Goal: Transaction & Acquisition: Purchase product/service

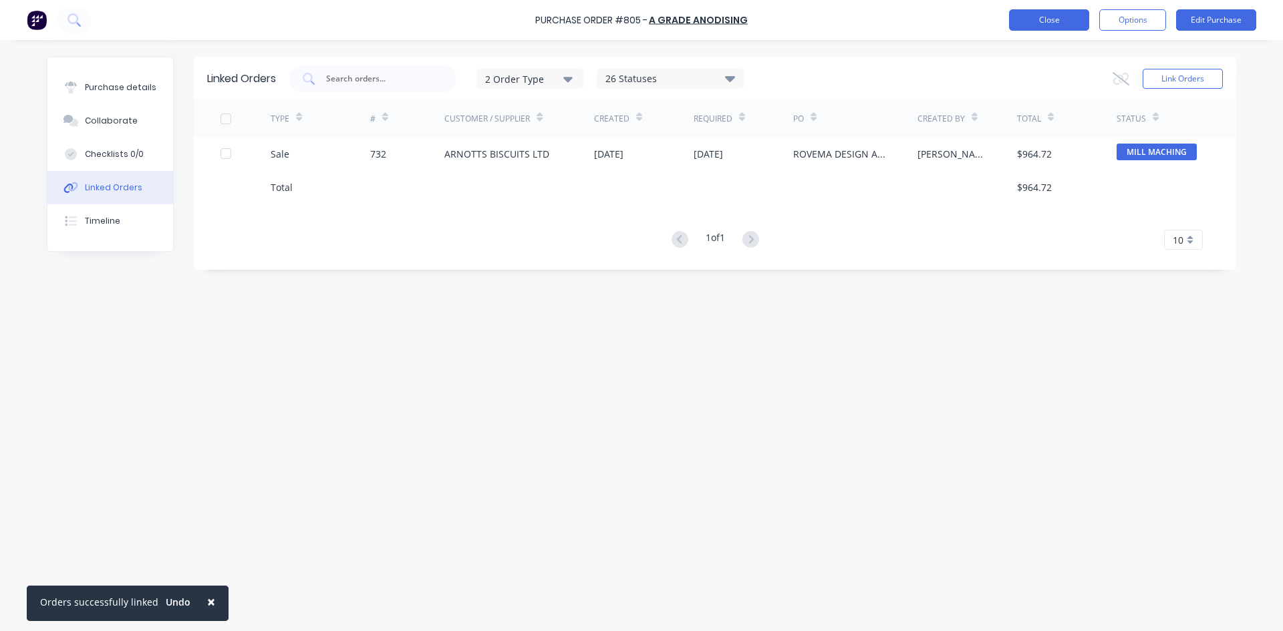
click at [1036, 17] on button "Close" at bounding box center [1049, 19] width 80 height 21
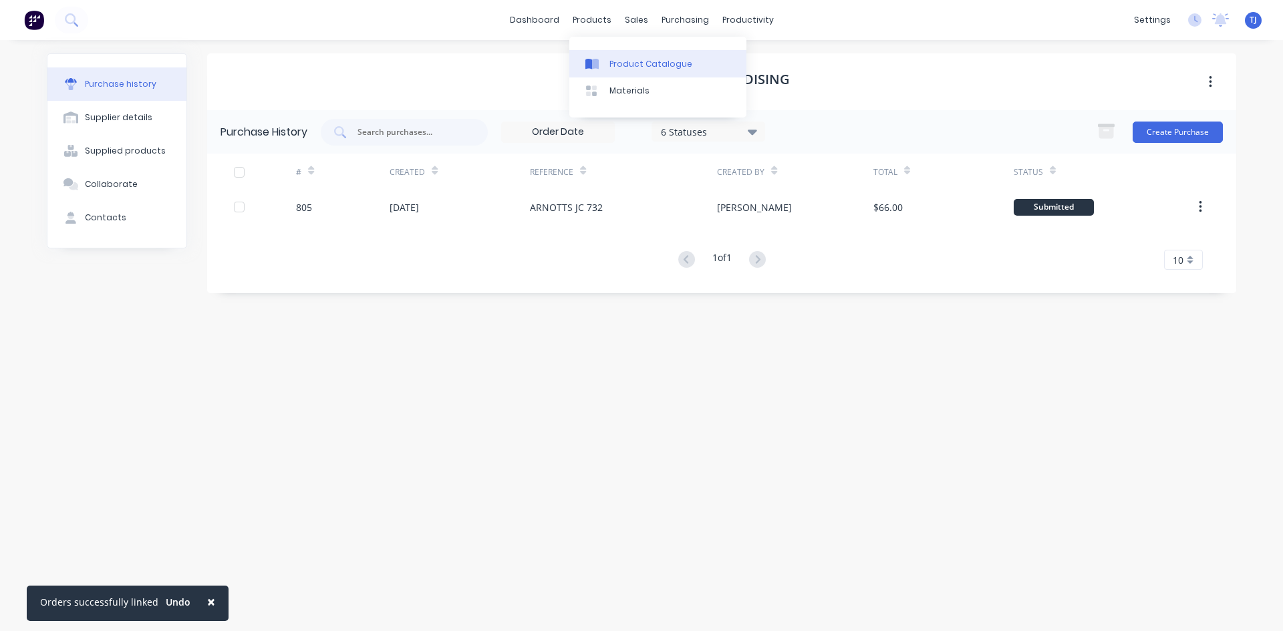
click at [622, 63] on div "Product Catalogue" at bounding box center [650, 64] width 83 height 12
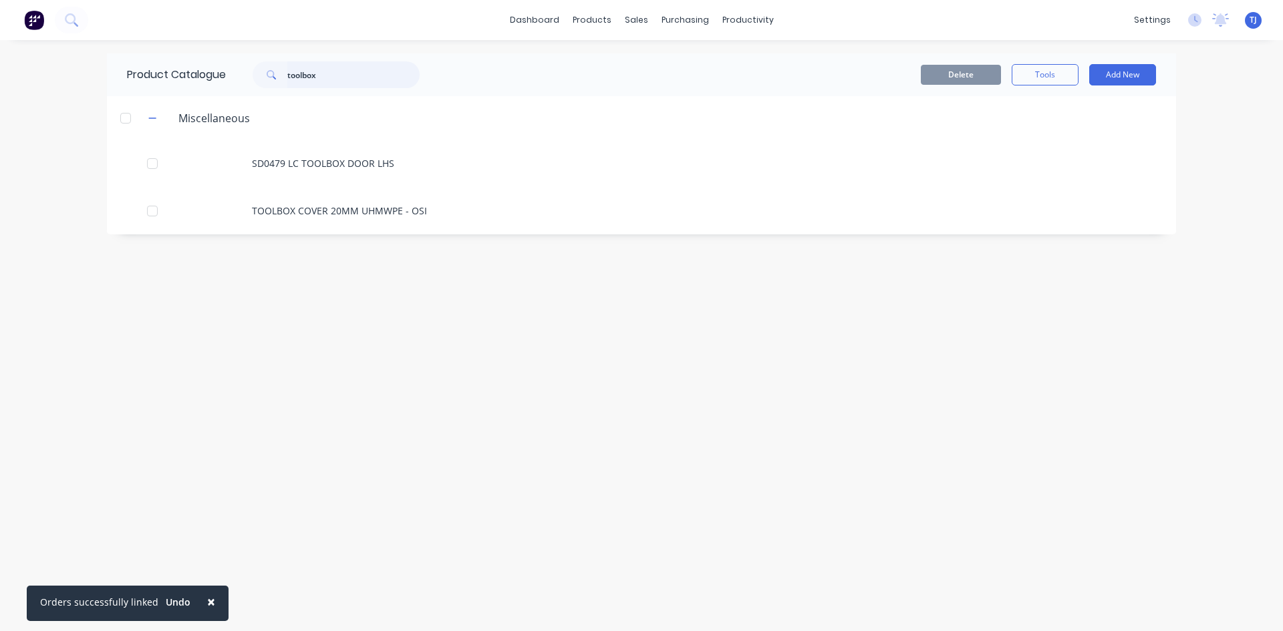
click at [321, 79] on input "toolbox" at bounding box center [353, 74] width 132 height 27
click at [321, 78] on input "toolbox" at bounding box center [353, 74] width 132 height 27
type input "SD0592"
click at [1112, 74] on button "Add New" at bounding box center [1122, 74] width 67 height 21
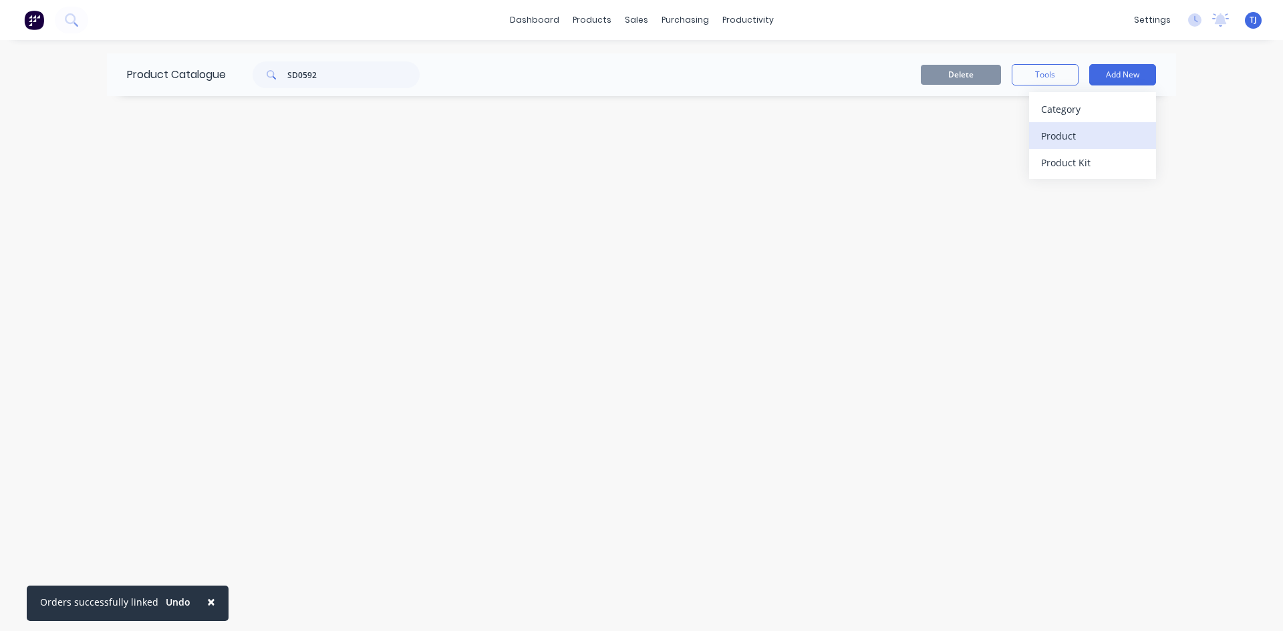
click at [1067, 136] on div "Product" at bounding box center [1092, 135] width 103 height 19
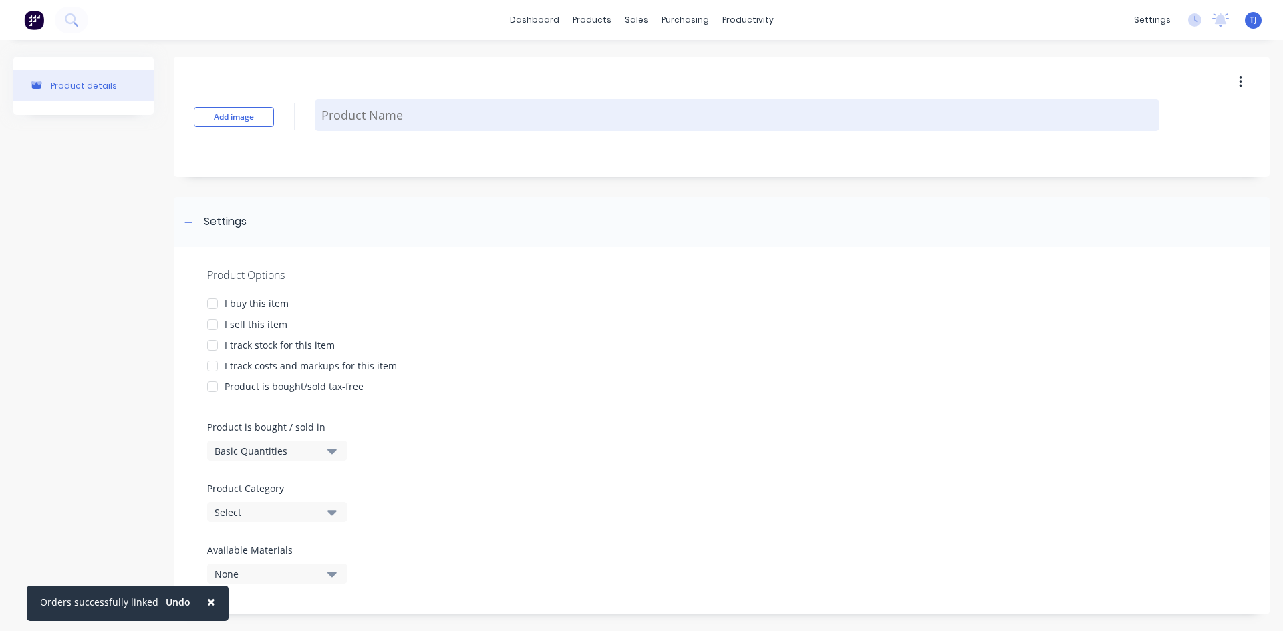
click at [345, 114] on textarea at bounding box center [737, 115] width 845 height 31
type textarea "x"
type textarea "S"
type textarea "x"
type textarea "SD"
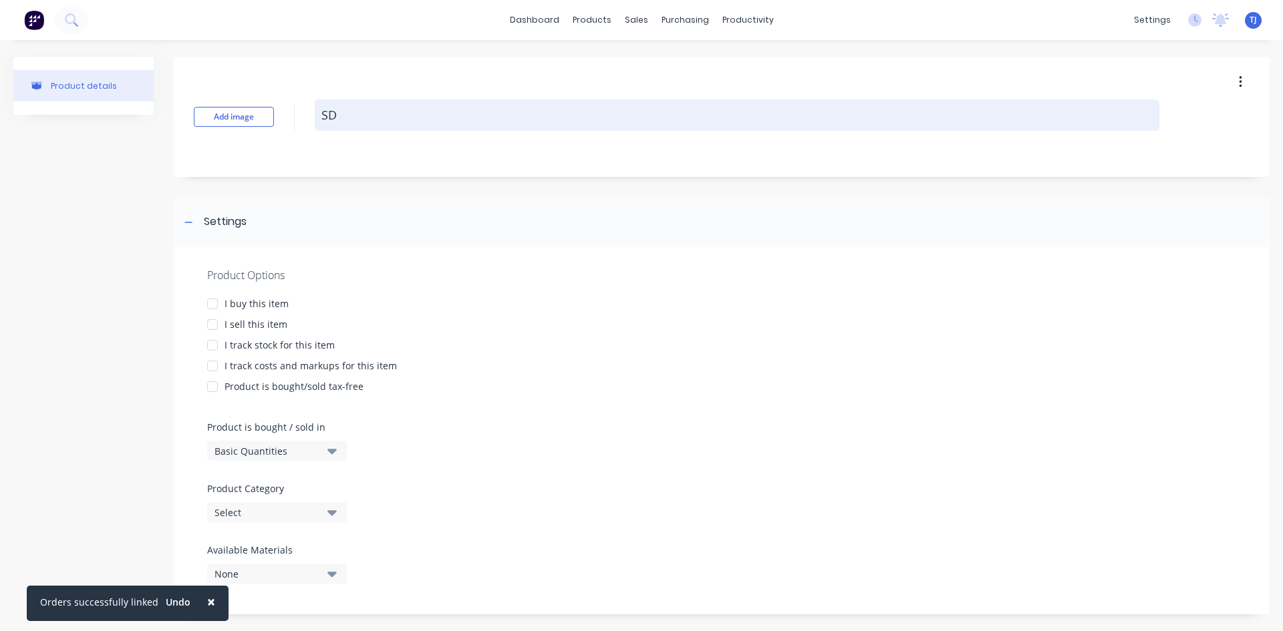
type textarea "x"
type textarea "SD0"
type textarea "x"
type textarea "SD05"
type textarea "x"
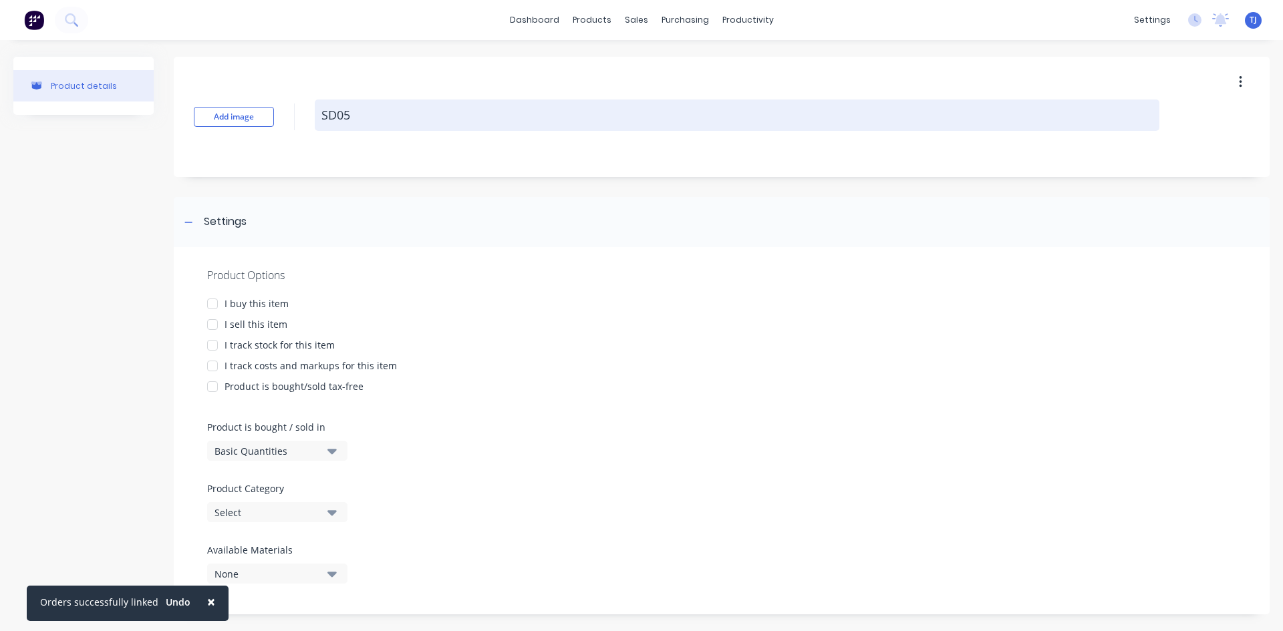
type textarea "SD059"
type textarea "x"
type textarea "SD0592"
type textarea "x"
type textarea "SD0592"
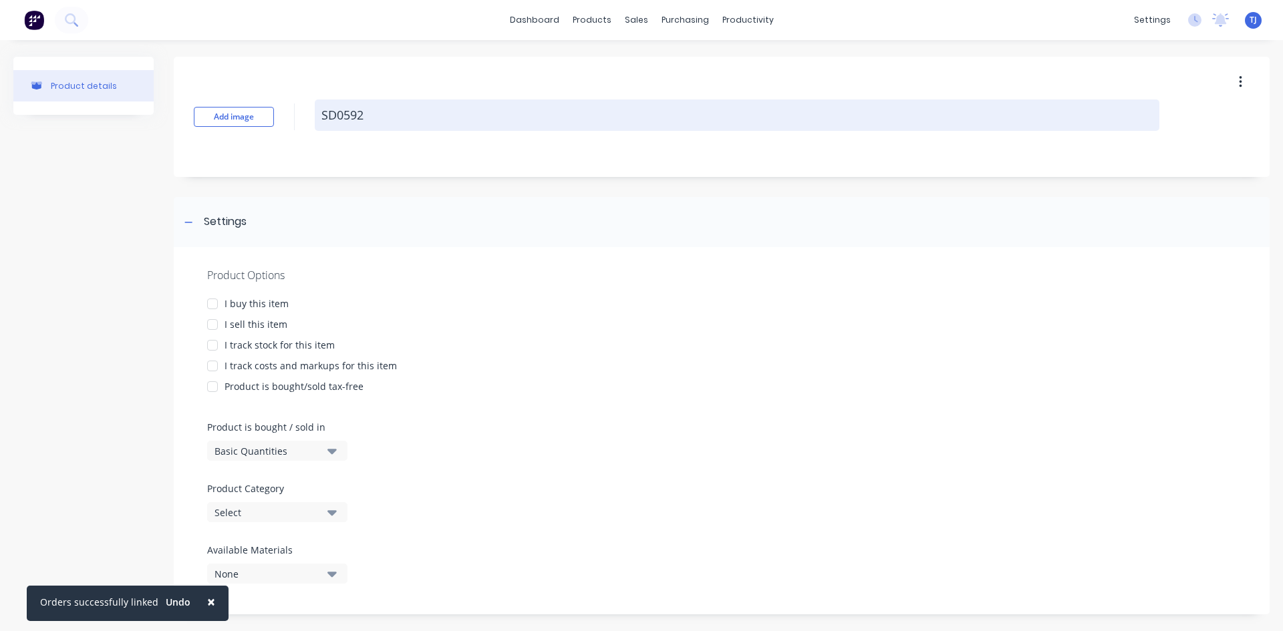
type textarea "x"
type textarea "SD0592 #"
type textarea "x"
type textarea "SD0592 #5"
type textarea "x"
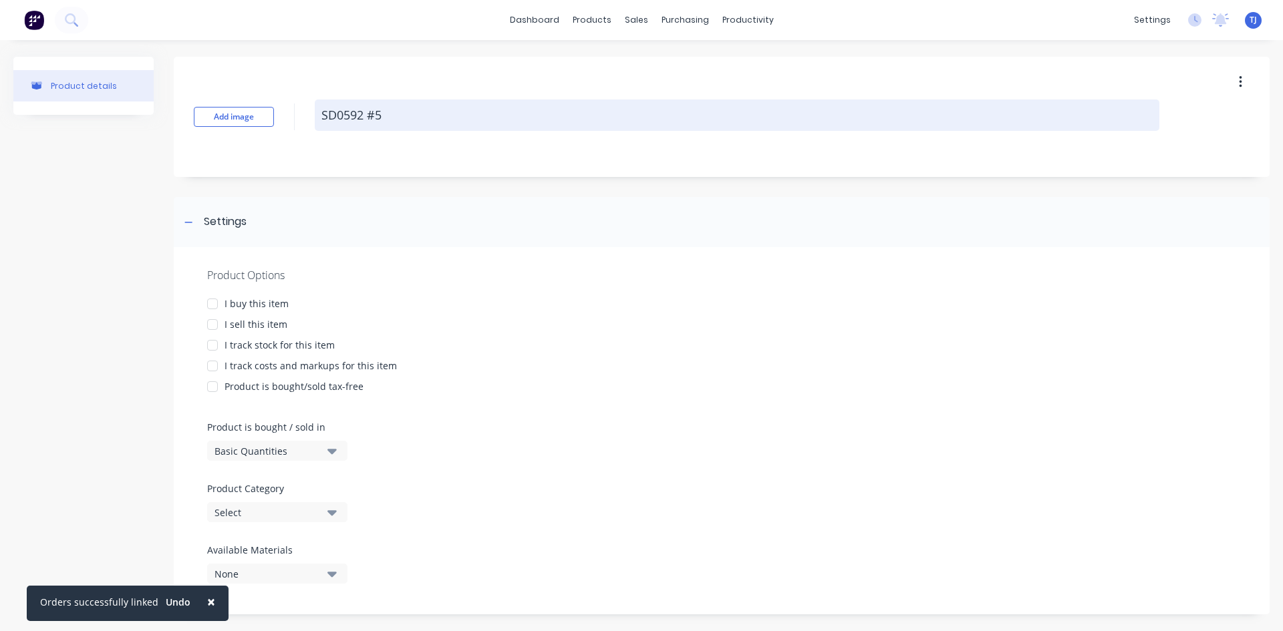
type textarea "SD0592 #53"
type textarea "x"
type textarea "SD0592 #53"
type textarea "x"
type textarea "SD0592 #53 L"
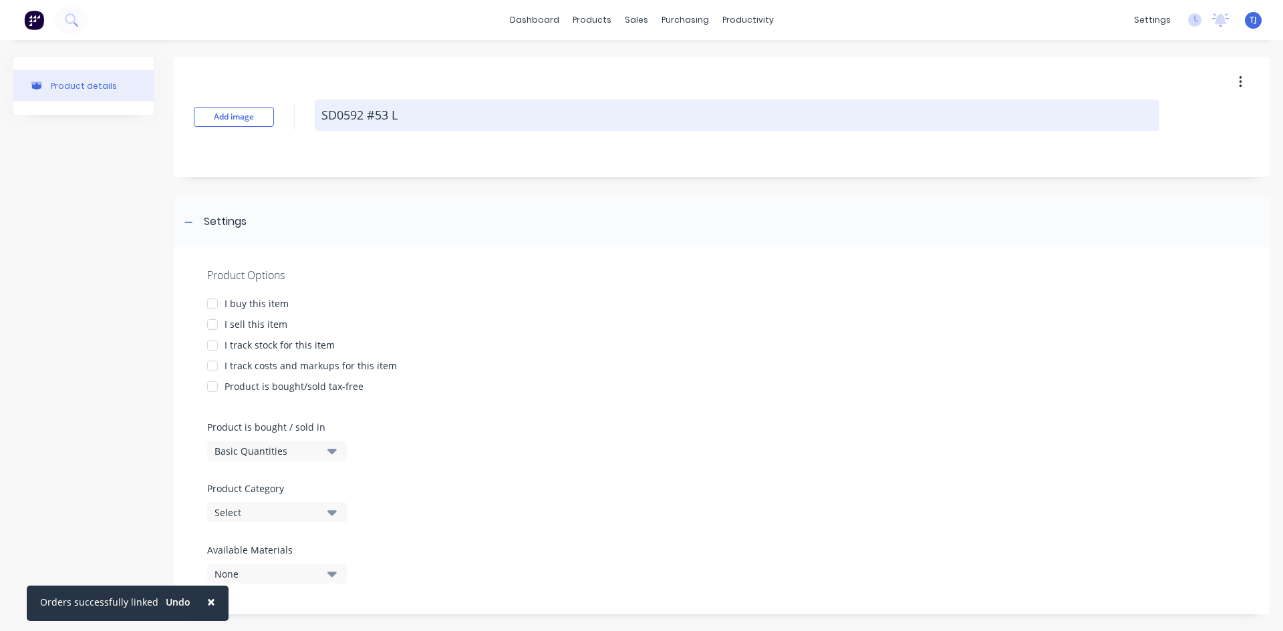
type textarea "x"
type textarea "SD0592 #53 L"
type textarea "x"
type textarea "SD0592 #53 L B"
type textarea "x"
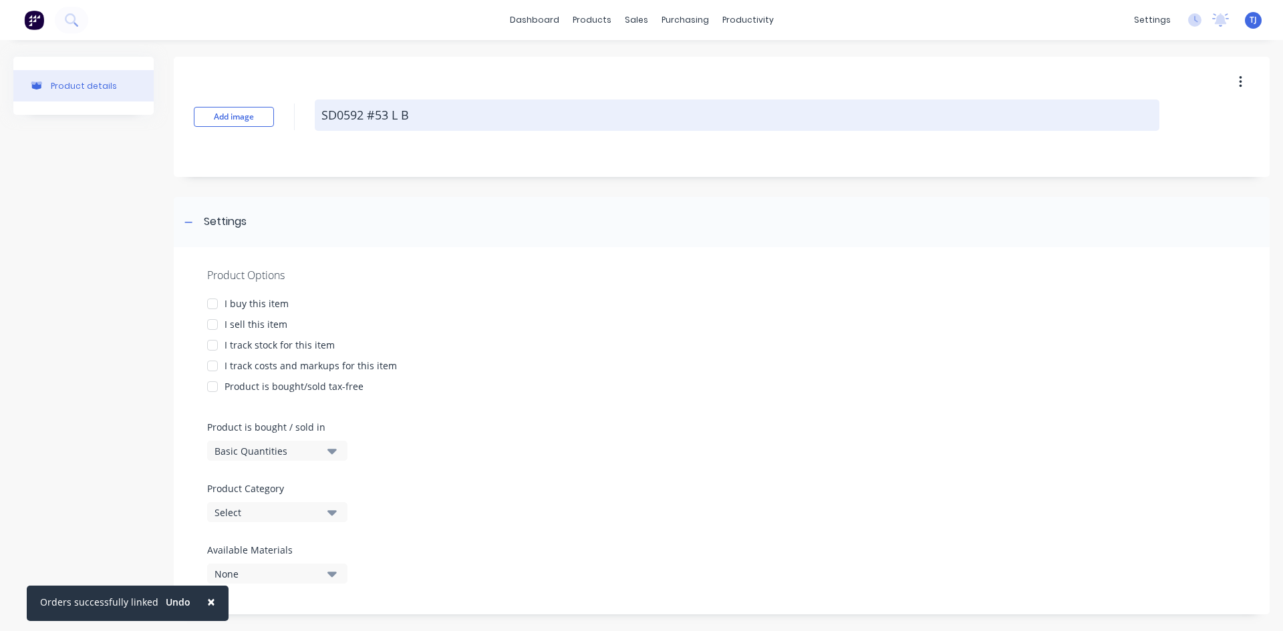
type textarea "SD0592 #53 L BR"
type textarea "x"
type textarea "SD0592 #53 L BRA"
type textarea "x"
type textarea "SD0592 #53 L BRAC"
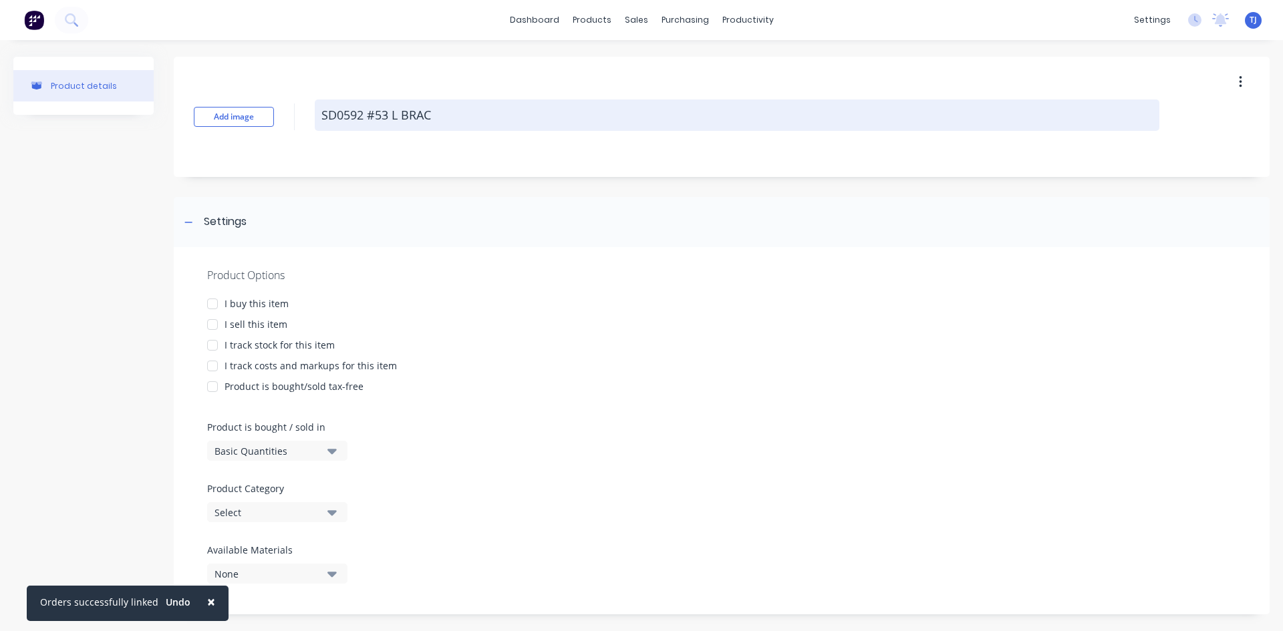
type textarea "x"
type textarea "SD0592 #53 L [PERSON_NAME]"
type textarea "x"
type textarea "SD0592 #53 L BRACKE"
type textarea "x"
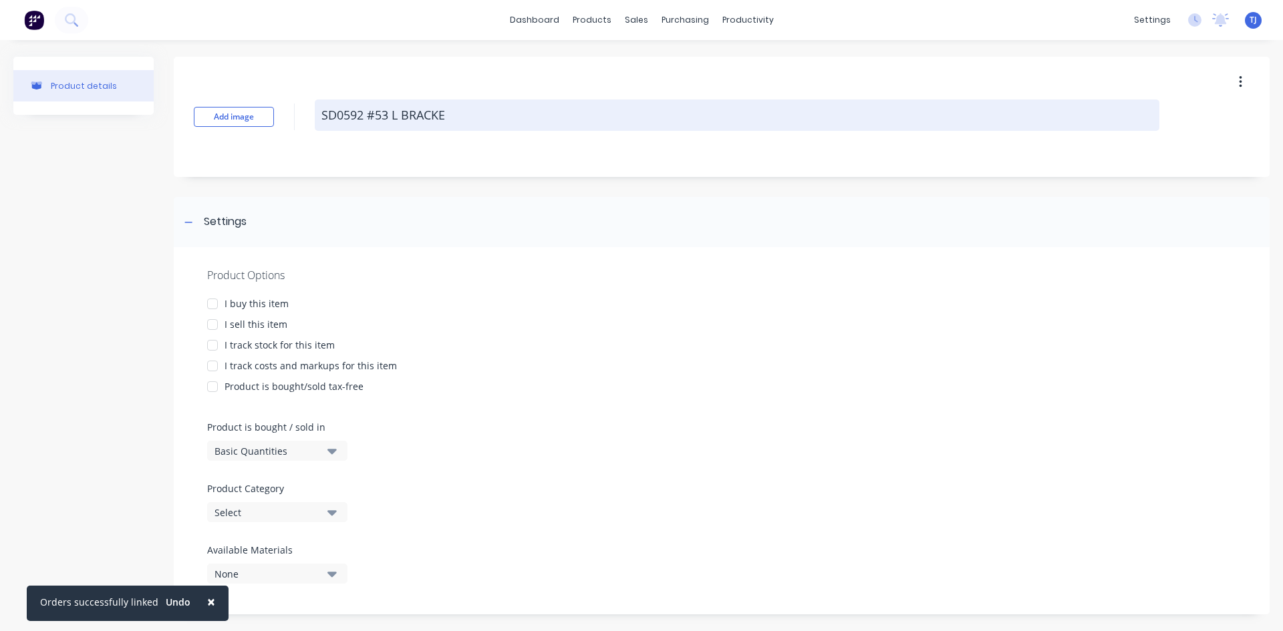
type textarea "SD0592 #53 L BRACKET"
type textarea "x"
type textarea "SD0592 #53 L BRACKET"
type textarea "x"
type textarea "SD0592 #53 L BRACKET W"
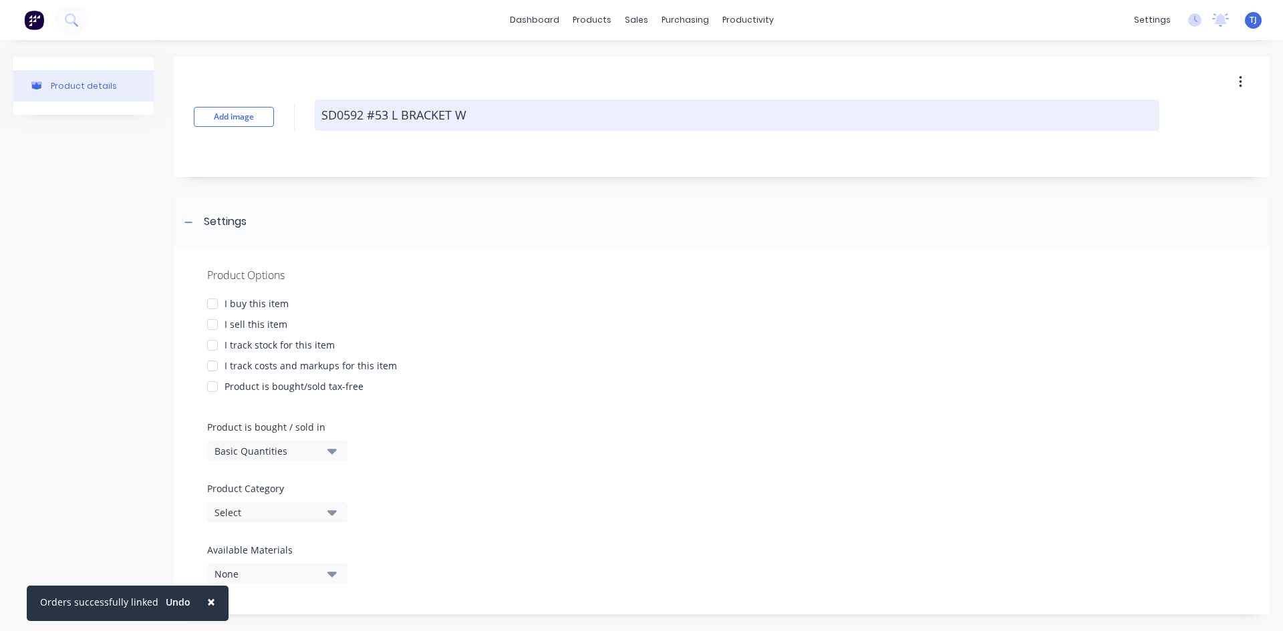
type textarea "x"
type textarea "SD0592 #53 L BRACKET WI"
type textarea "x"
type textarea "SD0592 #53 L BRACKET WIT"
type textarea "x"
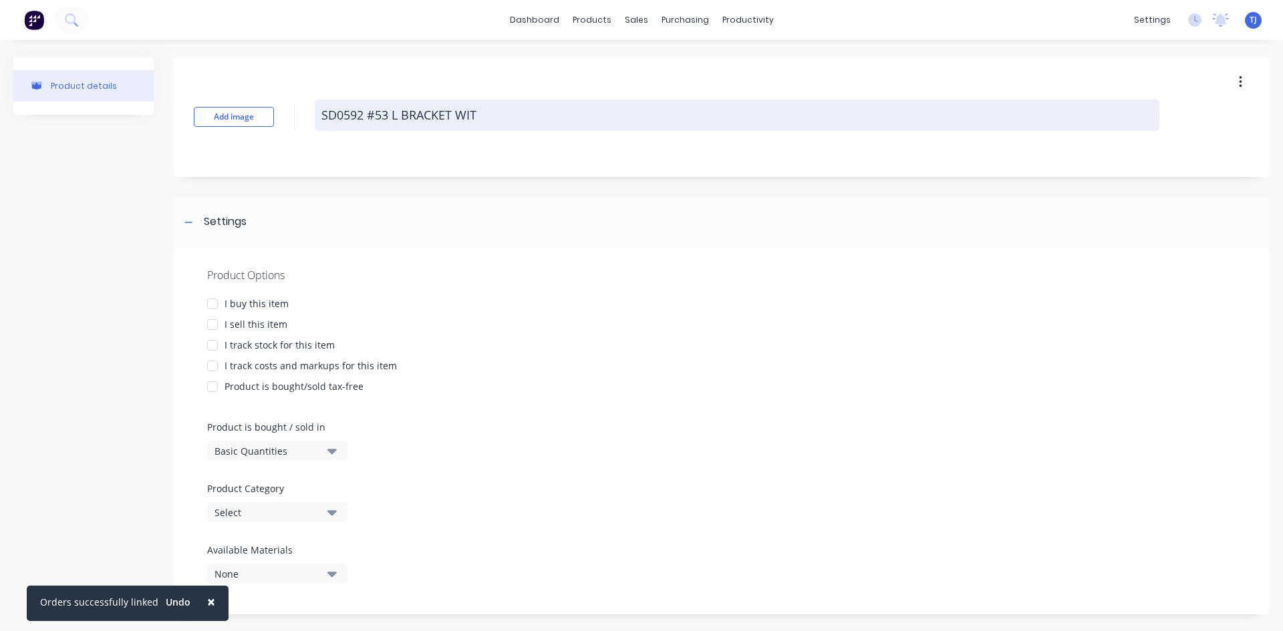
type textarea "SD0592 #53 L BRACKET WITH"
type textarea "x"
type textarea "SD0592 #53 L BRACKET WITH"
type textarea "x"
type textarea "SD0592 #53 L BRACKET WITH F"
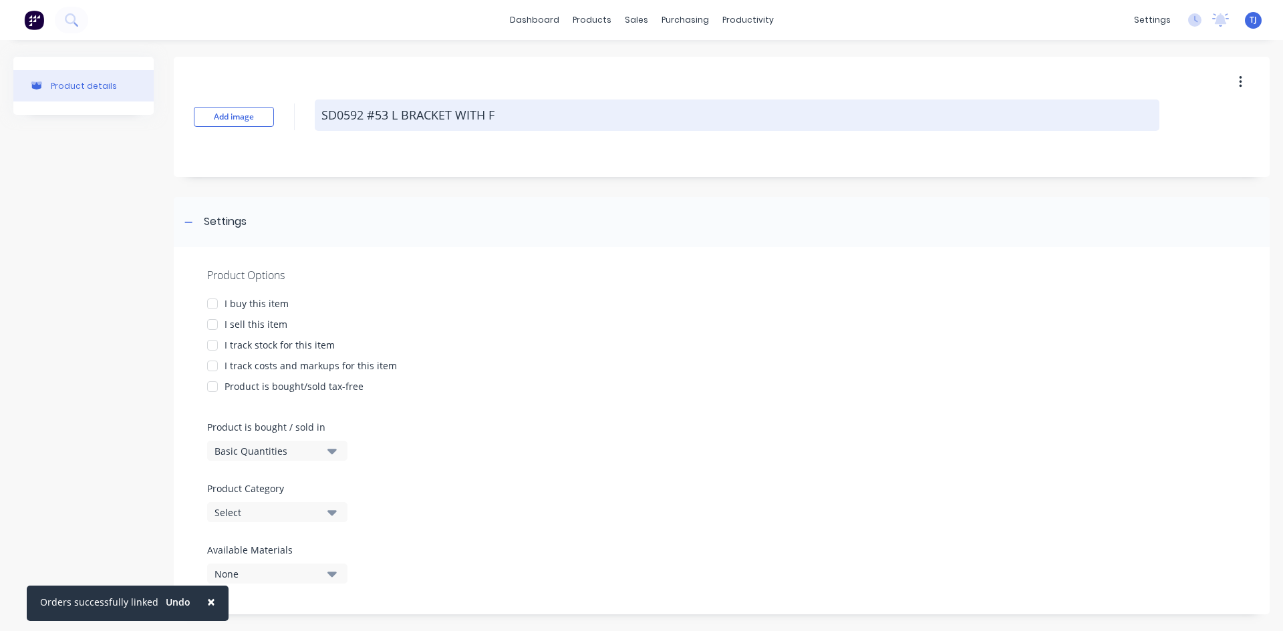
type textarea "x"
type textarea "SD0592 #53 L BRACKET WITH FO"
type textarea "x"
type textarea "SD0592 #53 L BRACKET WITH FOL"
type textarea "x"
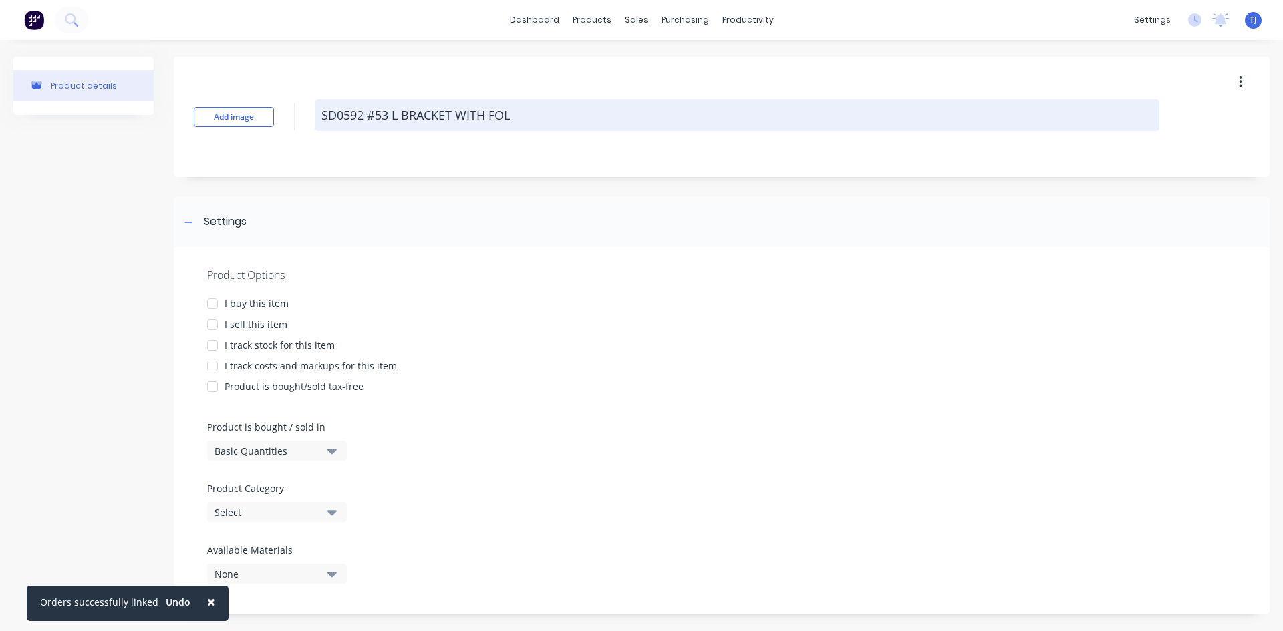
type textarea "SD0592 #53 L BRACKET WITH FOLD"
type textarea "x"
type textarea "SD0592 #53 L BRACKET WITH FOLDI"
type textarea "x"
type textarea "SD0592 #53 L BRACKET WITH FOLDIN"
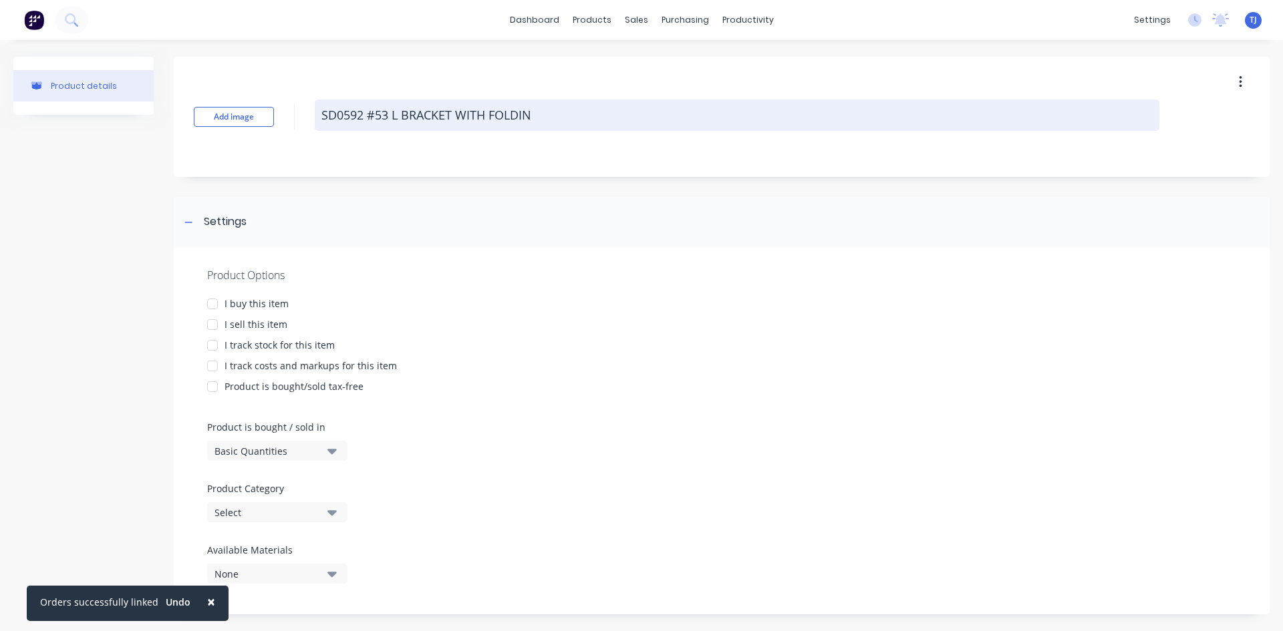
type textarea "x"
type textarea "SD0592 #53 L BRACKET WITH FOLDING"
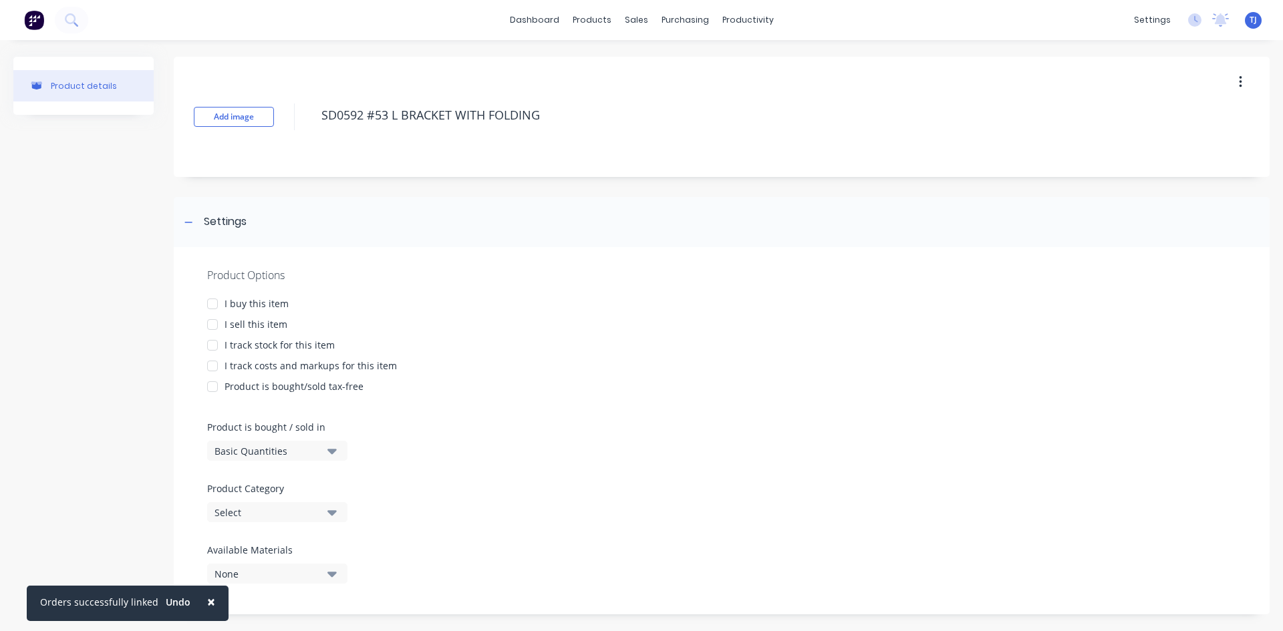
click at [208, 321] on div at bounding box center [212, 324] width 27 height 27
type textarea "x"
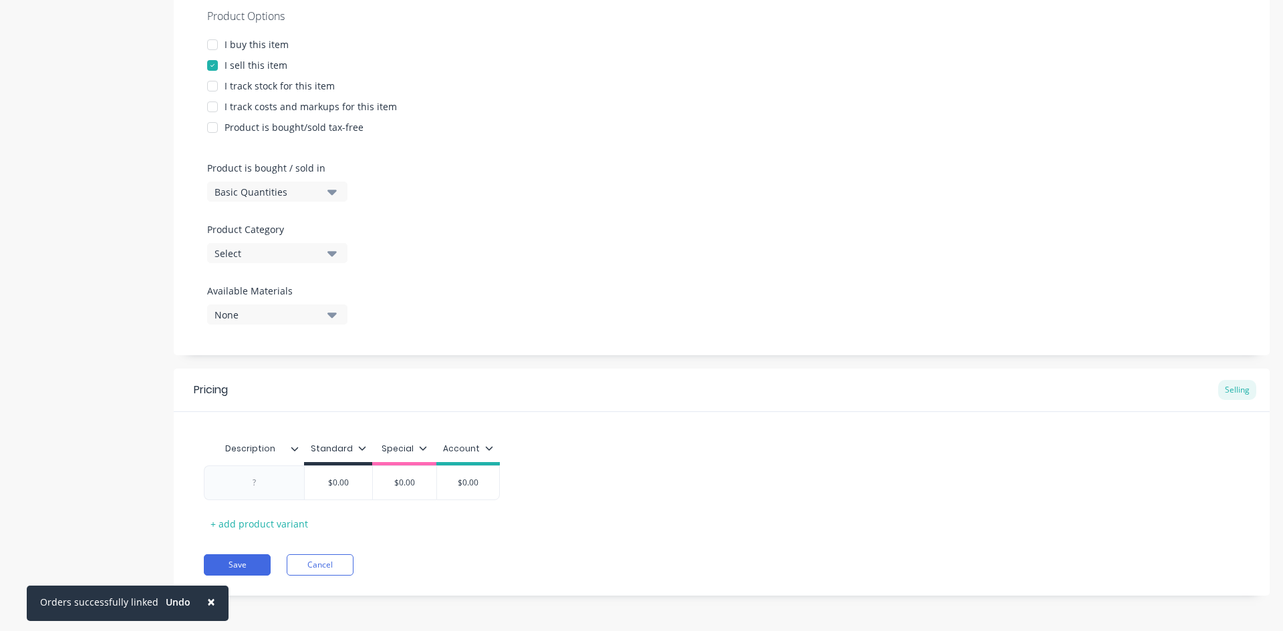
scroll to position [261, 0]
type textarea "SD0592 #53 L BRACKET WITH FOLDING"
type textarea "x"
type textarea "SD0592 #53 L BRACKET WITH FOLDING"
click at [275, 476] on div at bounding box center [254, 481] width 67 height 17
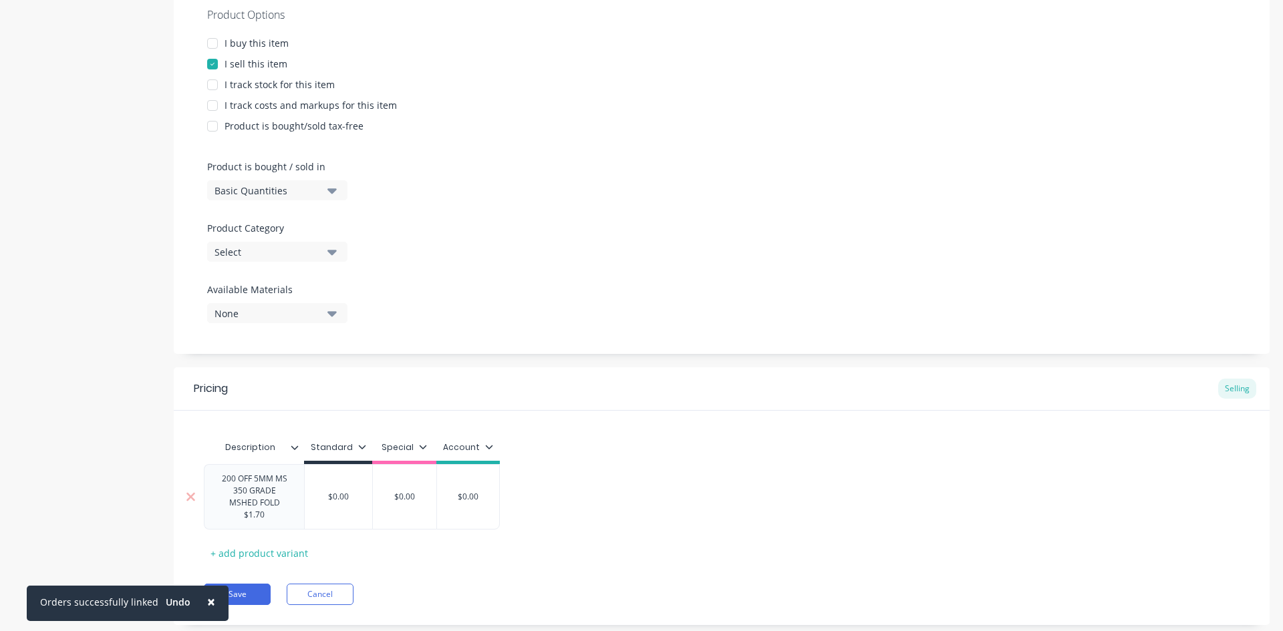
click at [346, 508] on div "$0.00" at bounding box center [338, 496] width 67 height 33
type textarea "x"
type input "$0.00"
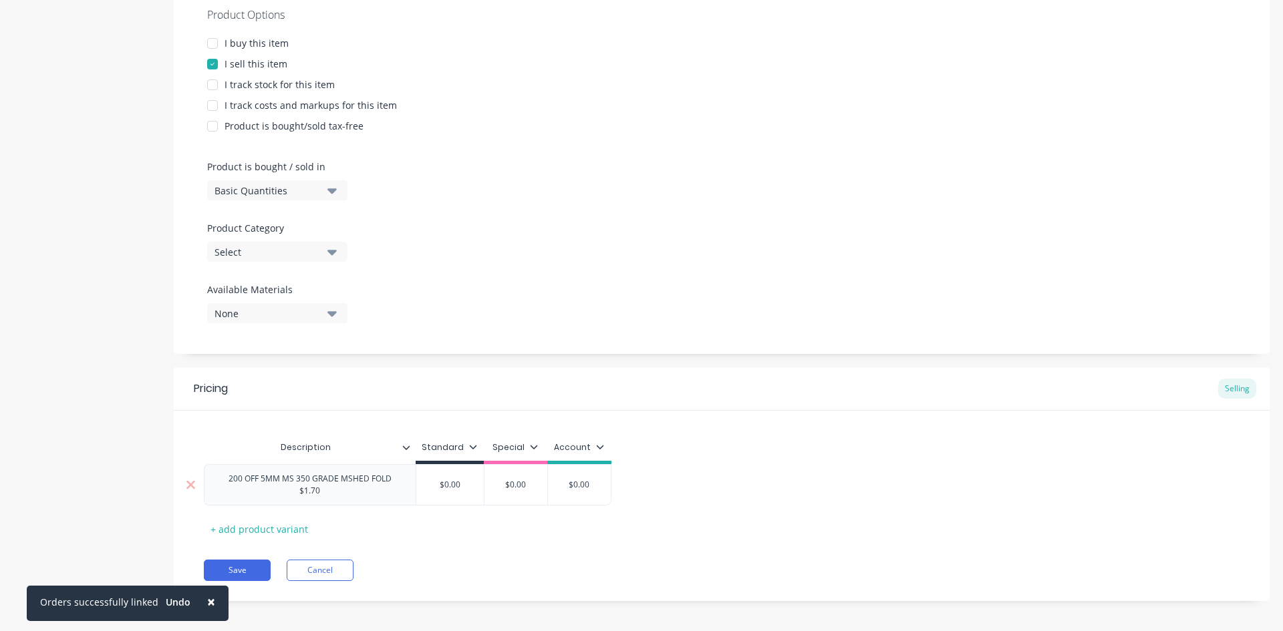
type textarea "x"
type input "$0.0"
type textarea "x"
type input "$0."
type textarea "x"
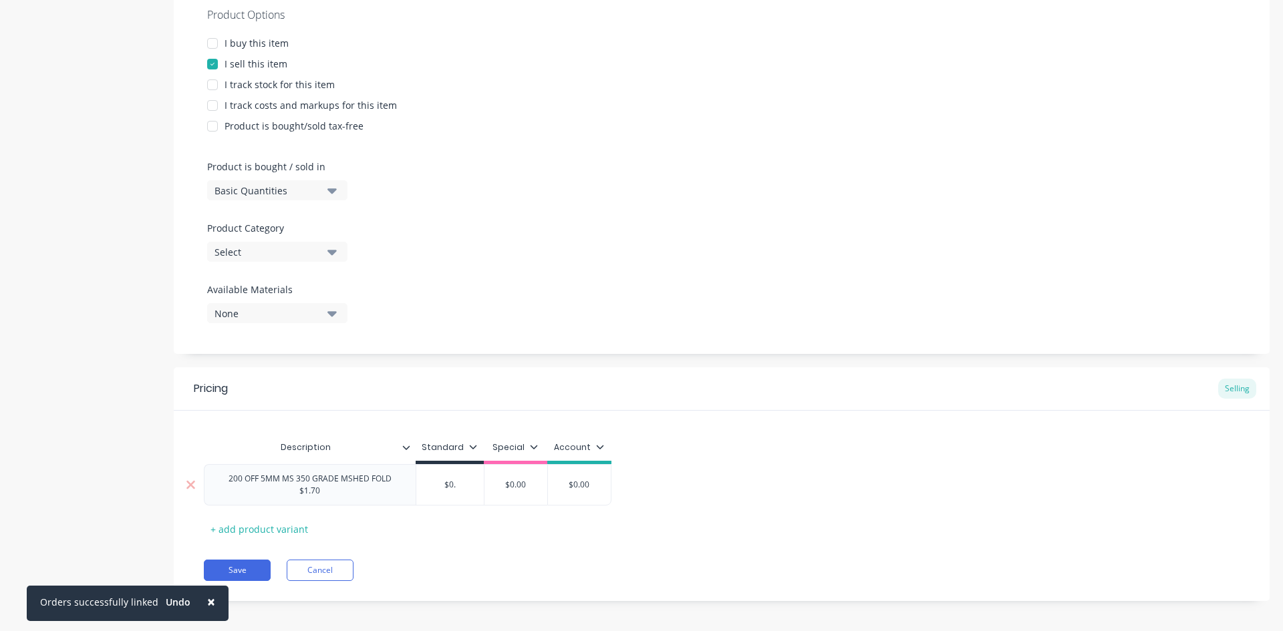
type input "$0"
type textarea "x"
type input "$"
type textarea "x"
type input "$4"
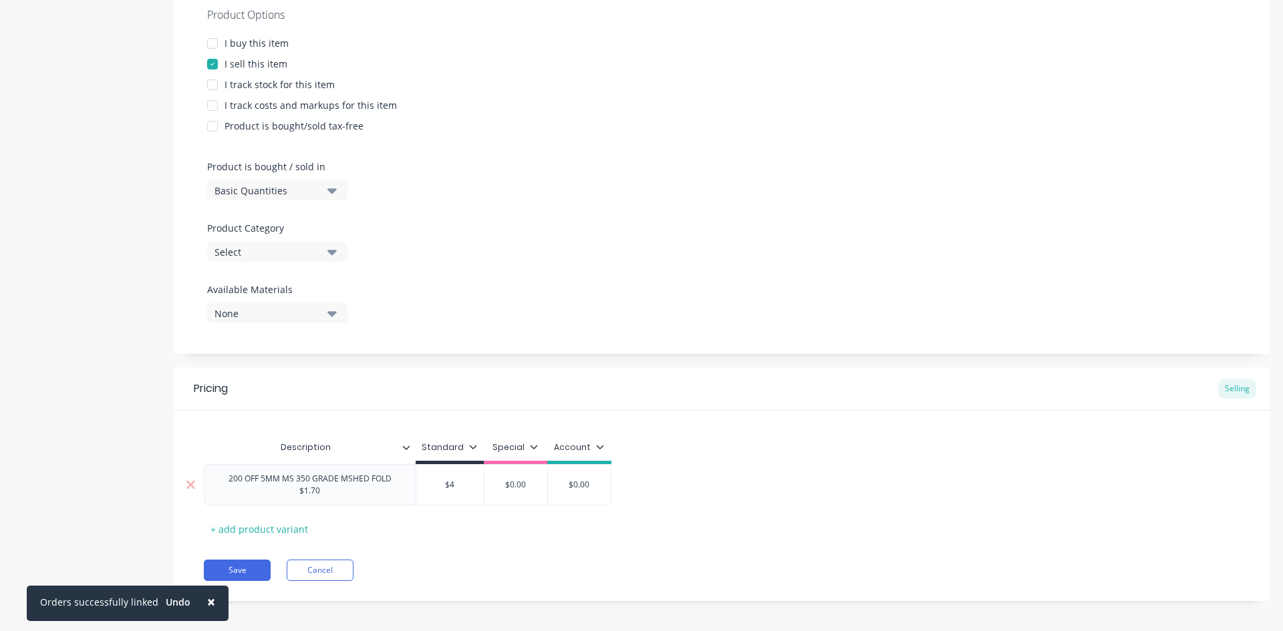
type textarea "x"
type input "$4."
type textarea "x"
type input "$4.3"
type textarea "x"
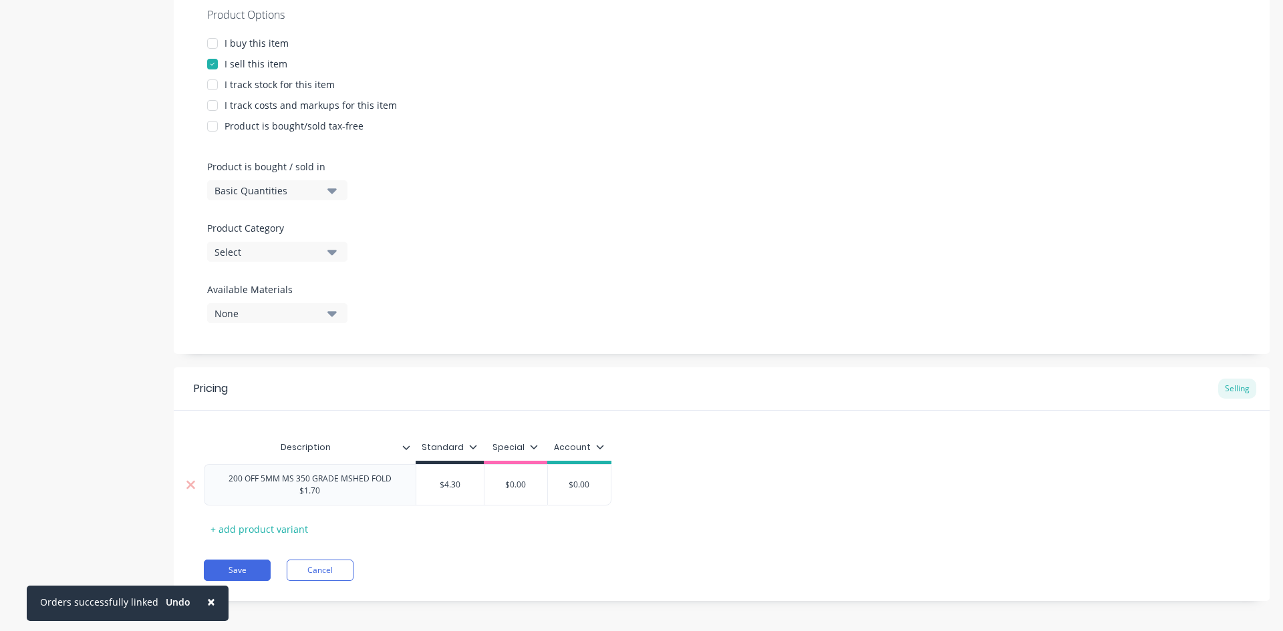
type input "$4.30"
type input "$0.00"
click at [247, 568] on button "Save" at bounding box center [237, 570] width 67 height 21
type textarea "x"
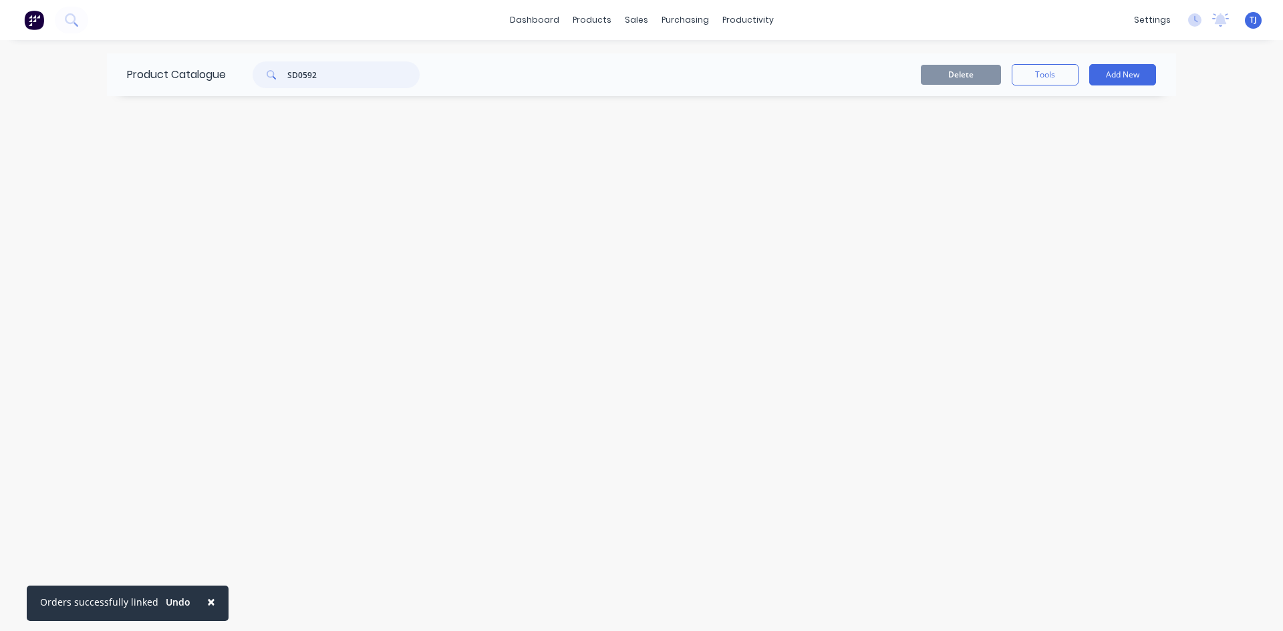
click at [327, 80] on input "SD0592" at bounding box center [353, 74] width 132 height 27
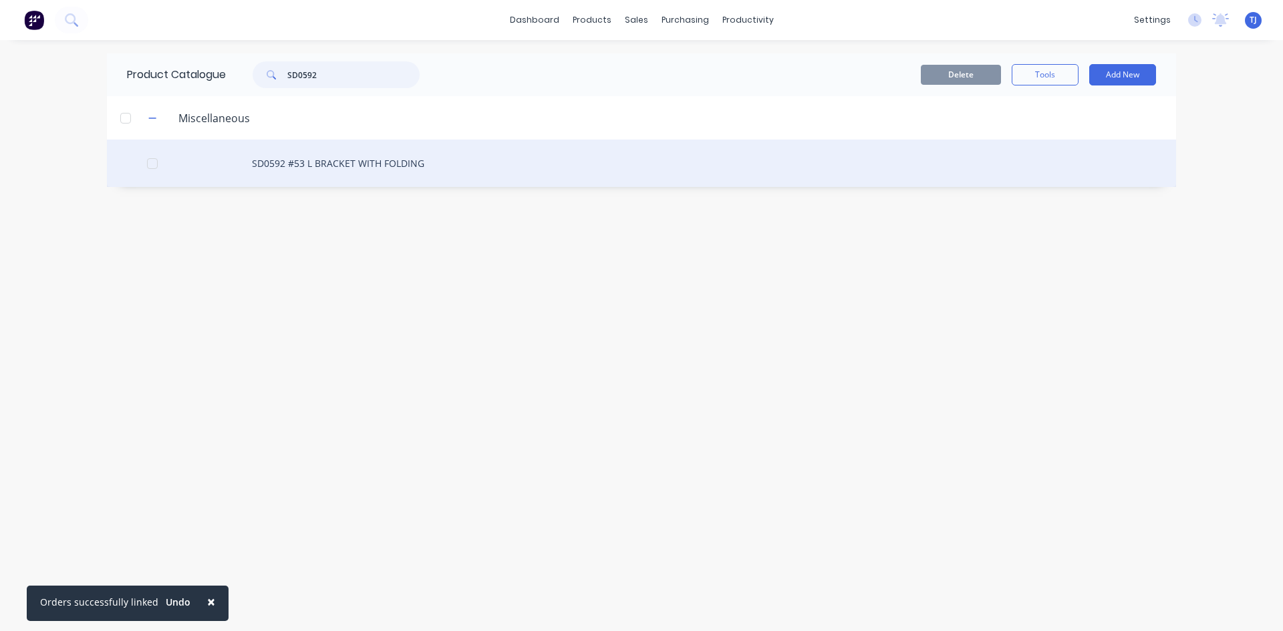
type input "SD0592"
click at [349, 168] on div "SD0592 #53 L BRACKET WITH FOLDING" at bounding box center [641, 163] width 1069 height 47
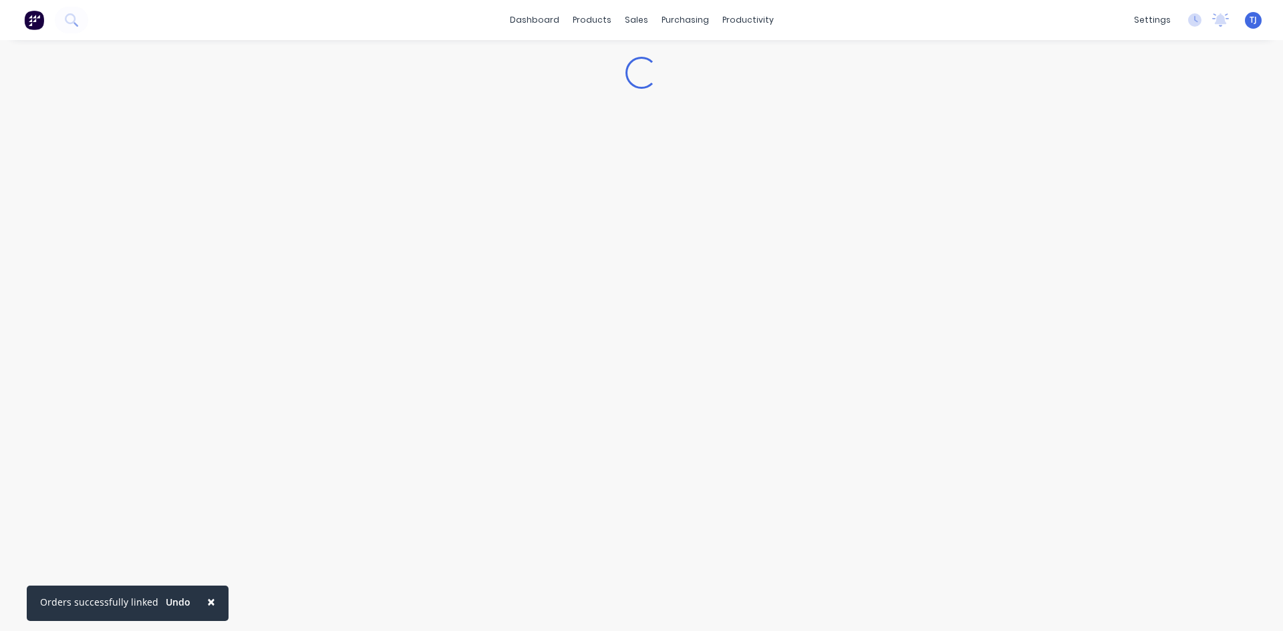
type textarea "x"
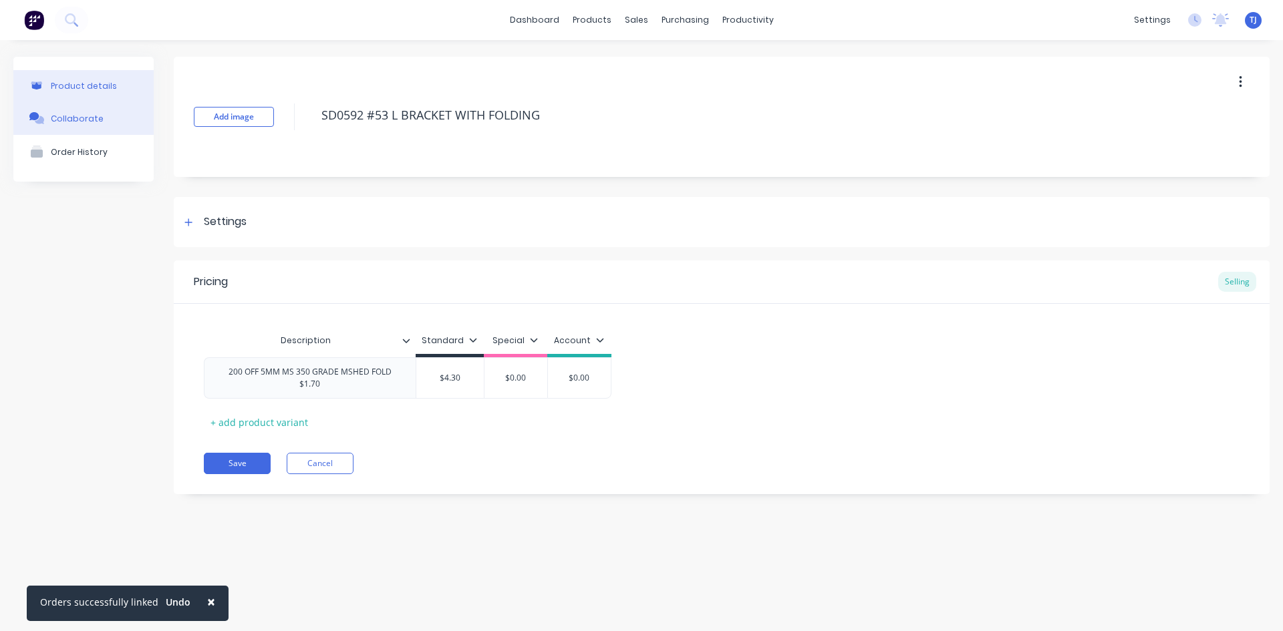
click at [75, 124] on div "Collaborate" at bounding box center [77, 119] width 53 height 10
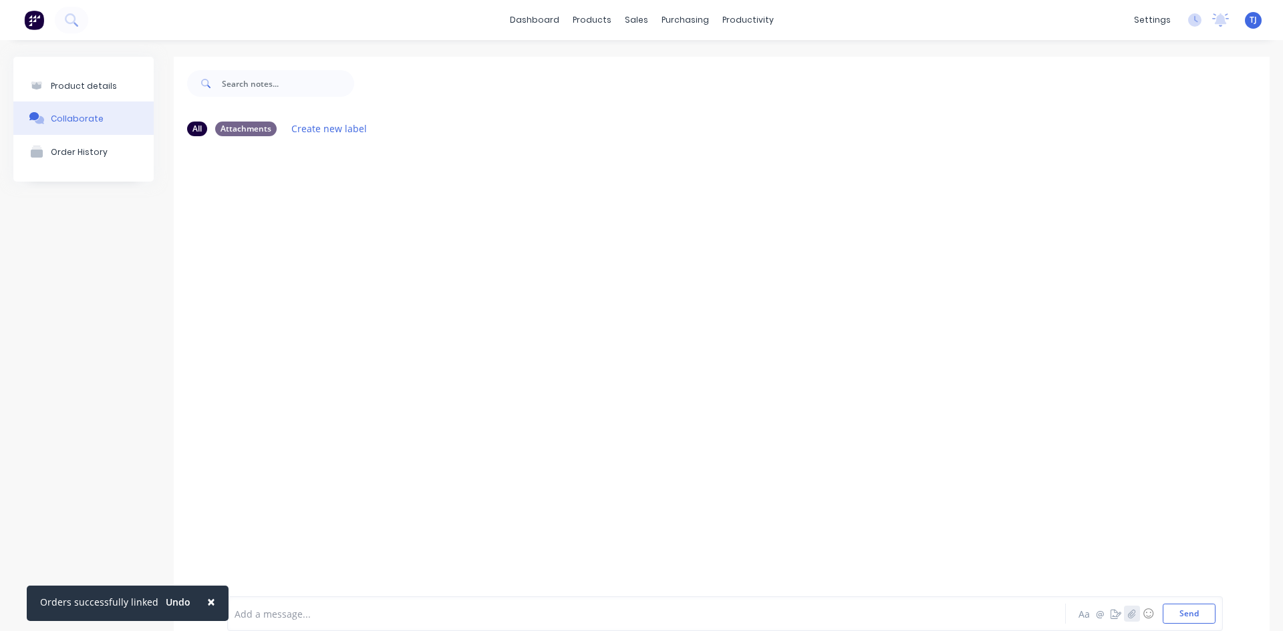
click at [1128, 616] on icon "button" at bounding box center [1132, 613] width 8 height 9
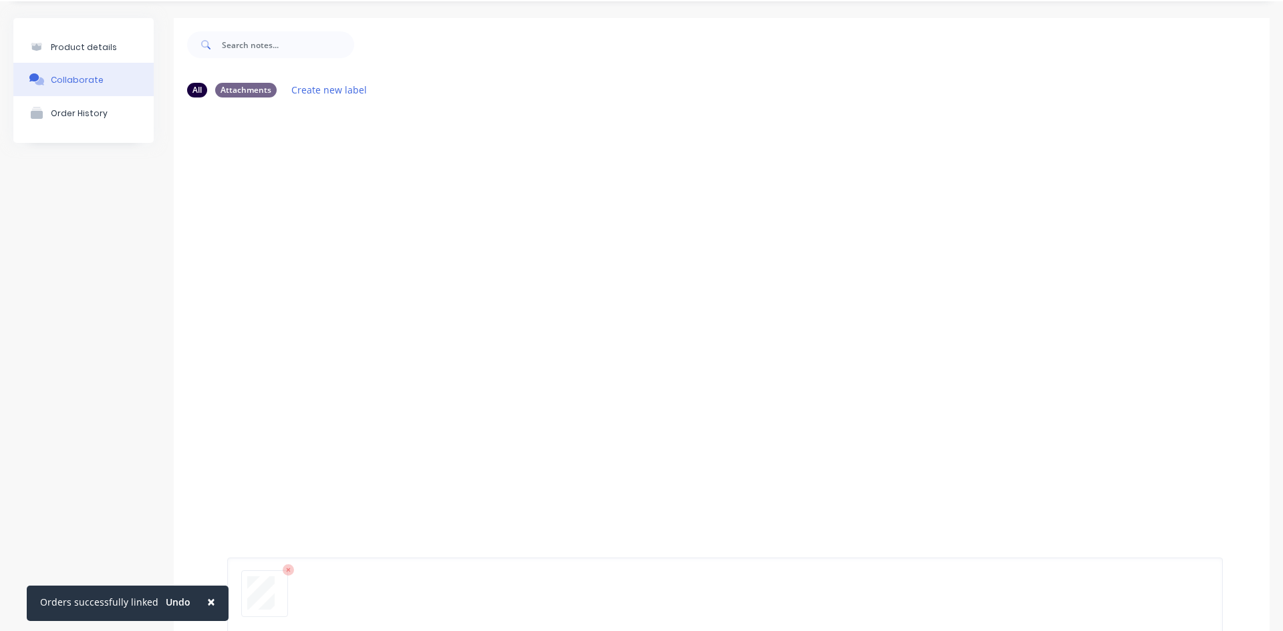
scroll to position [105, 0]
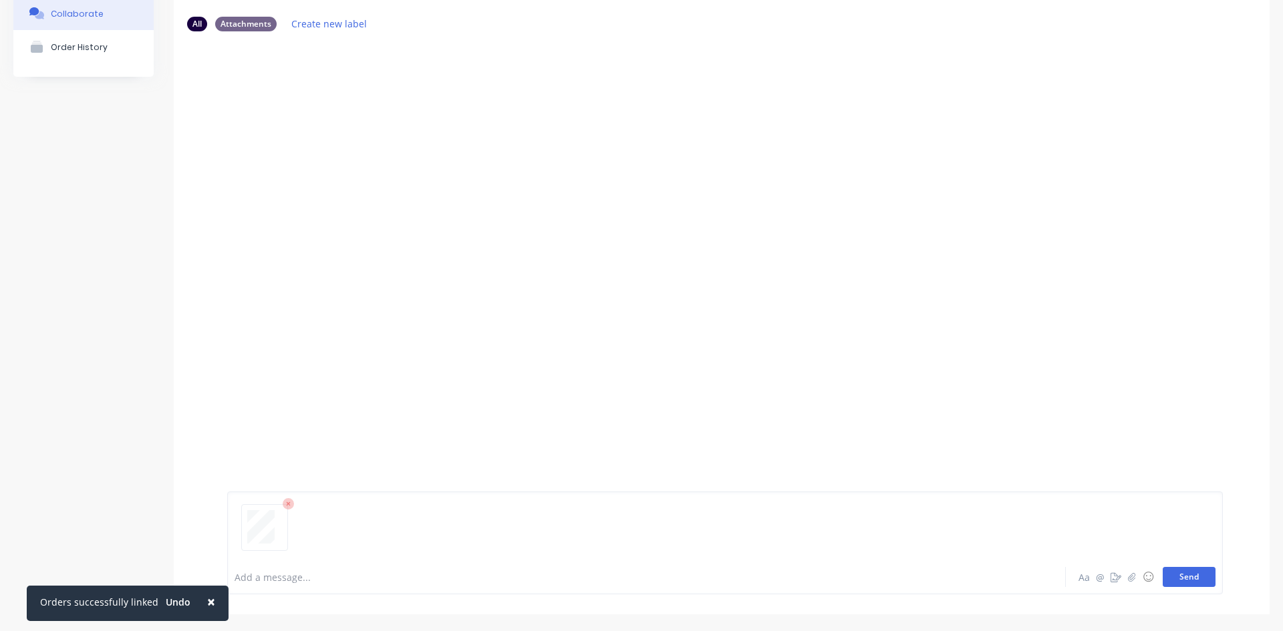
click at [1190, 581] on button "Send" at bounding box center [1189, 577] width 53 height 20
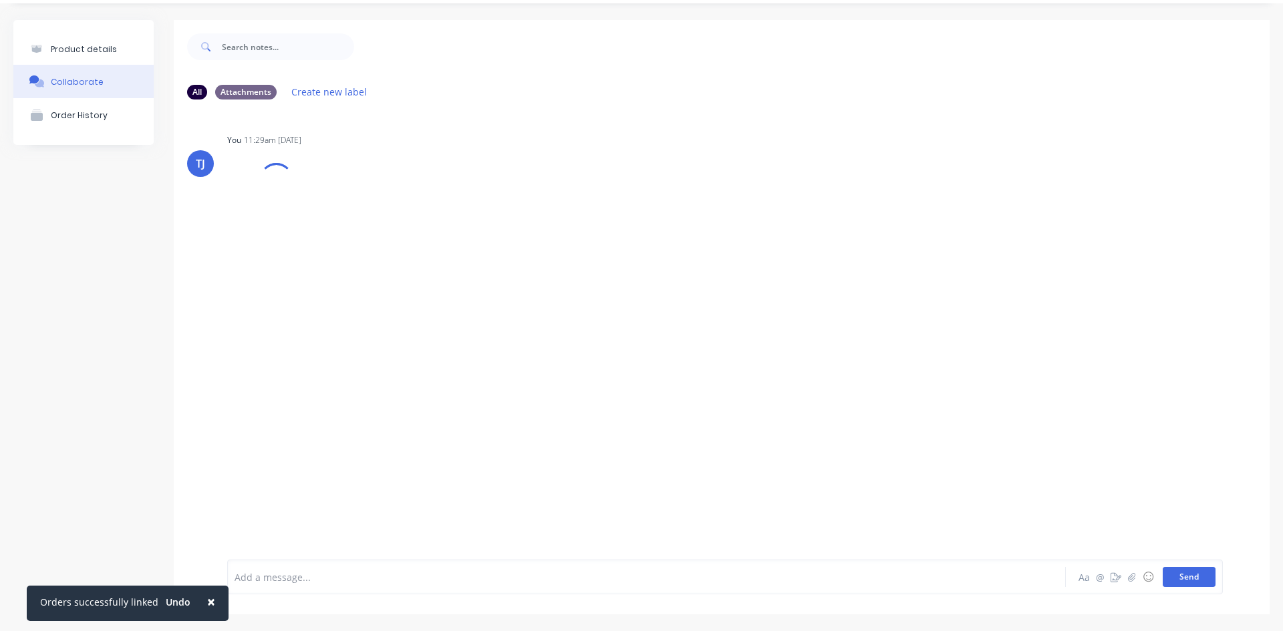
scroll to position [37, 0]
click at [333, 217] on icon "button" at bounding box center [335, 212] width 4 height 15
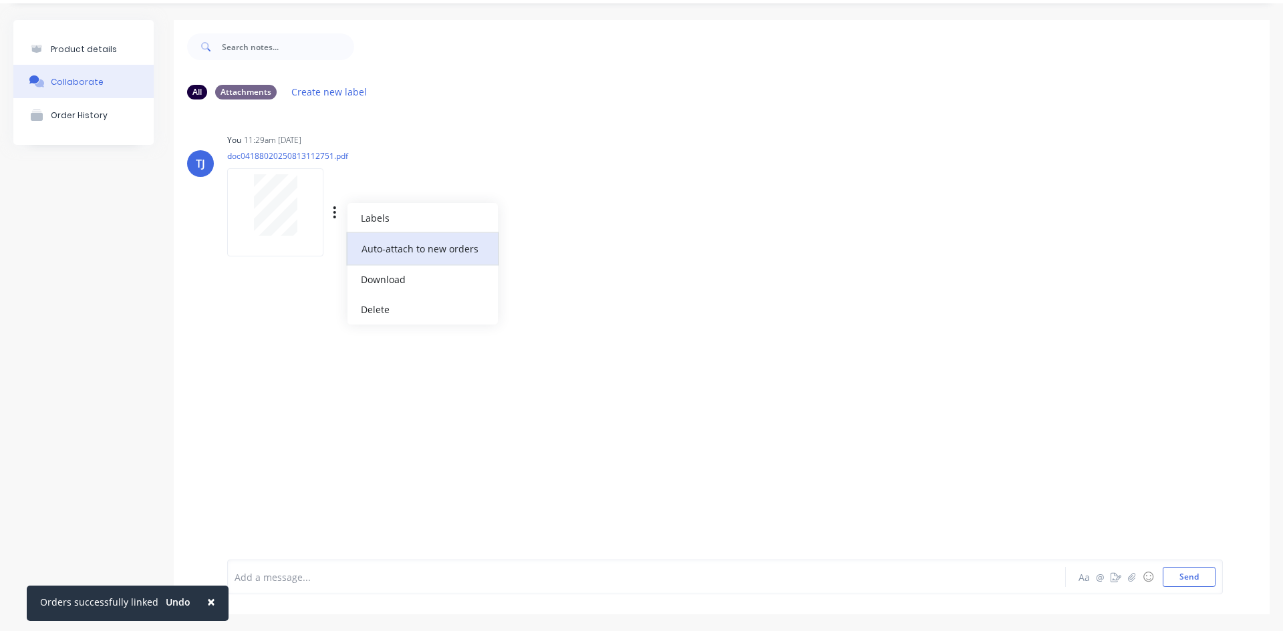
click at [376, 241] on button "Auto-attach to new orders" at bounding box center [422, 248] width 150 height 31
click at [551, 241] on label at bounding box center [551, 241] width 0 height 0
click at [531, 247] on input "checkbox" at bounding box center [525, 247] width 11 height 13
checkbox input "true"
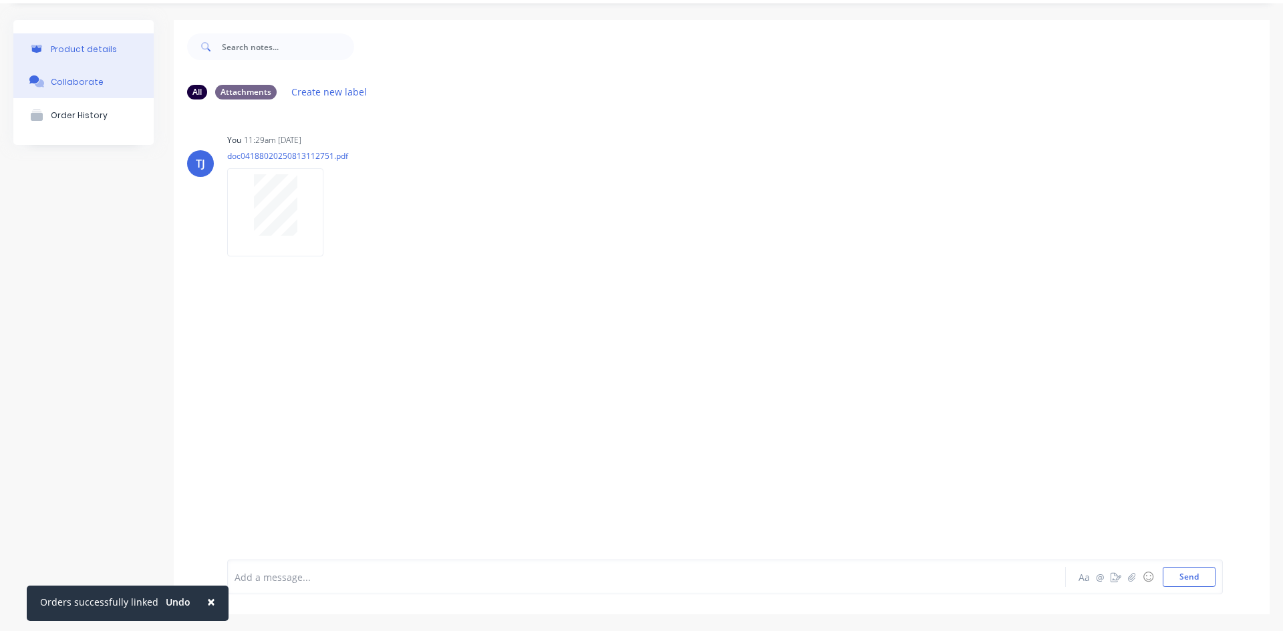
click at [101, 51] on div "Product details" at bounding box center [84, 49] width 66 height 10
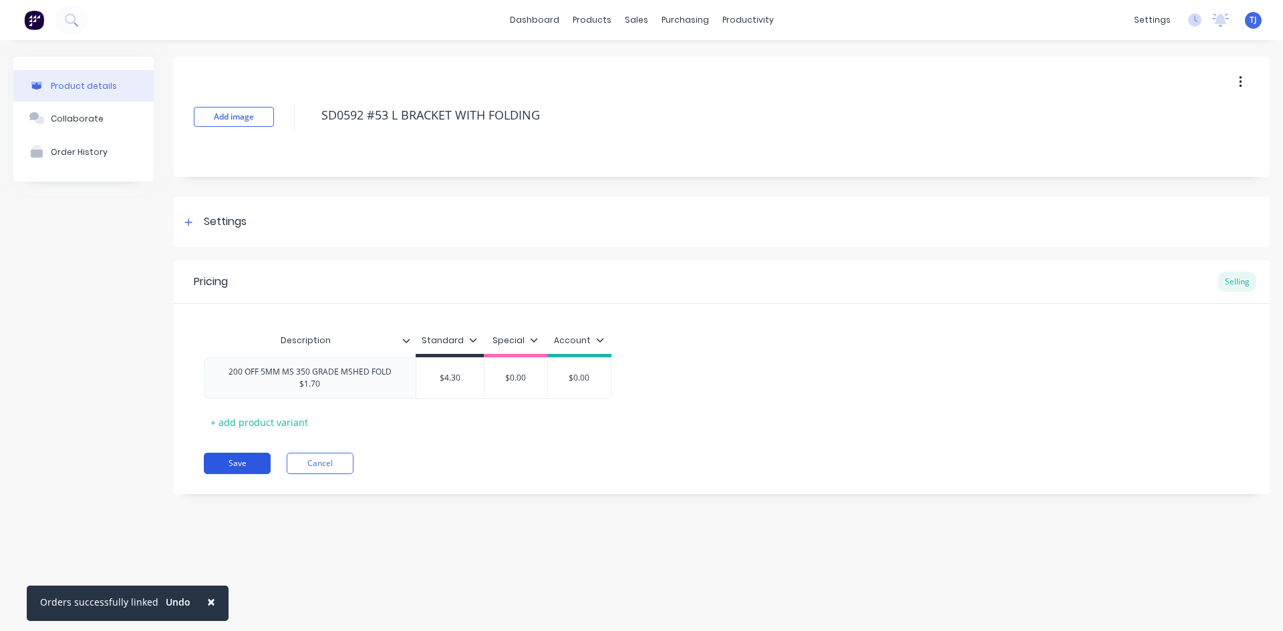
click at [246, 462] on button "Save" at bounding box center [237, 463] width 67 height 21
type textarea "x"
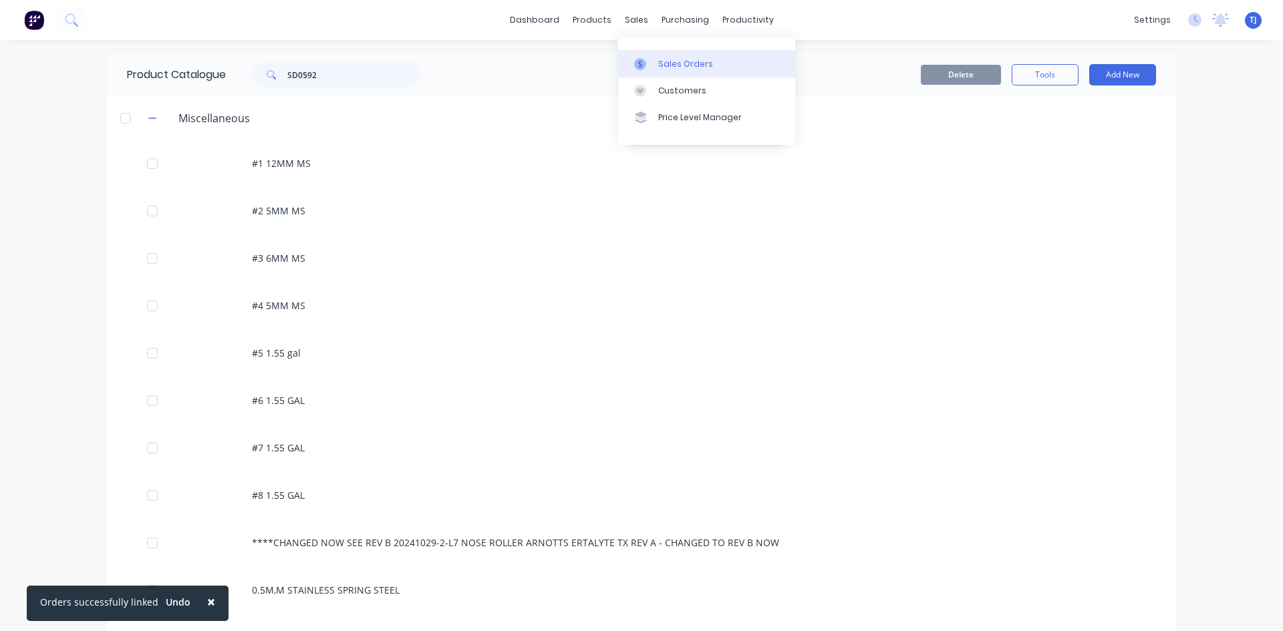
click at [669, 73] on link "Sales Orders" at bounding box center [706, 63] width 177 height 27
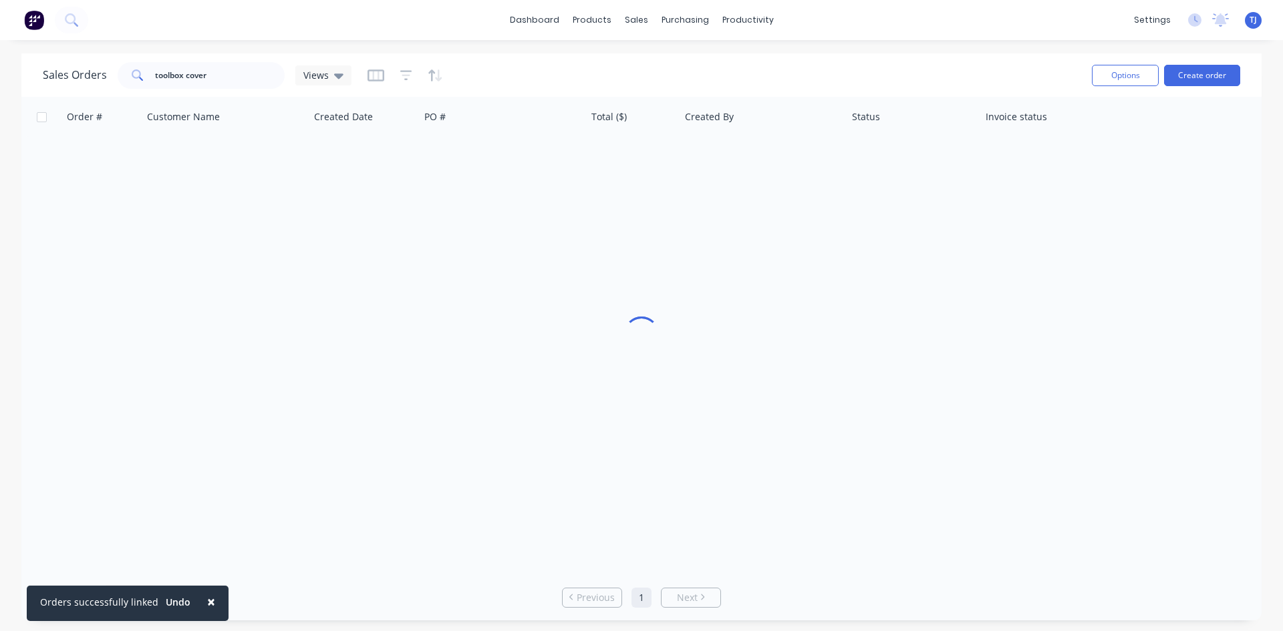
click at [1191, 63] on div "Options Create order" at bounding box center [1163, 75] width 154 height 33
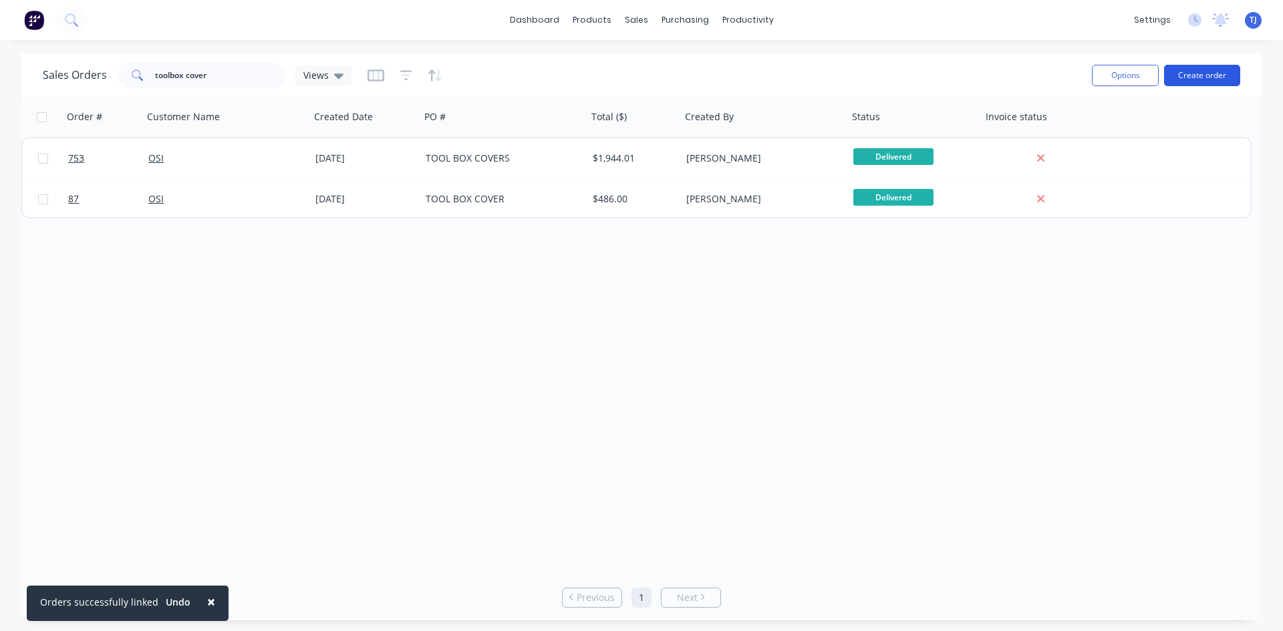
click at [1210, 74] on button "Create order" at bounding box center [1202, 75] width 76 height 21
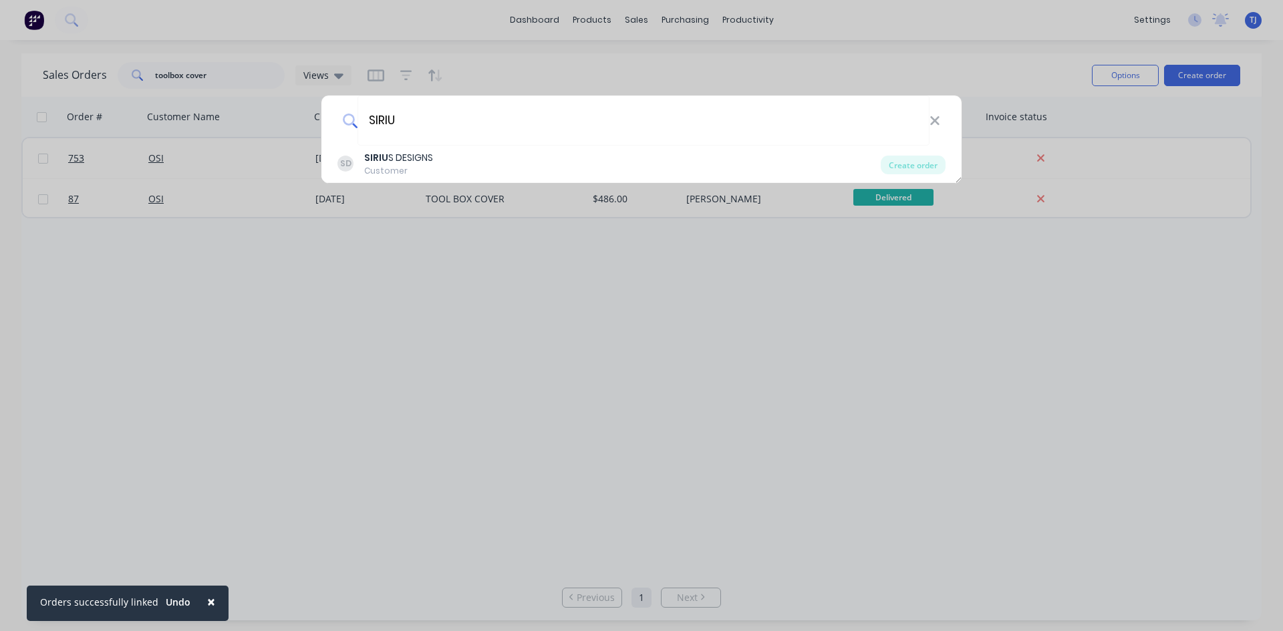
type input "SIRIU"
click at [406, 158] on div "SIRIU S DESIGNS" at bounding box center [398, 158] width 69 height 14
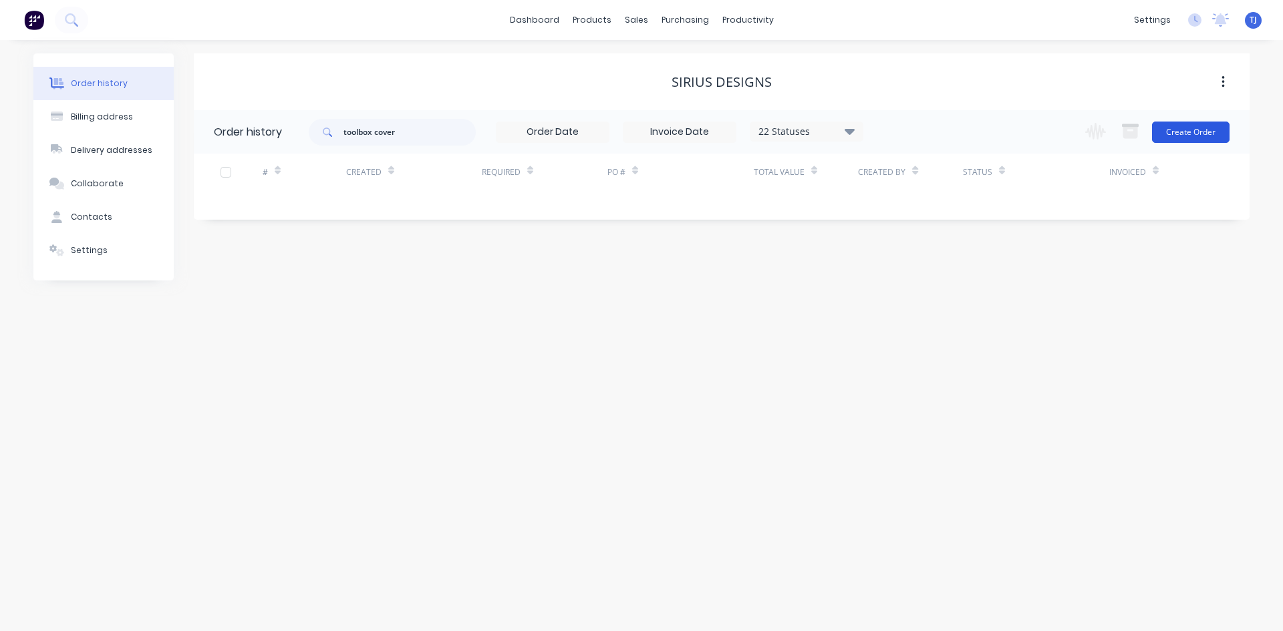
click at [1190, 129] on button "Create Order" at bounding box center [1191, 132] width 78 height 21
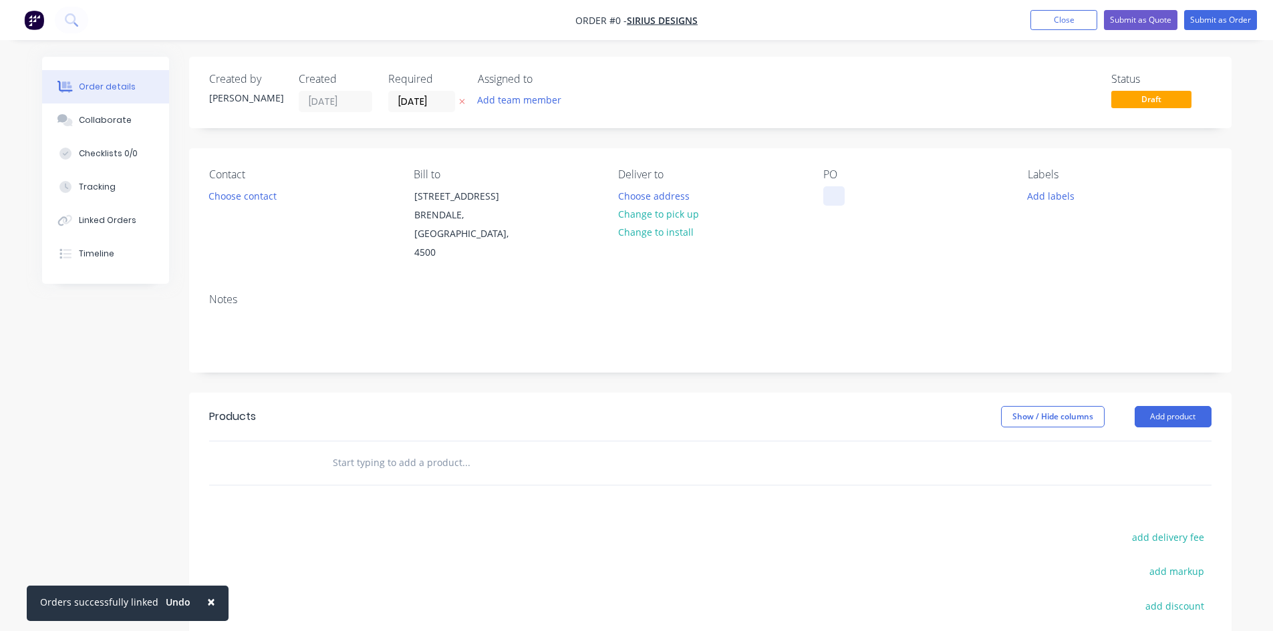
click at [844, 198] on div at bounding box center [833, 195] width 21 height 19
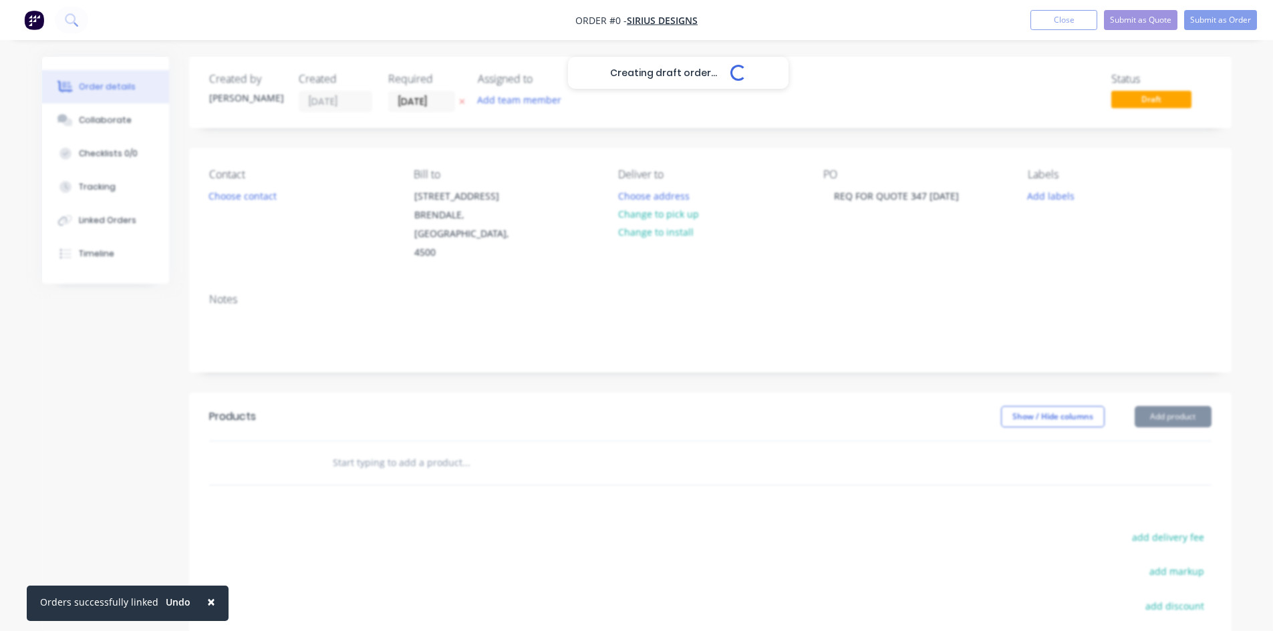
click at [387, 444] on div "Creating draft order... Loading... Order details Collaborate Checklists 0/0 Tra…" at bounding box center [637, 442] width 1216 height 770
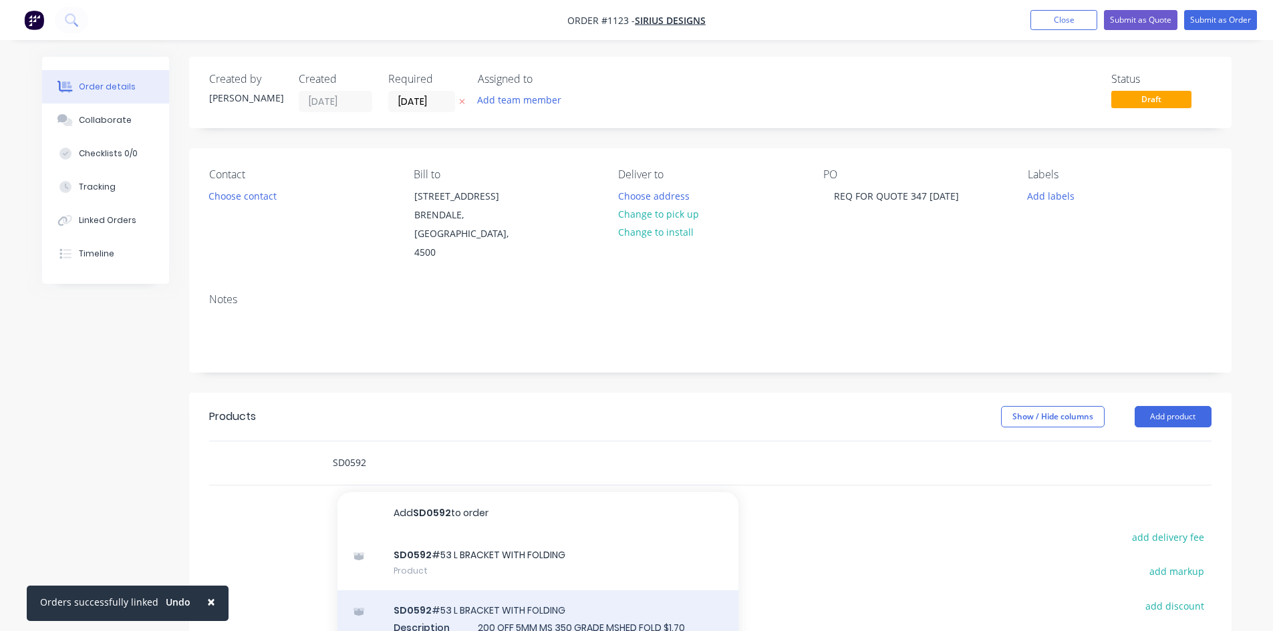
type input "SD0592"
click at [500, 593] on div "SD0592 #53 L BRACKET WITH FOLDING Description 200 OFF 5MM MS 350 GRADE MSHED FO…" at bounding box center [537, 627] width 401 height 73
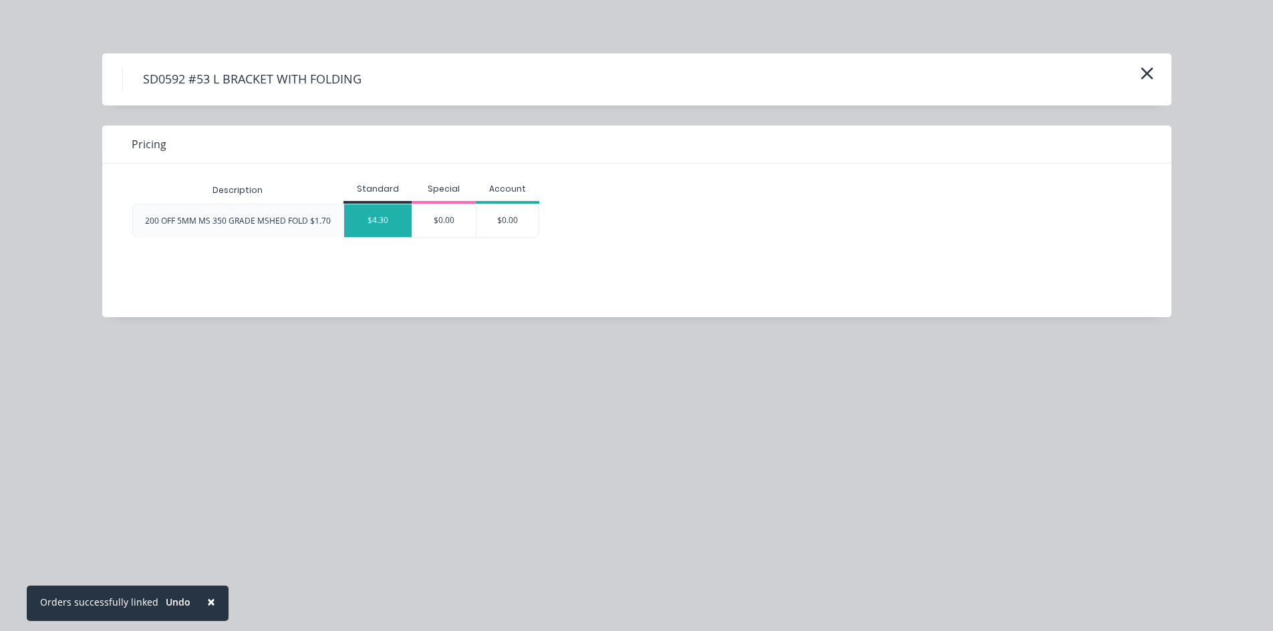
click at [390, 222] on div "$4.30" at bounding box center [377, 220] width 67 height 33
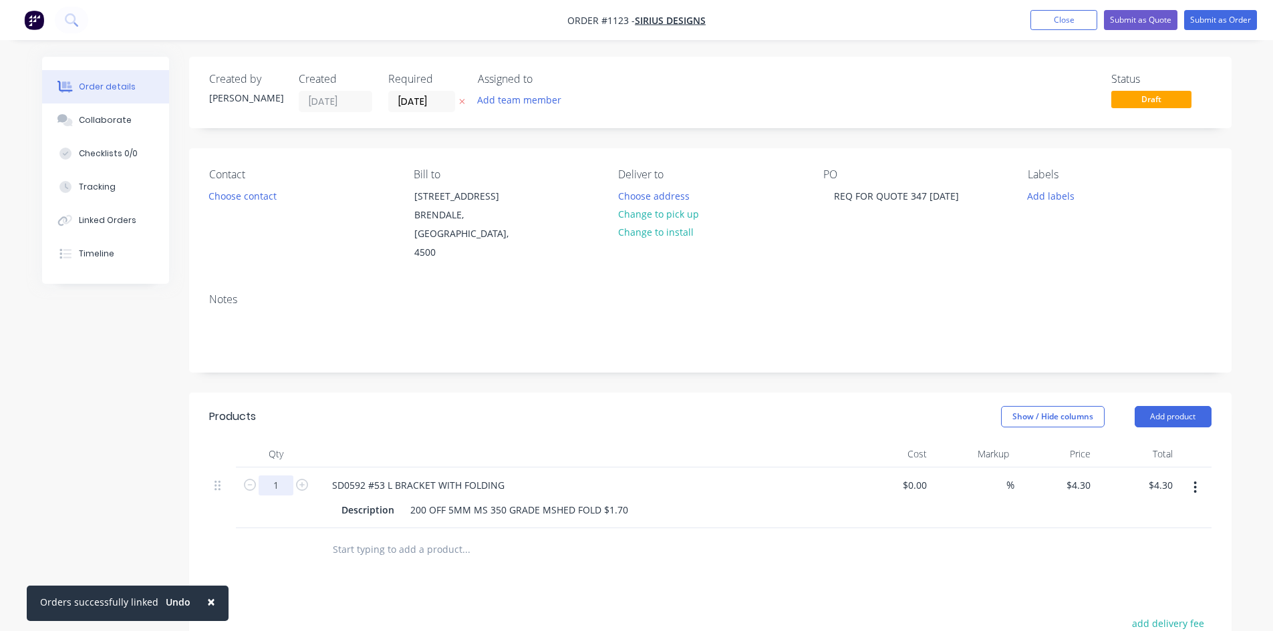
click at [285, 476] on input "1" at bounding box center [276, 486] width 35 height 20
type input "200"
type input "$860.00"
click at [1201, 17] on button "Submit as Order" at bounding box center [1220, 20] width 73 height 20
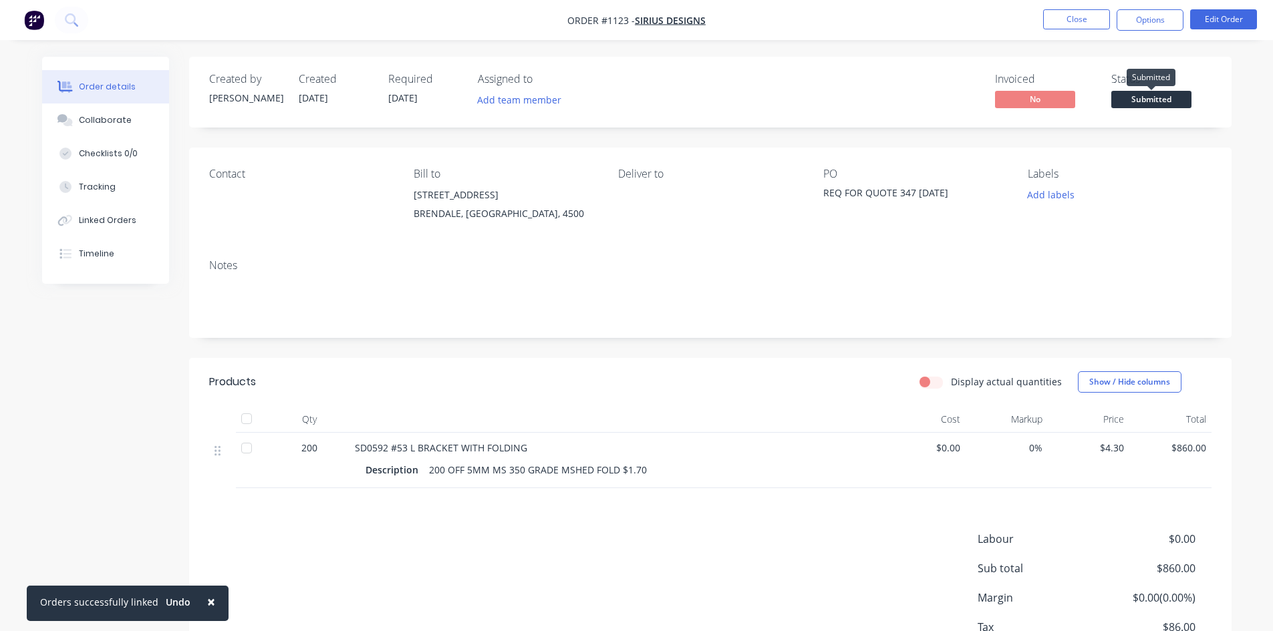
click at [1161, 101] on span "Submitted" at bounding box center [1151, 99] width 80 height 17
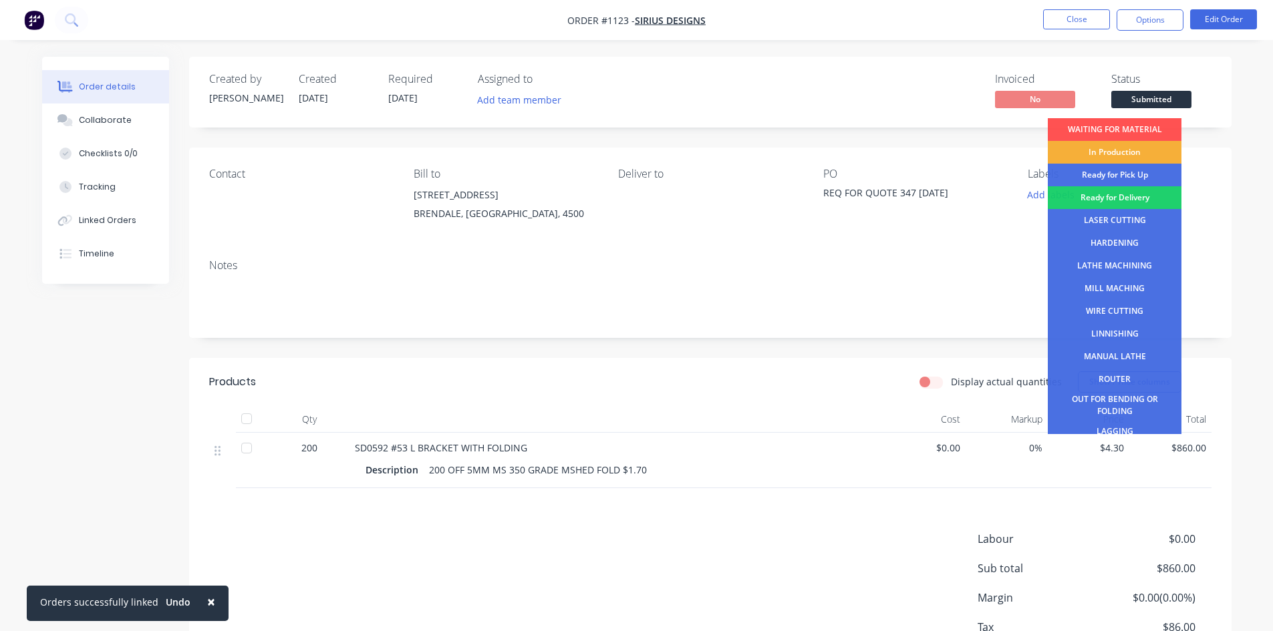
click at [1113, 220] on div "LASER CUTTING" at bounding box center [1115, 220] width 134 height 23
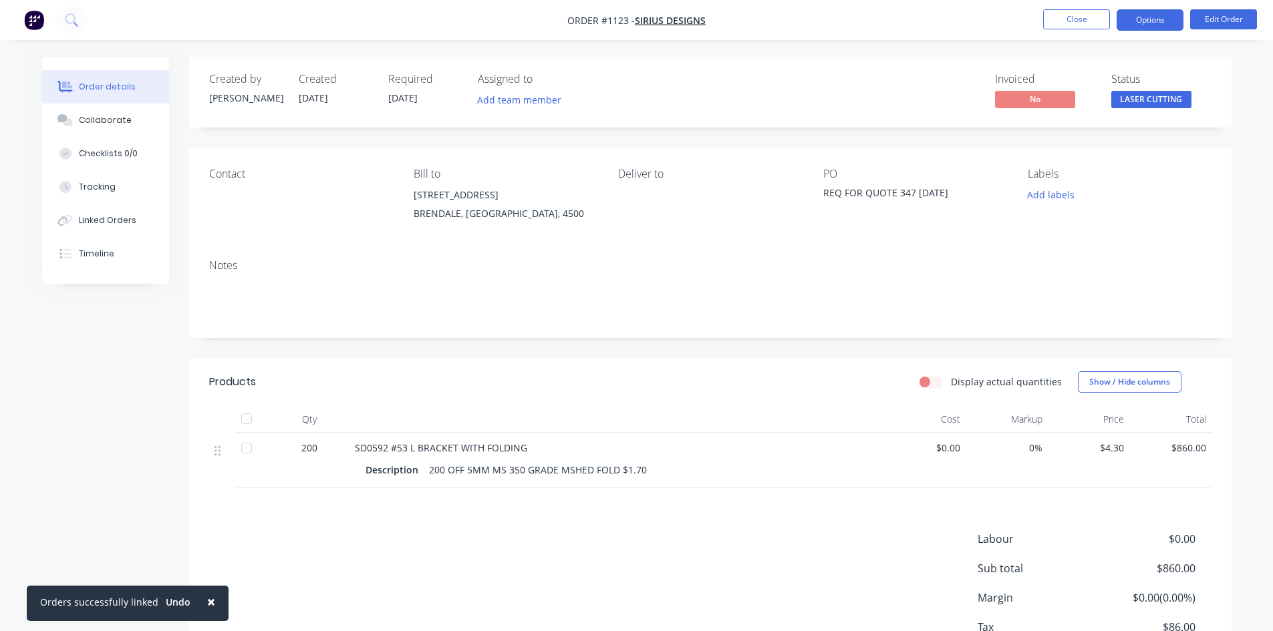
click at [1157, 26] on button "Options" at bounding box center [1150, 19] width 67 height 21
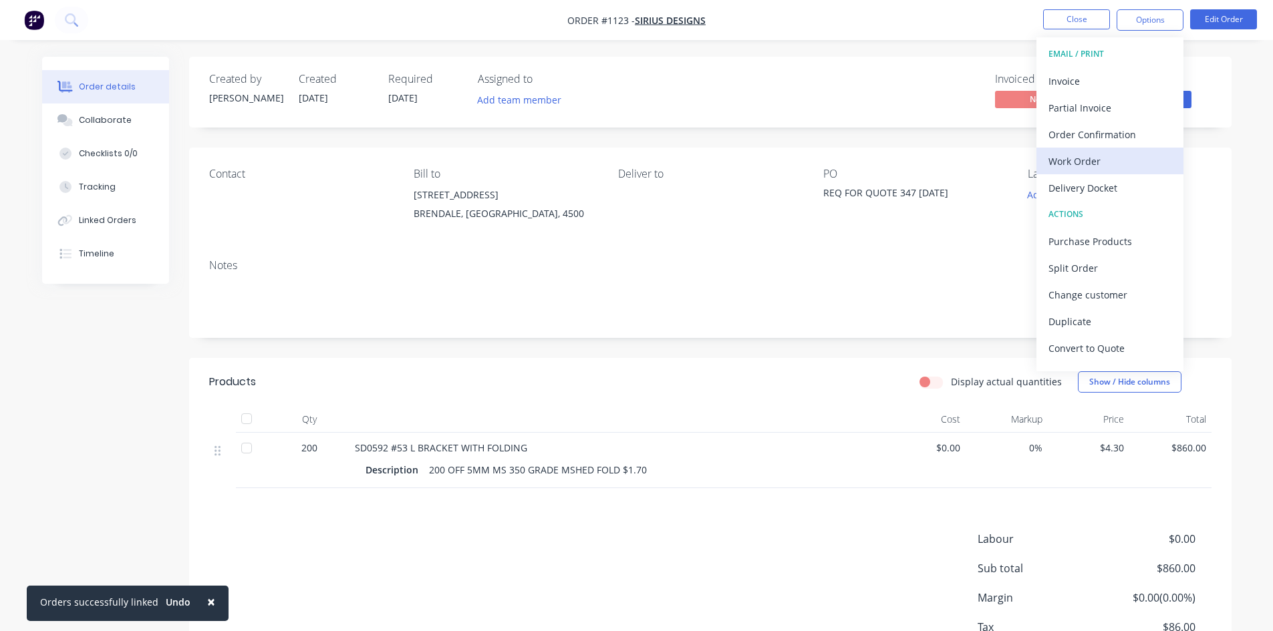
click at [1077, 160] on div "Work Order" at bounding box center [1109, 161] width 123 height 19
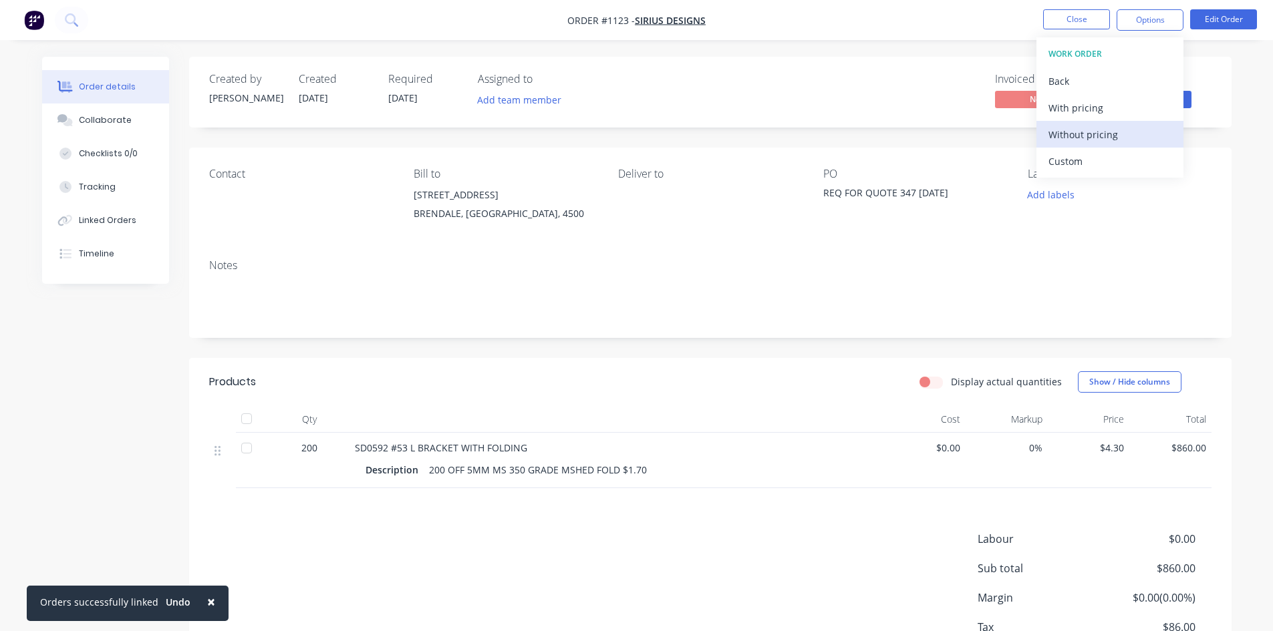
click at [1090, 138] on div "Without pricing" at bounding box center [1109, 134] width 123 height 19
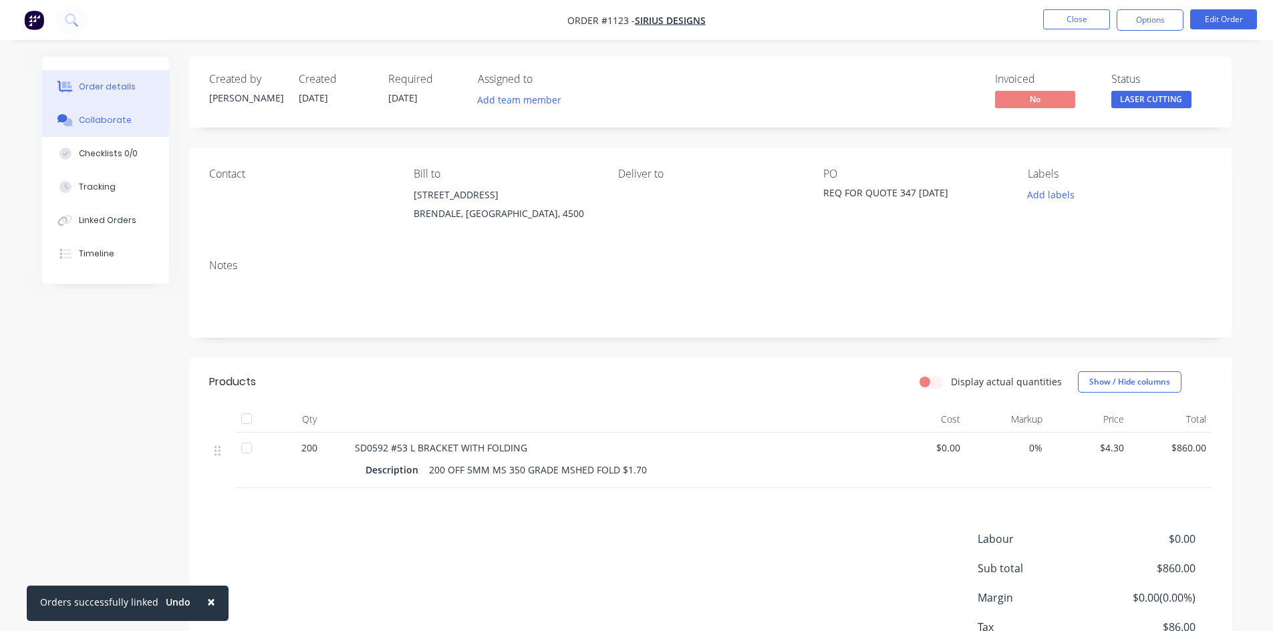
click at [71, 121] on icon at bounding box center [67, 122] width 9 height 8
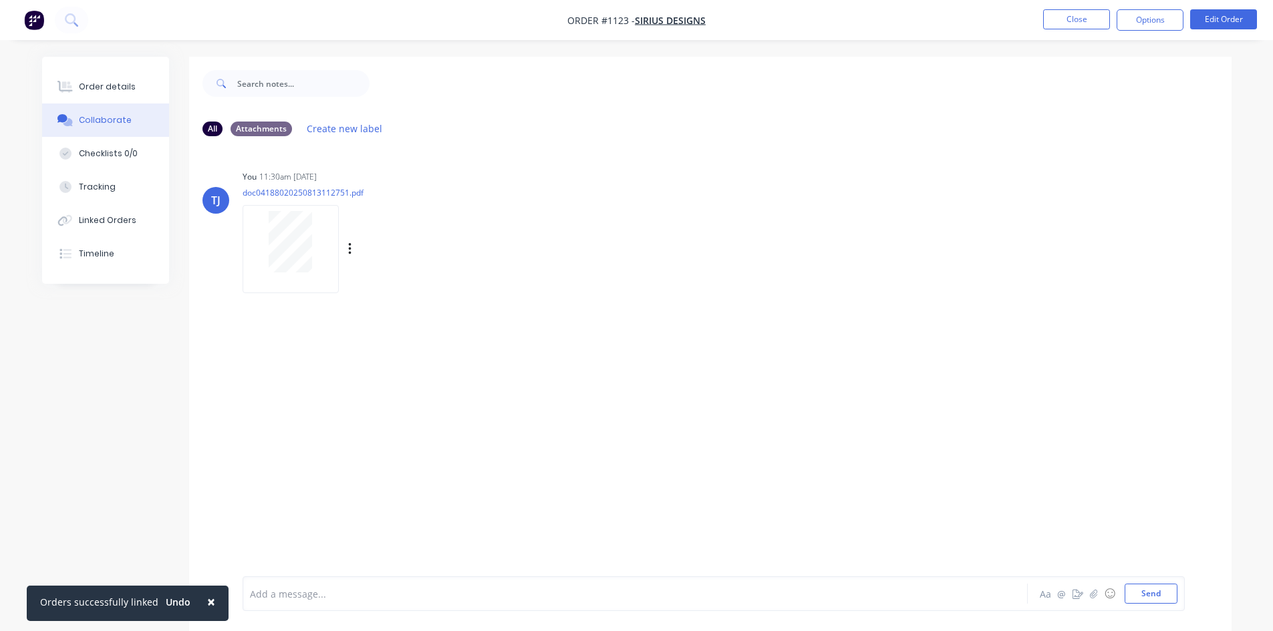
click at [319, 241] on div at bounding box center [291, 241] width 84 height 61
click at [1142, 27] on button "Options" at bounding box center [1150, 19] width 67 height 21
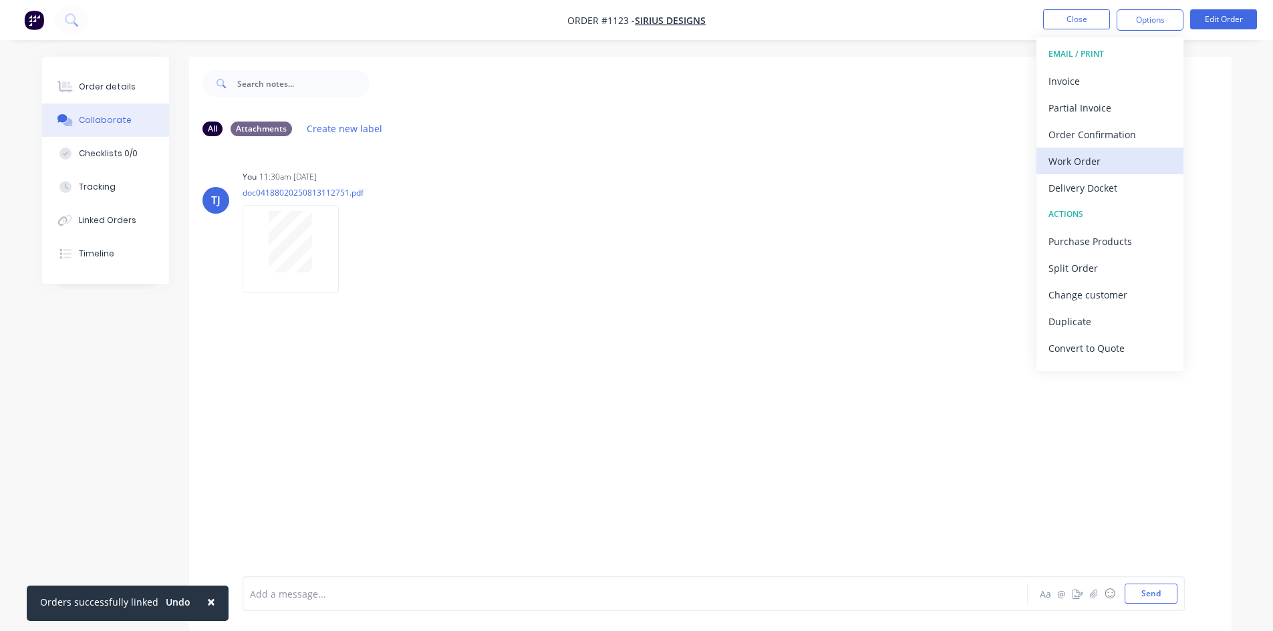
click at [1084, 164] on div "Work Order" at bounding box center [1109, 161] width 123 height 19
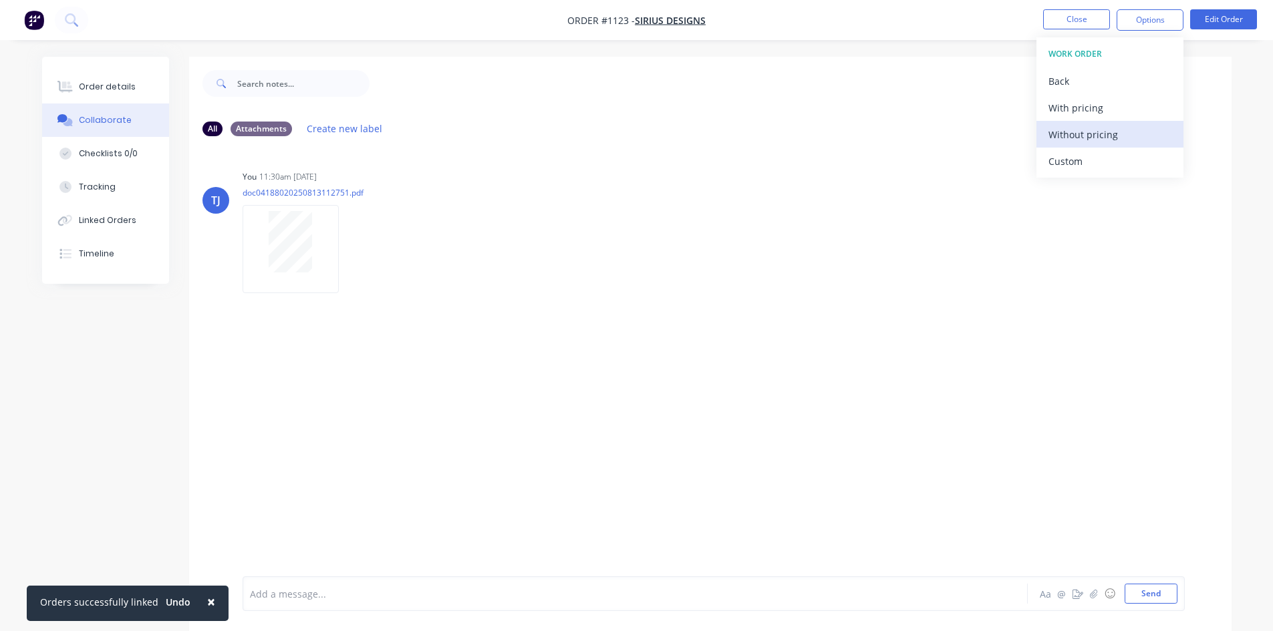
click at [1084, 128] on div "Without pricing" at bounding box center [1109, 134] width 123 height 19
click at [1082, 23] on button "Close" at bounding box center [1076, 19] width 67 height 20
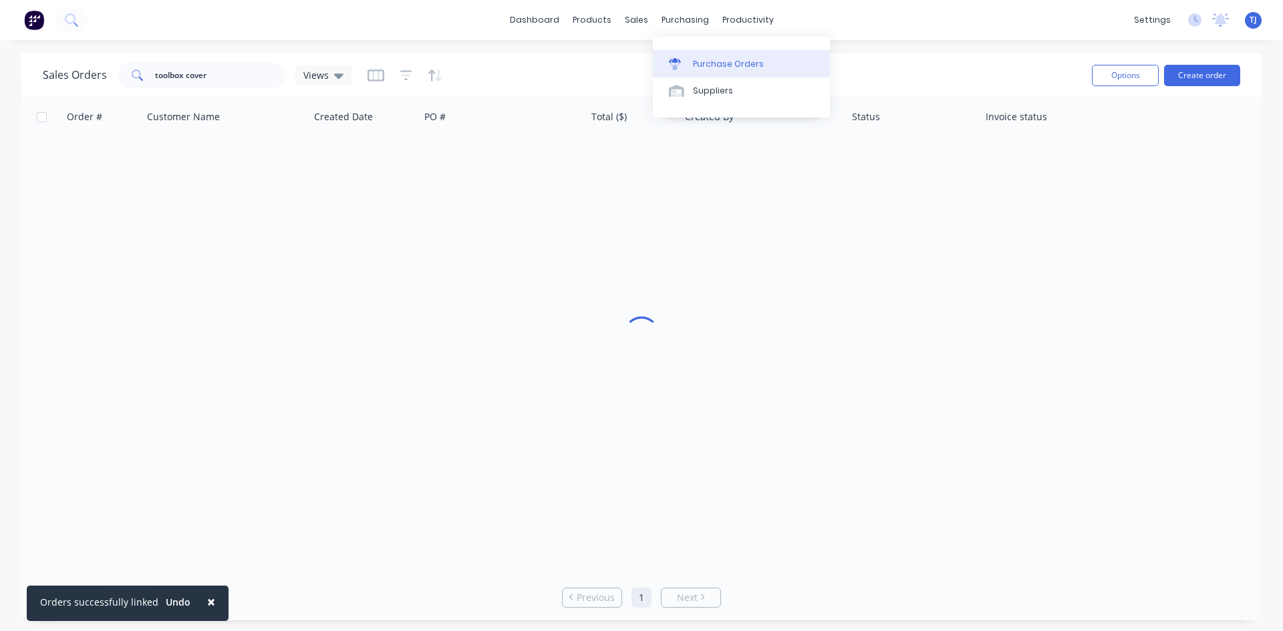
click at [711, 70] on link "Purchase Orders" at bounding box center [741, 63] width 177 height 27
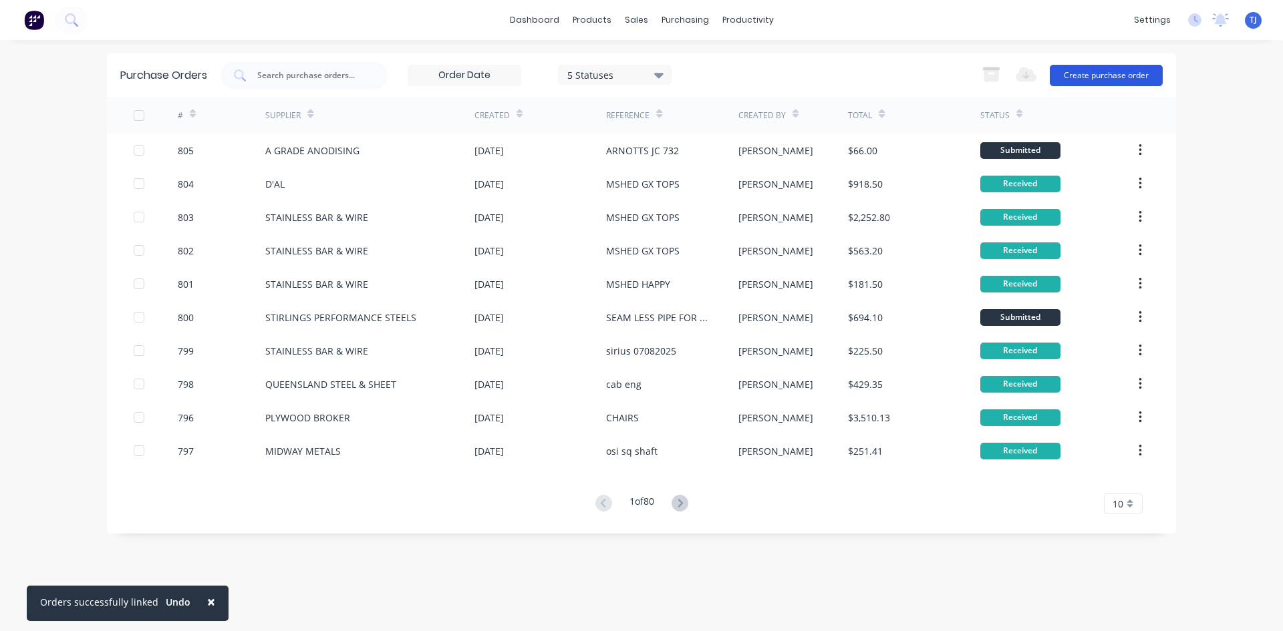
click at [1109, 73] on button "Create purchase order" at bounding box center [1106, 75] width 113 height 21
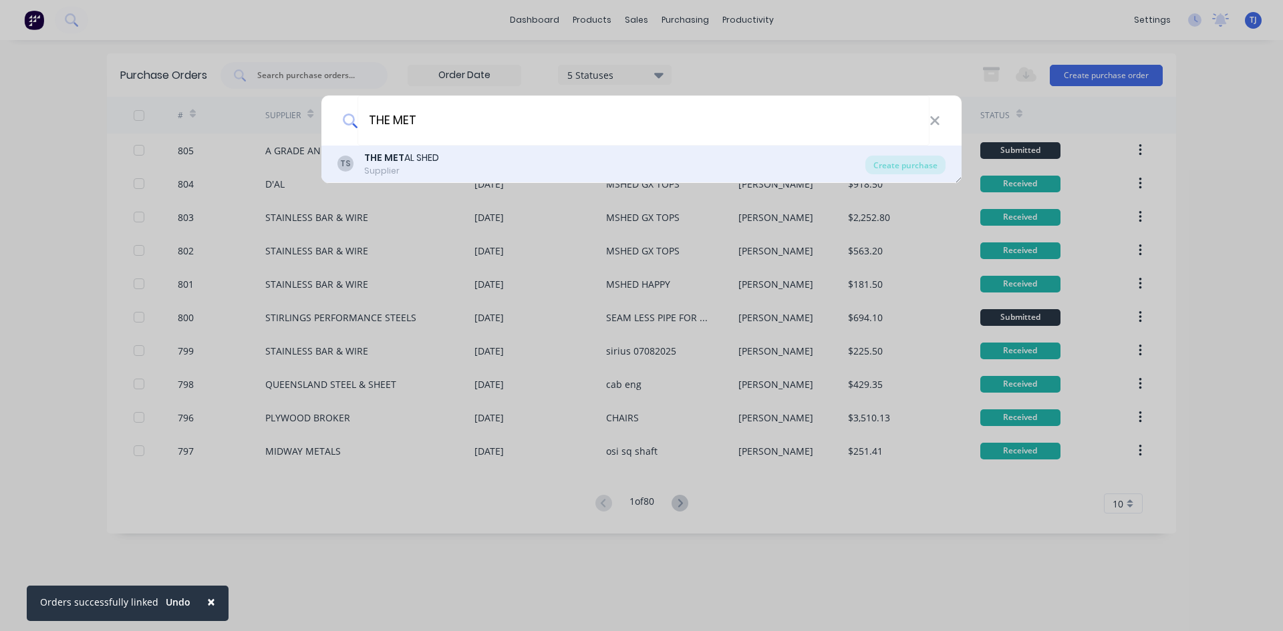
type input "THE MET"
click at [410, 170] on div "Supplier" at bounding box center [401, 171] width 75 height 12
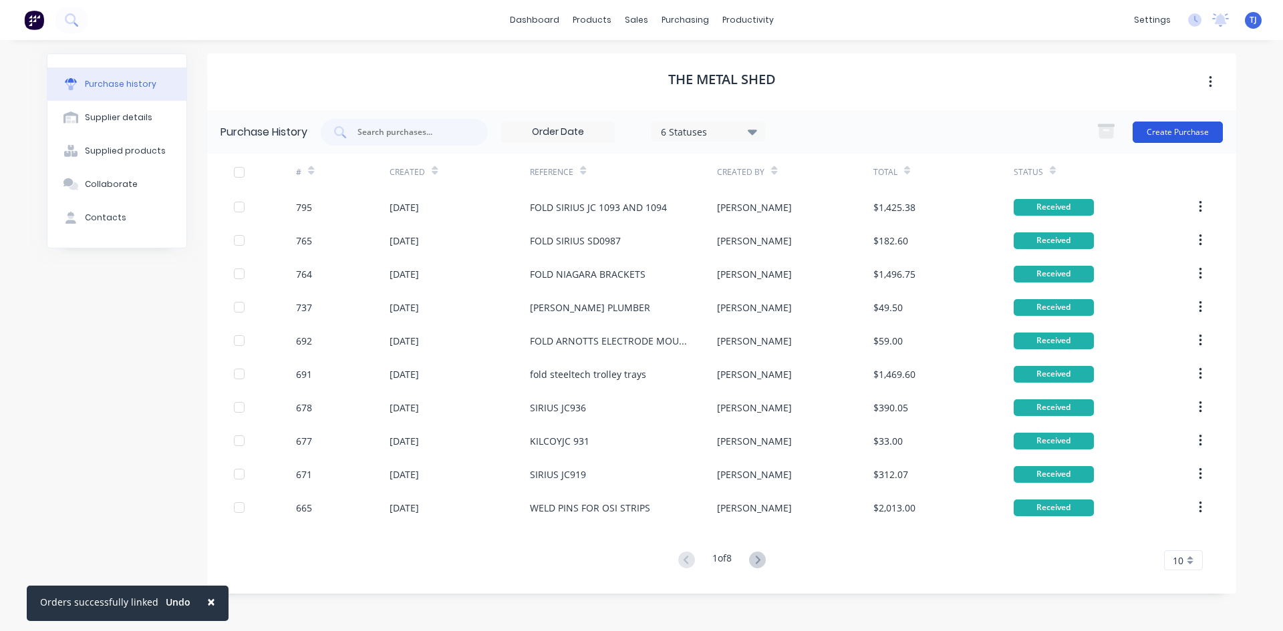
click at [1183, 132] on button "Create Purchase" at bounding box center [1178, 132] width 90 height 21
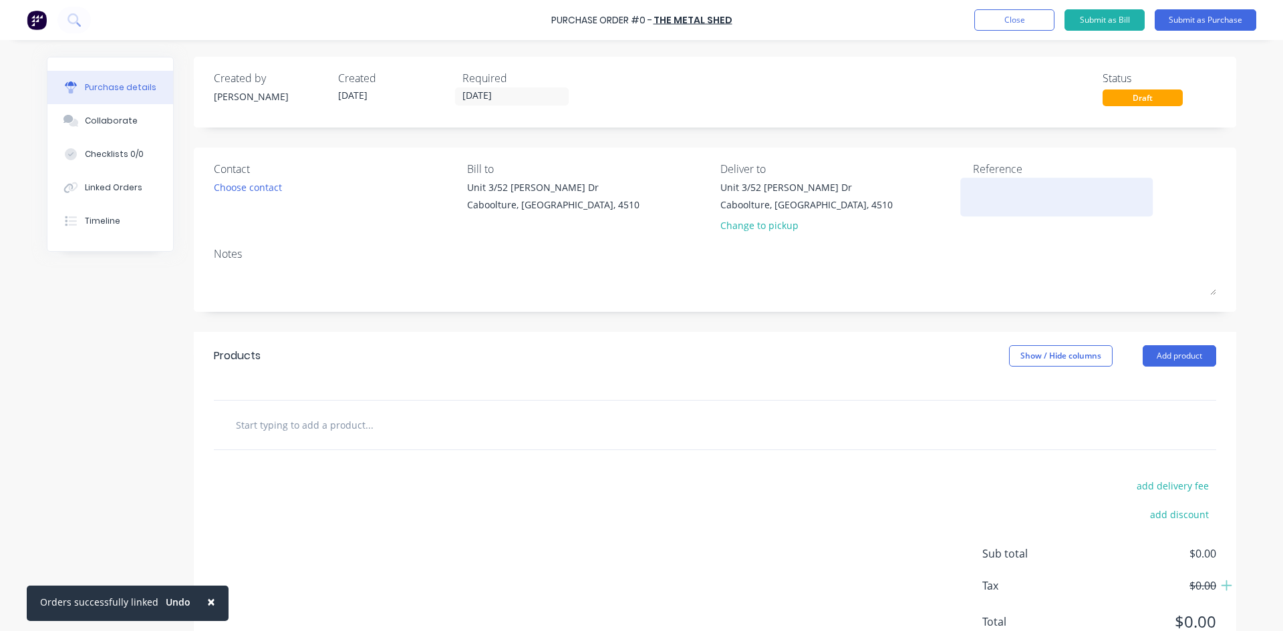
click at [980, 192] on textarea at bounding box center [1056, 195] width 167 height 30
type textarea "FOLD SIRIUS SD0797"
type textarea "x"
type textarea "FOLD SIRIUS SD0797"
click at [1201, 357] on button "Add product" at bounding box center [1179, 355] width 73 height 21
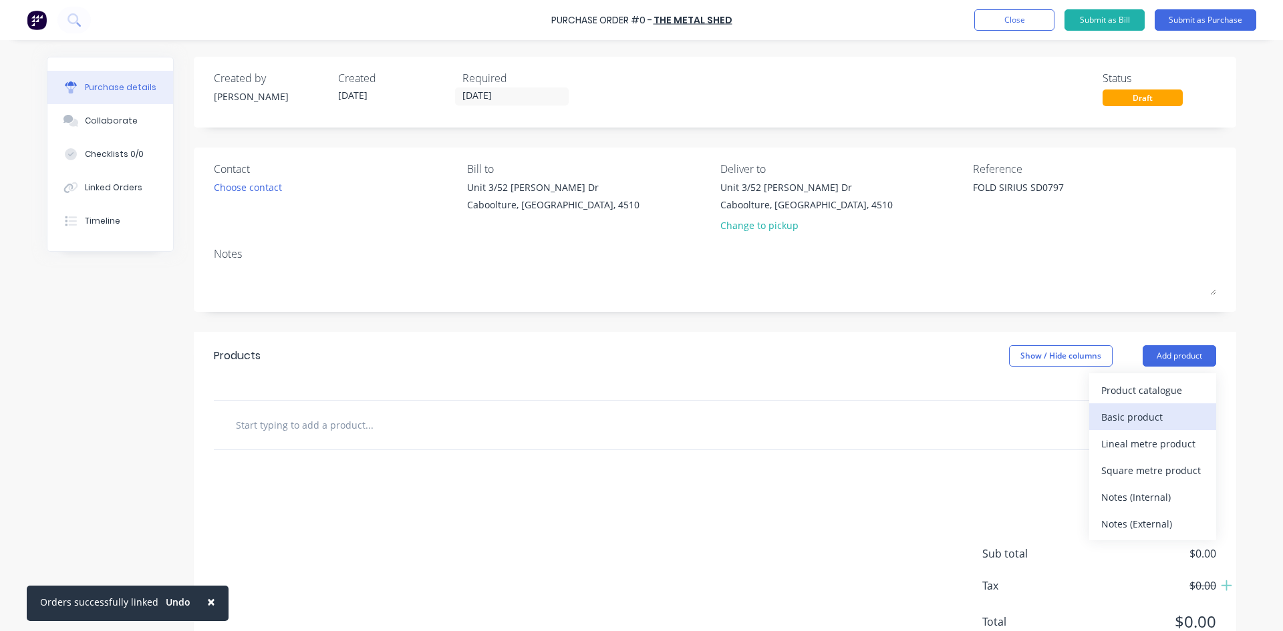
click at [1157, 411] on div "Basic product" at bounding box center [1152, 417] width 103 height 19
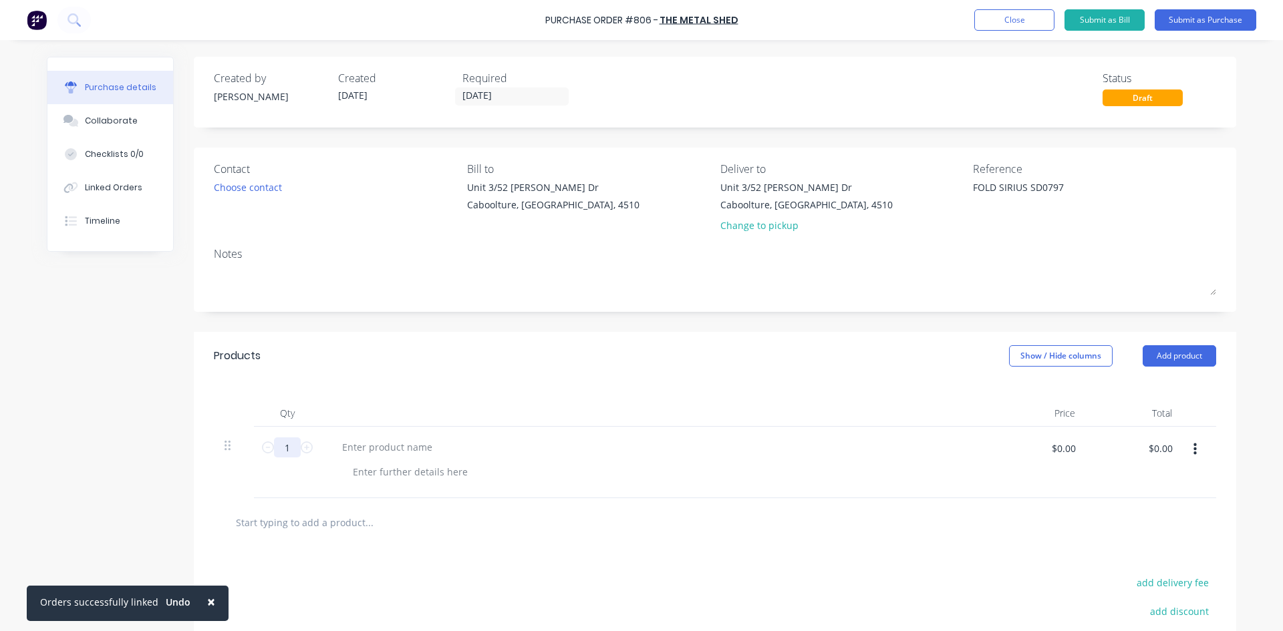
click at [289, 448] on input "1" at bounding box center [287, 448] width 27 height 20
type textarea "x"
type input "10"
type textarea "x"
type input "10"
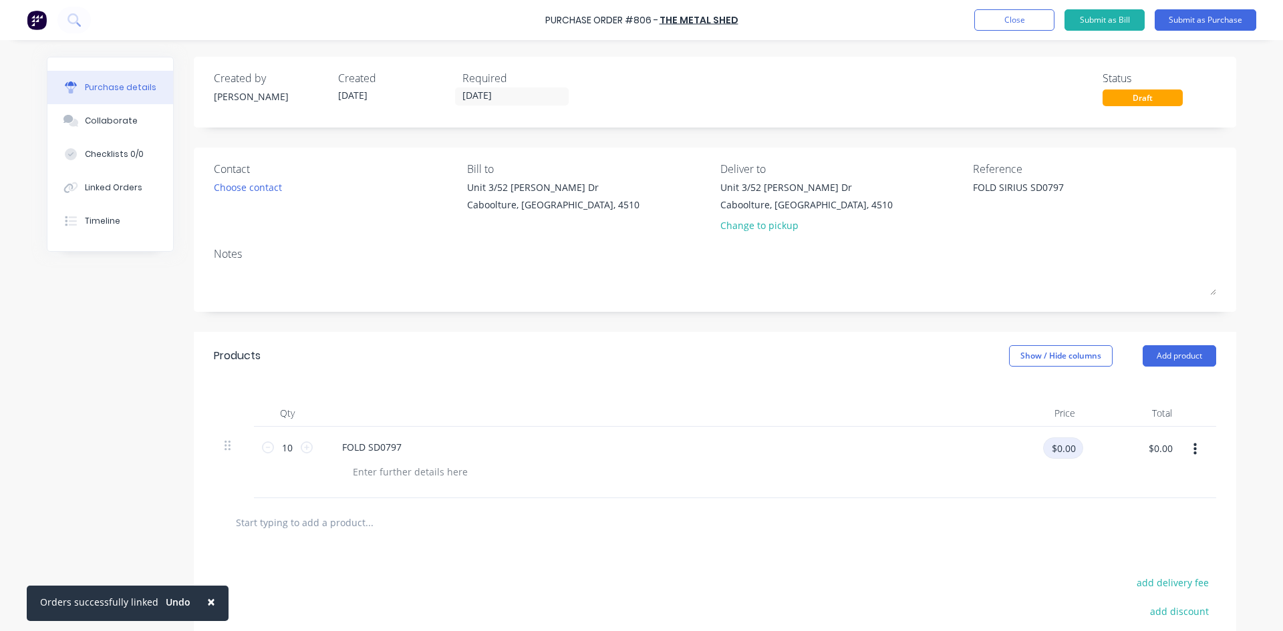
type textarea "x"
type input "9.90"
type textarea "x"
type input "$9.90"
type input "$99.00"
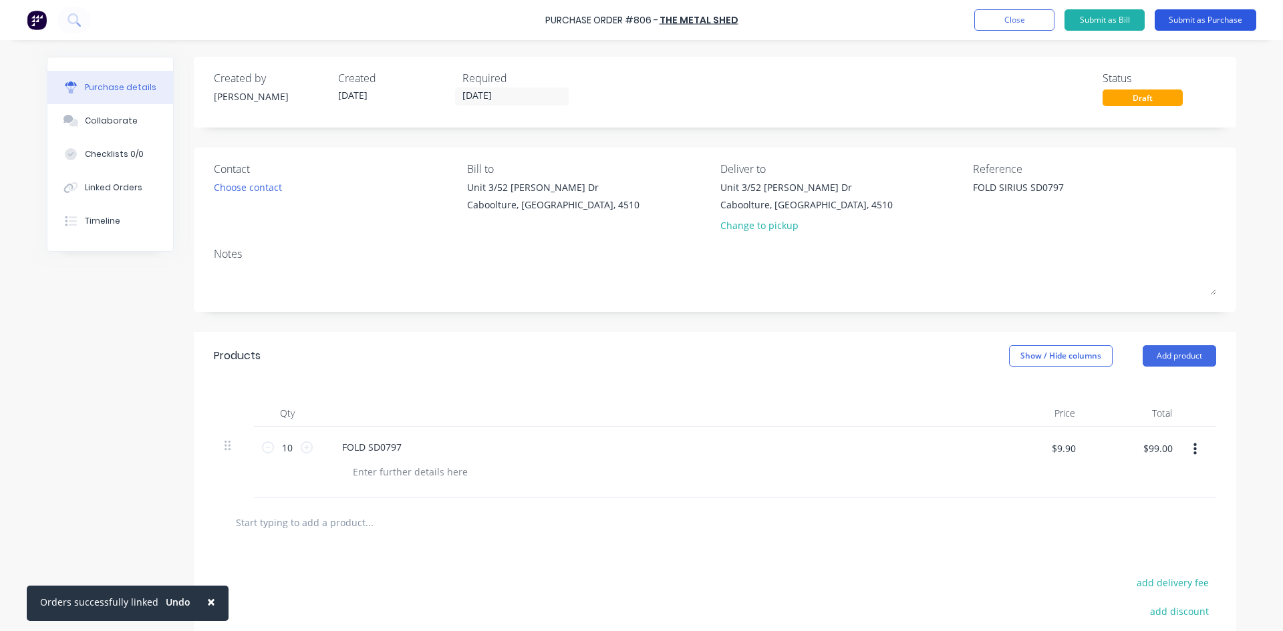
click at [1207, 21] on button "Submit as Purchase" at bounding box center [1206, 19] width 102 height 21
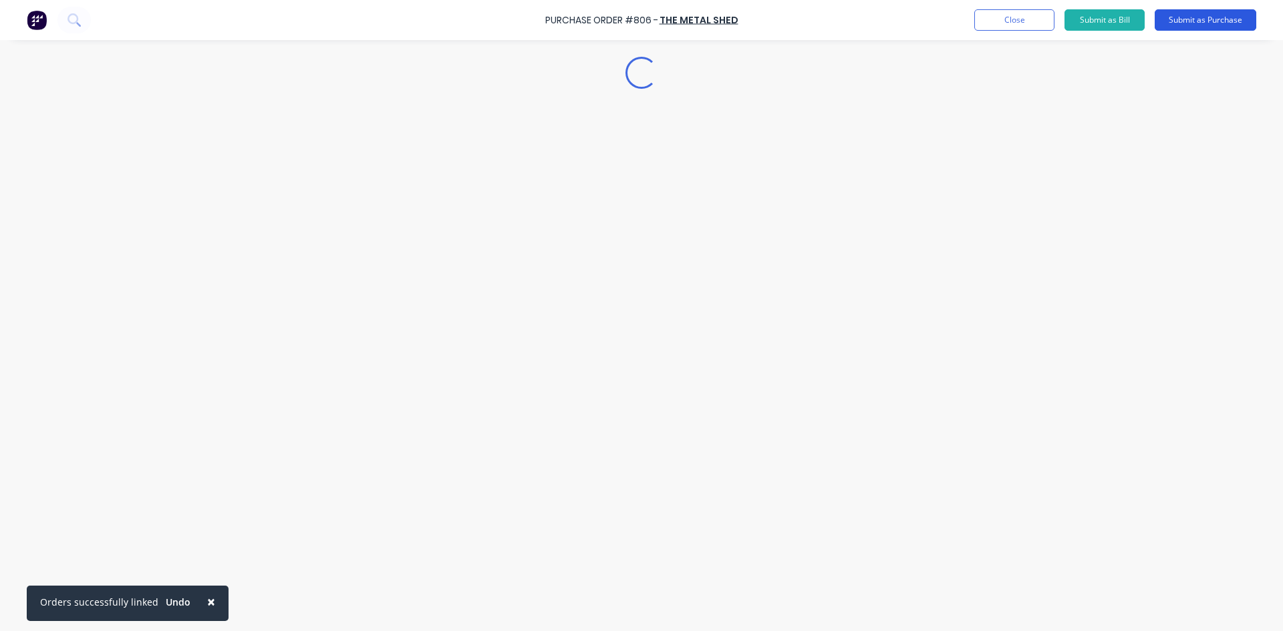
type textarea "x"
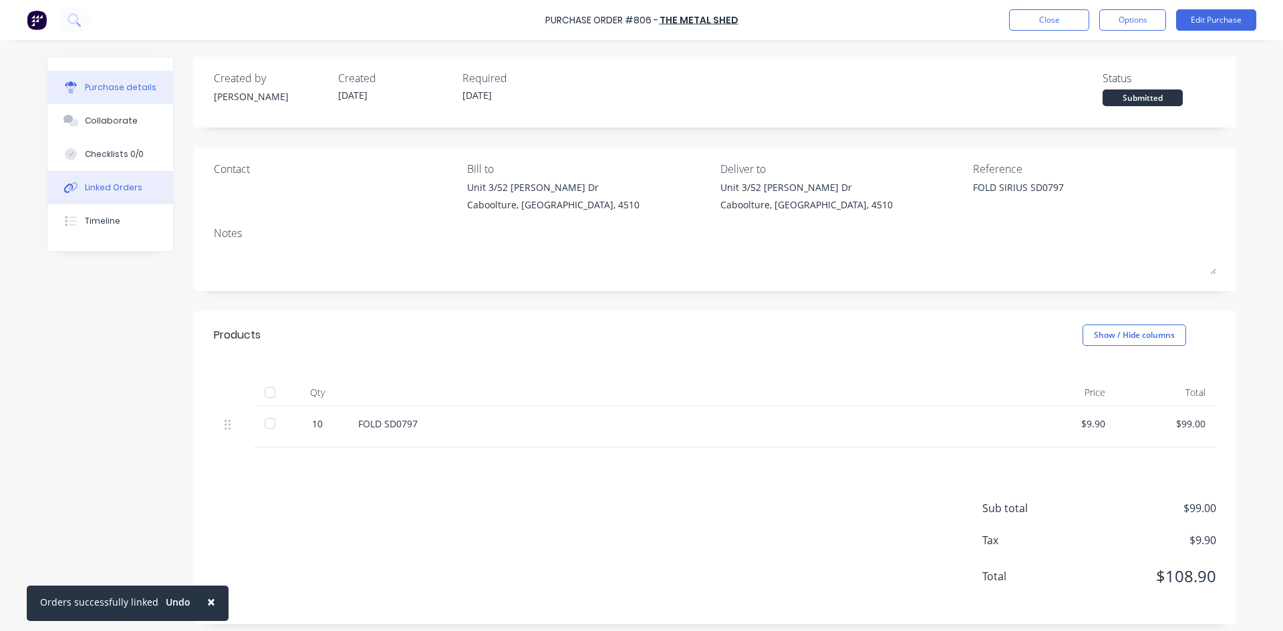
click at [107, 192] on div "Linked Orders" at bounding box center [113, 188] width 57 height 12
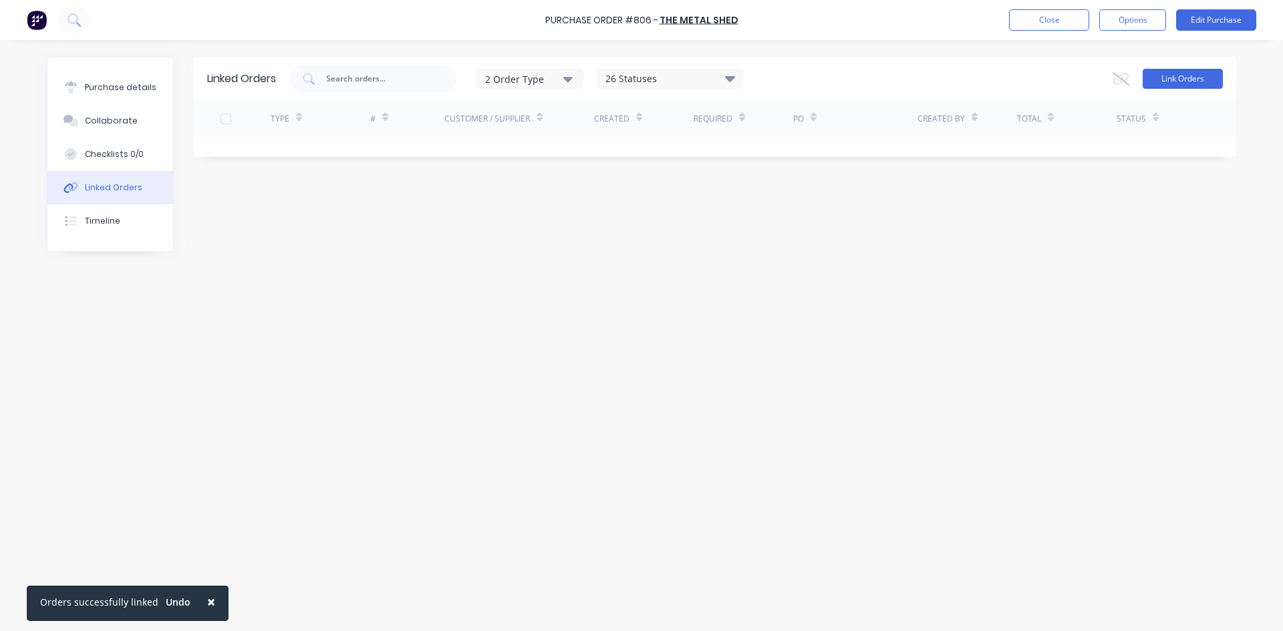
click at [1188, 75] on button "Link Orders" at bounding box center [1183, 79] width 80 height 20
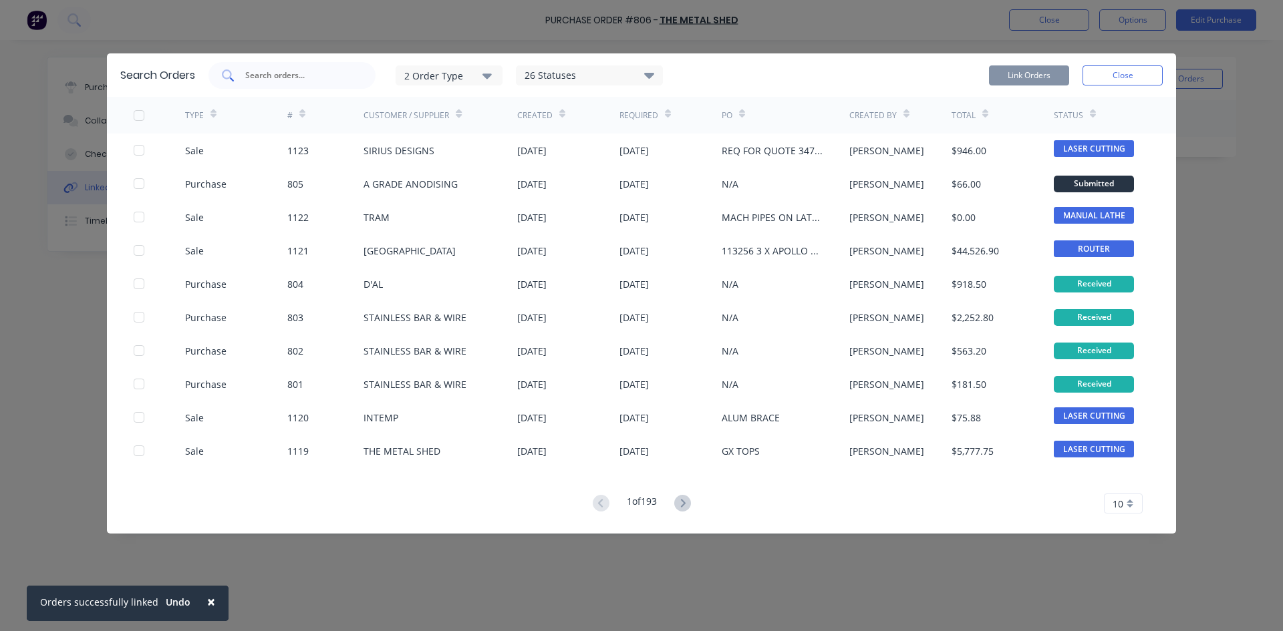
click at [291, 73] on input "text" at bounding box center [299, 75] width 111 height 13
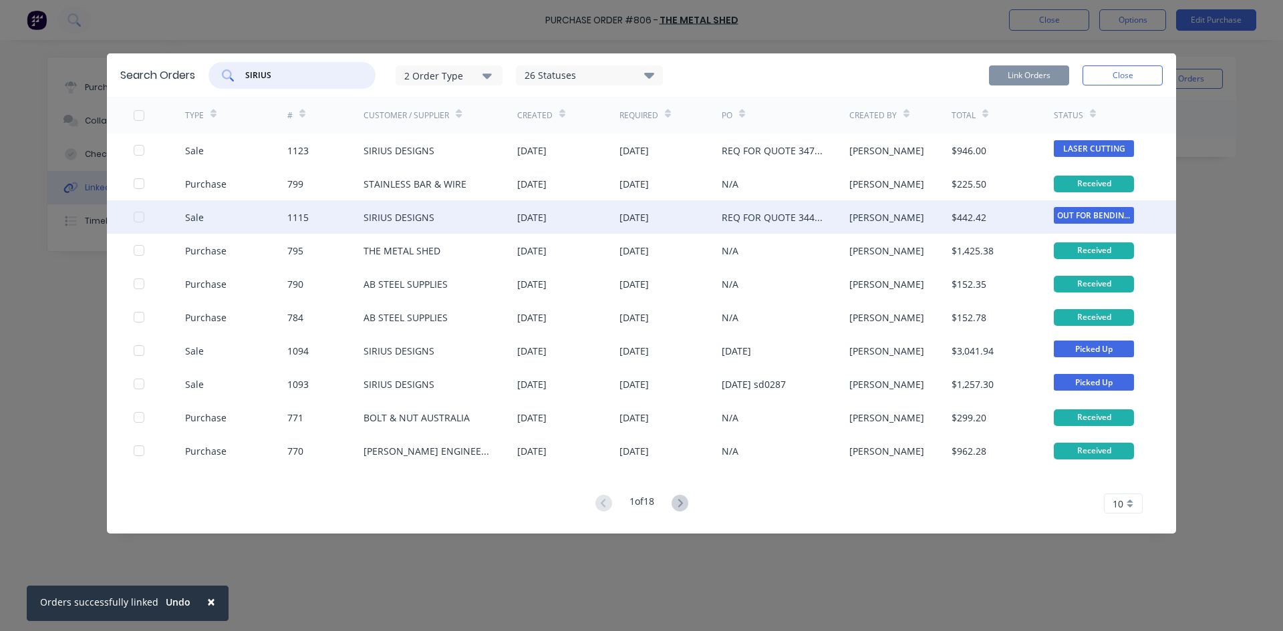
click at [137, 219] on div at bounding box center [139, 217] width 27 height 27
type input "SIRIUS"
click at [1014, 74] on button "Link Orders" at bounding box center [1029, 75] width 80 height 20
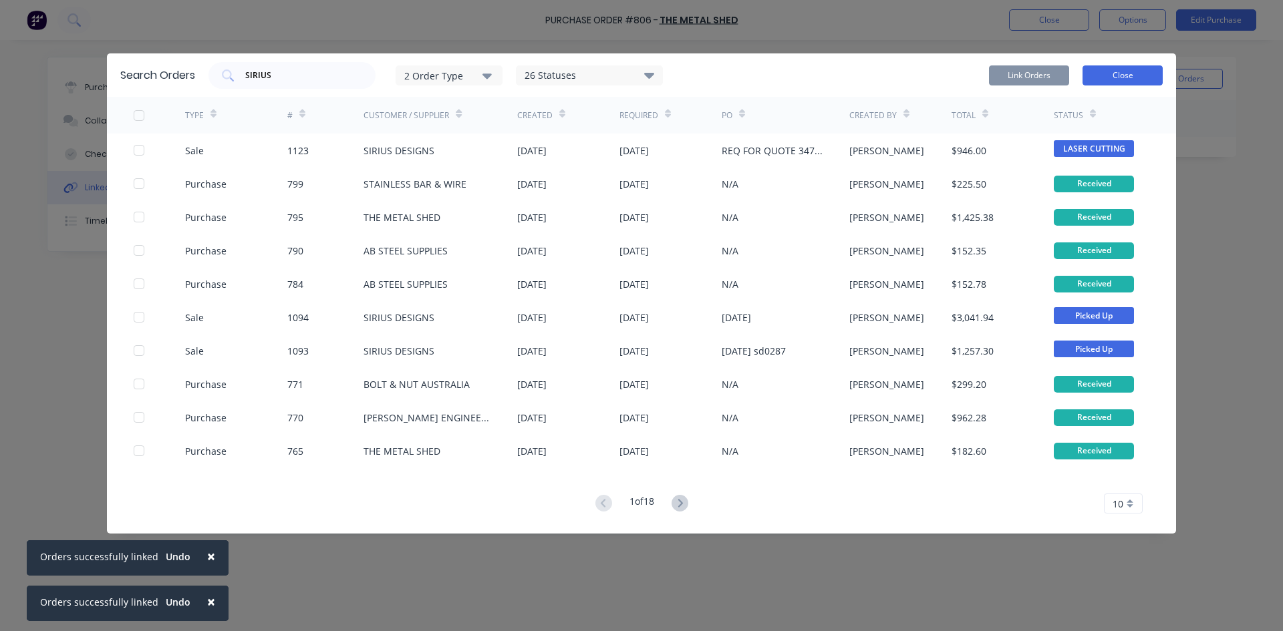
click at [1104, 75] on button "Close" at bounding box center [1122, 75] width 80 height 20
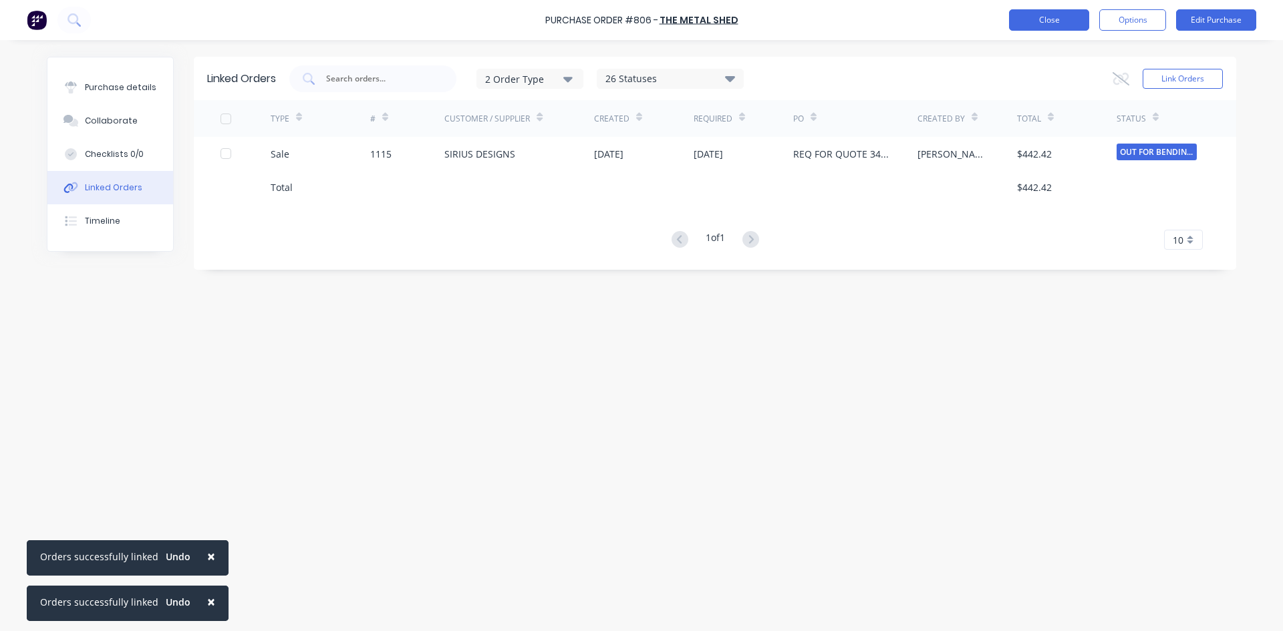
click at [1020, 29] on button "Close" at bounding box center [1049, 19] width 80 height 21
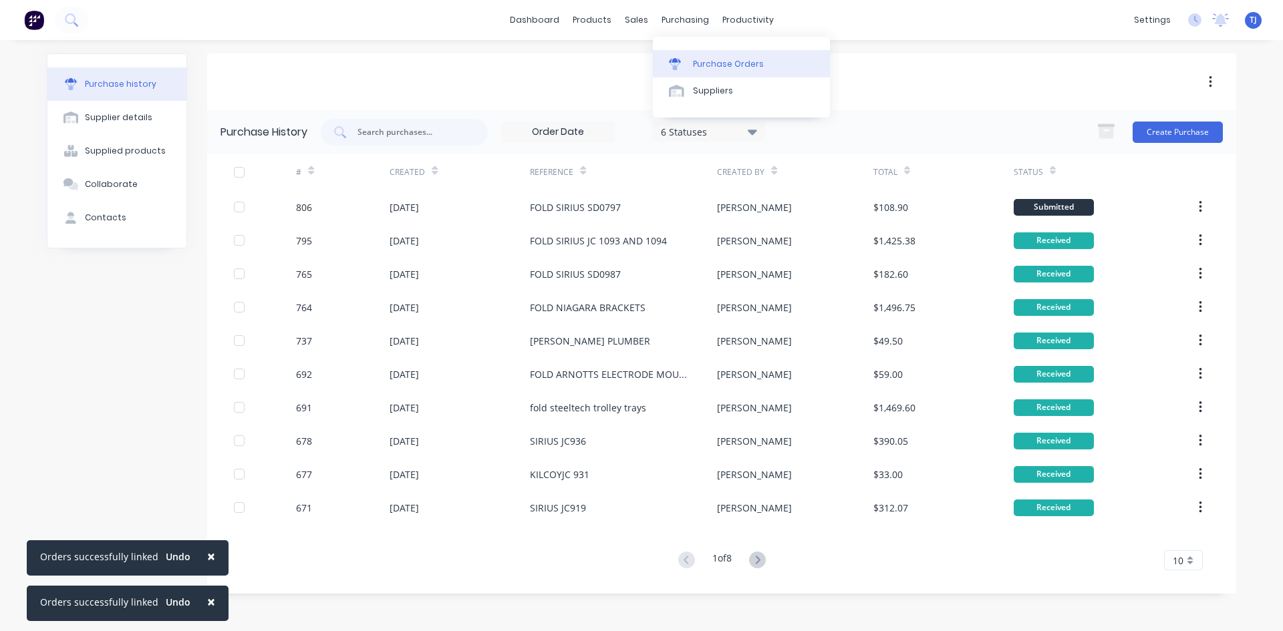
click at [704, 62] on div "Purchase Orders" at bounding box center [728, 64] width 71 height 12
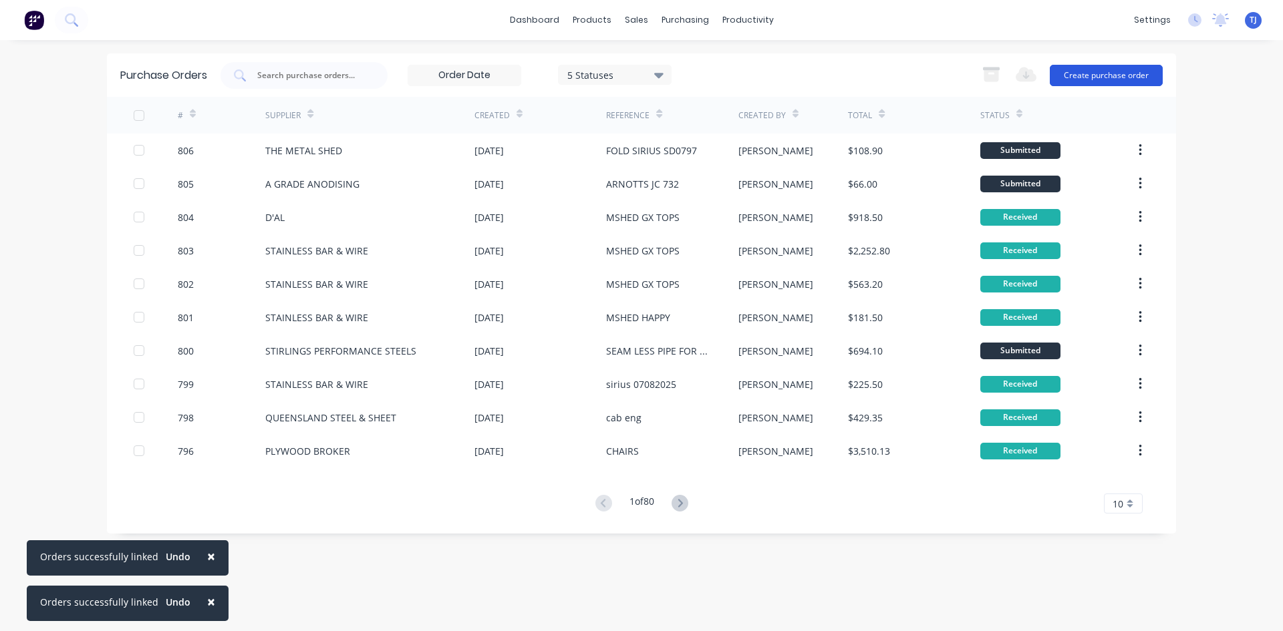
click at [1087, 82] on button "Create purchase order" at bounding box center [1106, 75] width 113 height 21
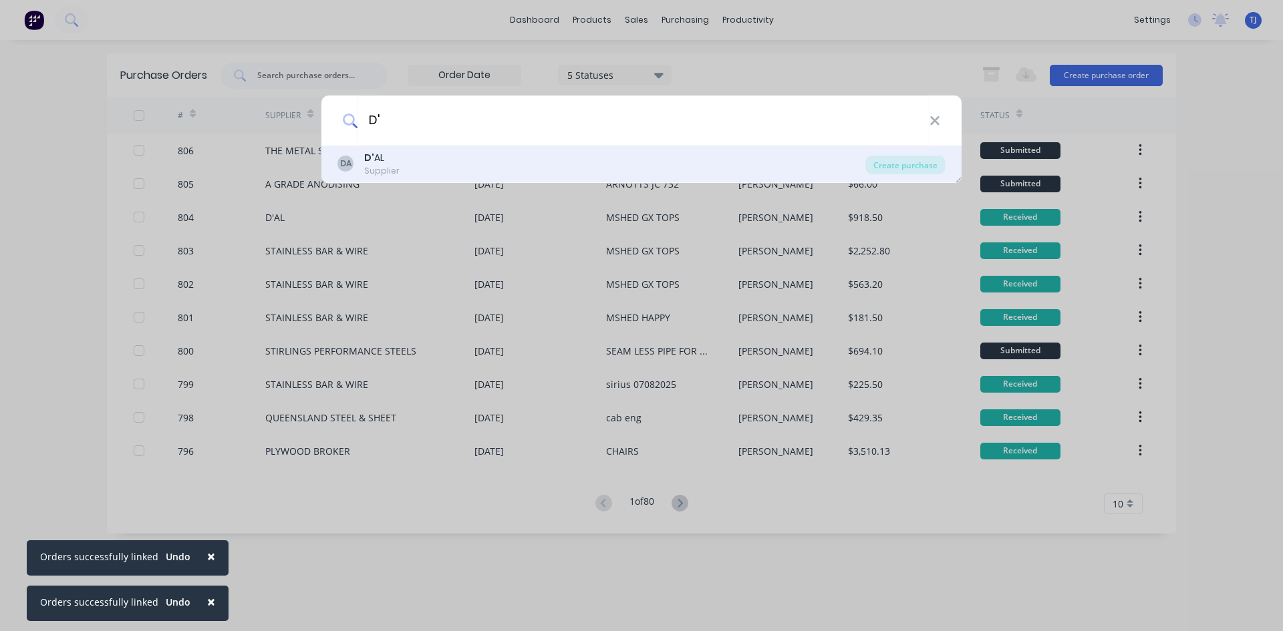
type input "D'"
click at [384, 169] on div "Supplier" at bounding box center [381, 171] width 35 height 12
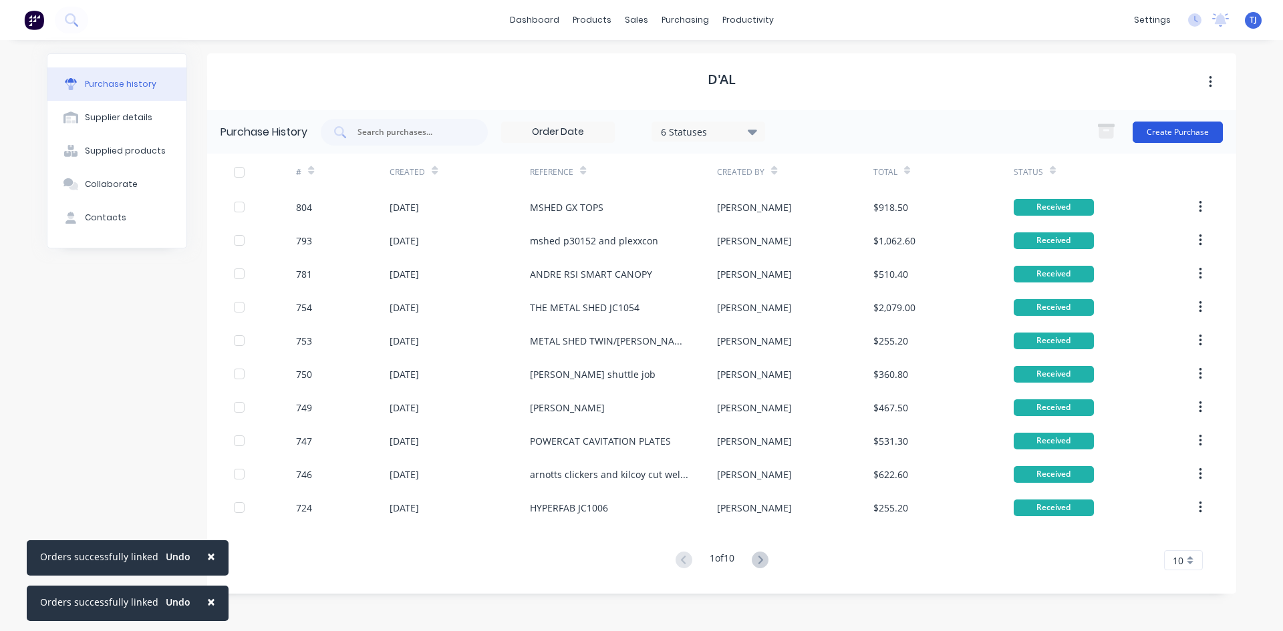
click at [1195, 140] on button "Create Purchase" at bounding box center [1178, 132] width 90 height 21
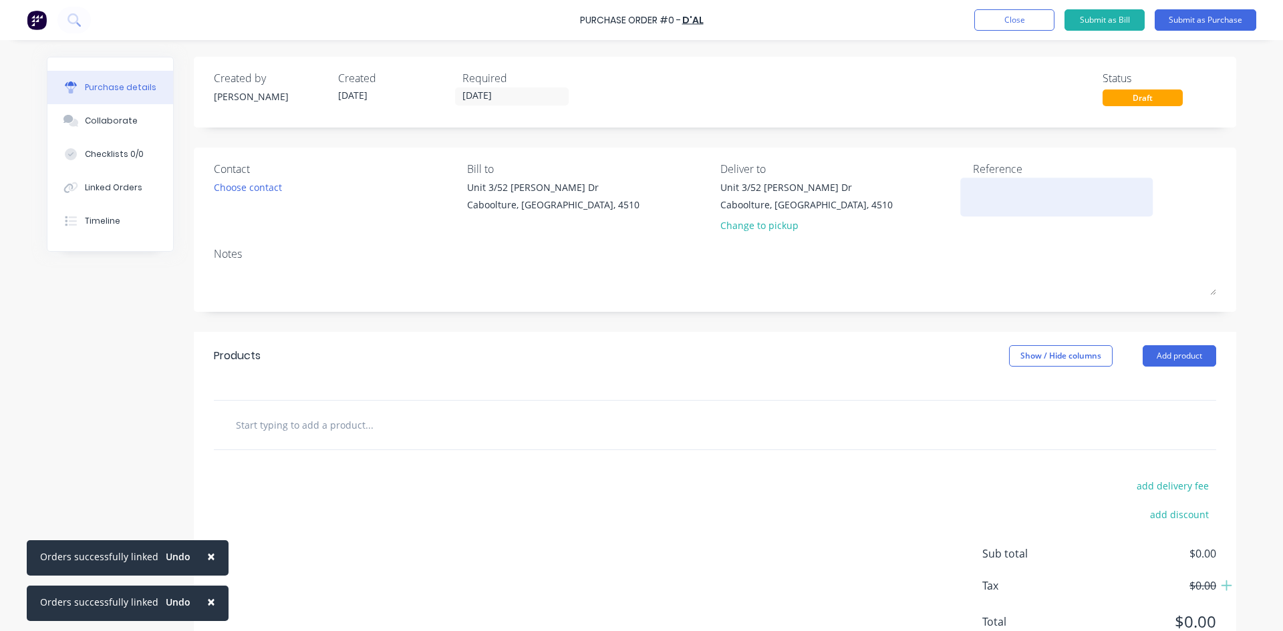
click at [982, 194] on textarea at bounding box center [1056, 195] width 167 height 30
type textarea "ST"
type textarea "x"
type textarea "STO"
type textarea "x"
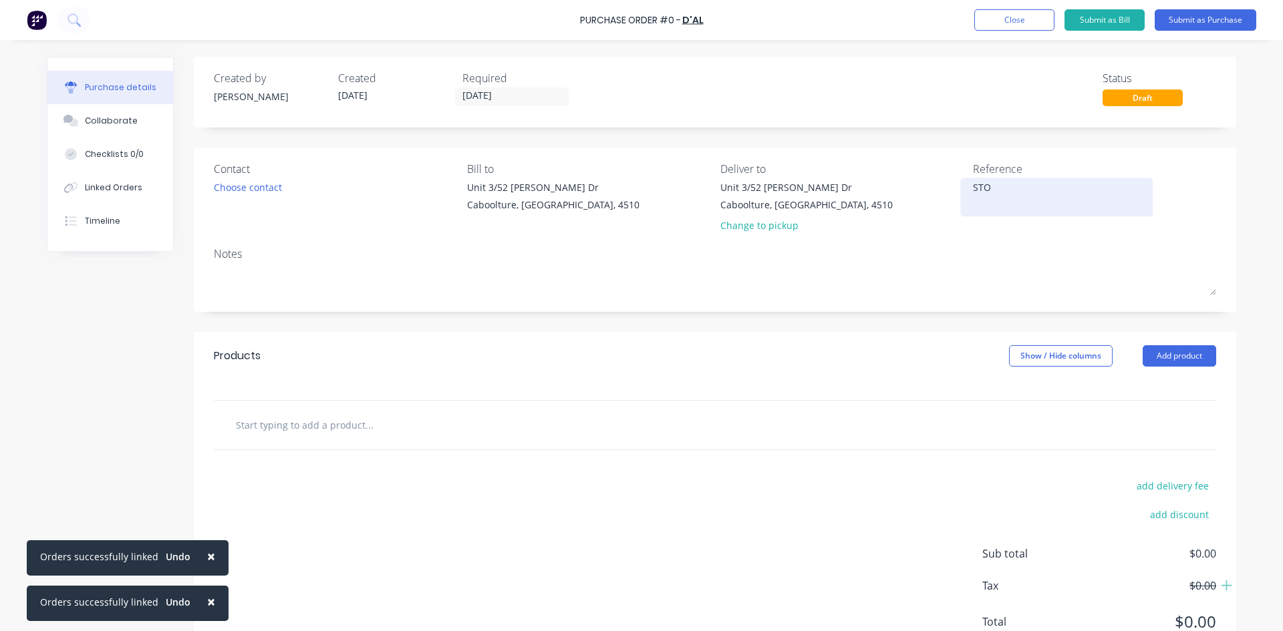
type textarea "STOC"
type textarea "x"
type textarea "STOCK"
type textarea "x"
type textarea "STOCK"
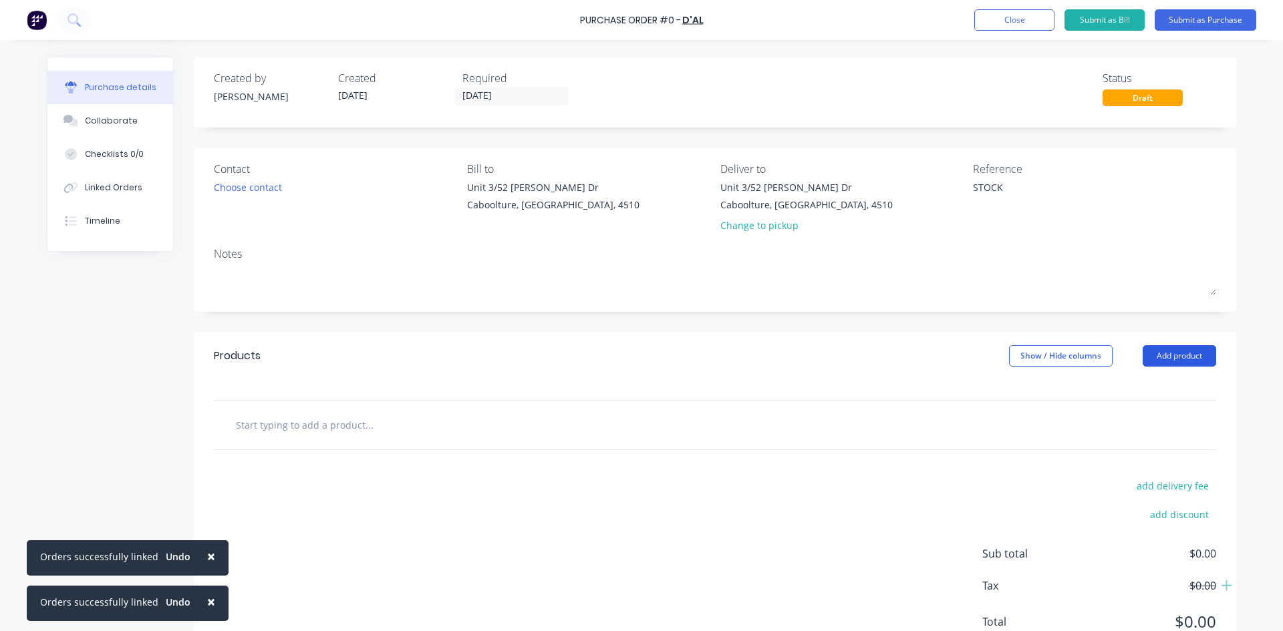
click at [1167, 358] on button "Add product" at bounding box center [1179, 355] width 73 height 21
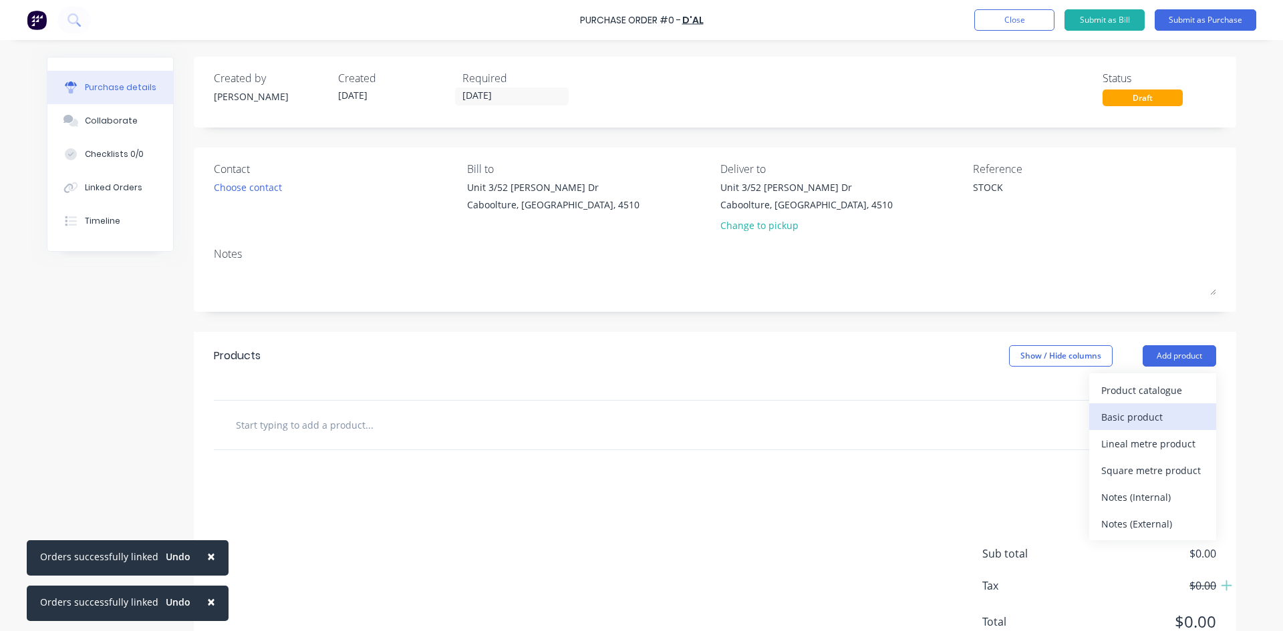
click at [1162, 416] on div "Basic product" at bounding box center [1152, 417] width 103 height 19
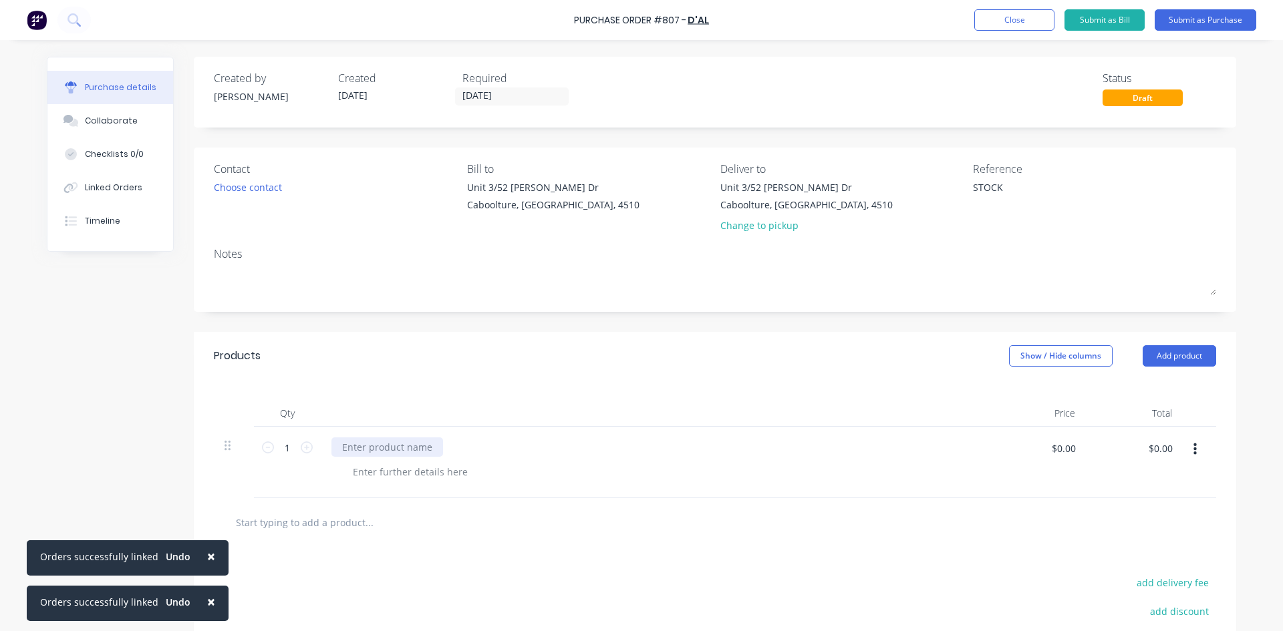
type textarea "x"
click at [372, 452] on div at bounding box center [387, 447] width 112 height 19
type textarea "x"
type input "153"
type textarea "x"
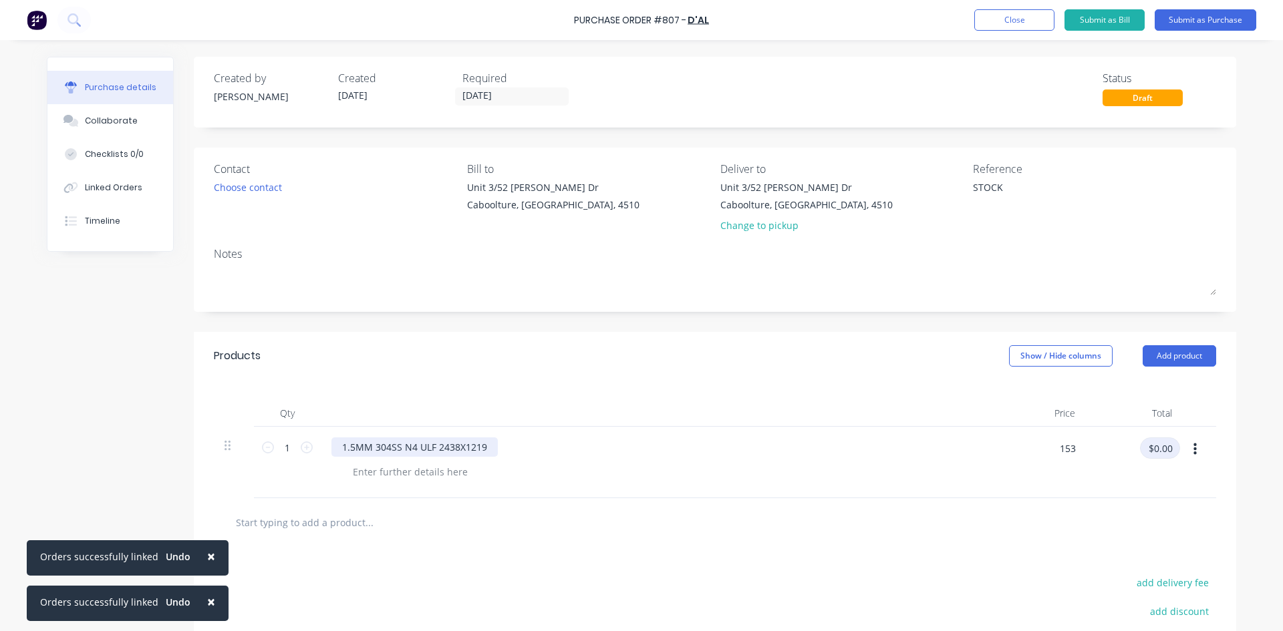
type input "$153.00"
click at [1222, 22] on button "Submit as Purchase" at bounding box center [1206, 19] width 102 height 21
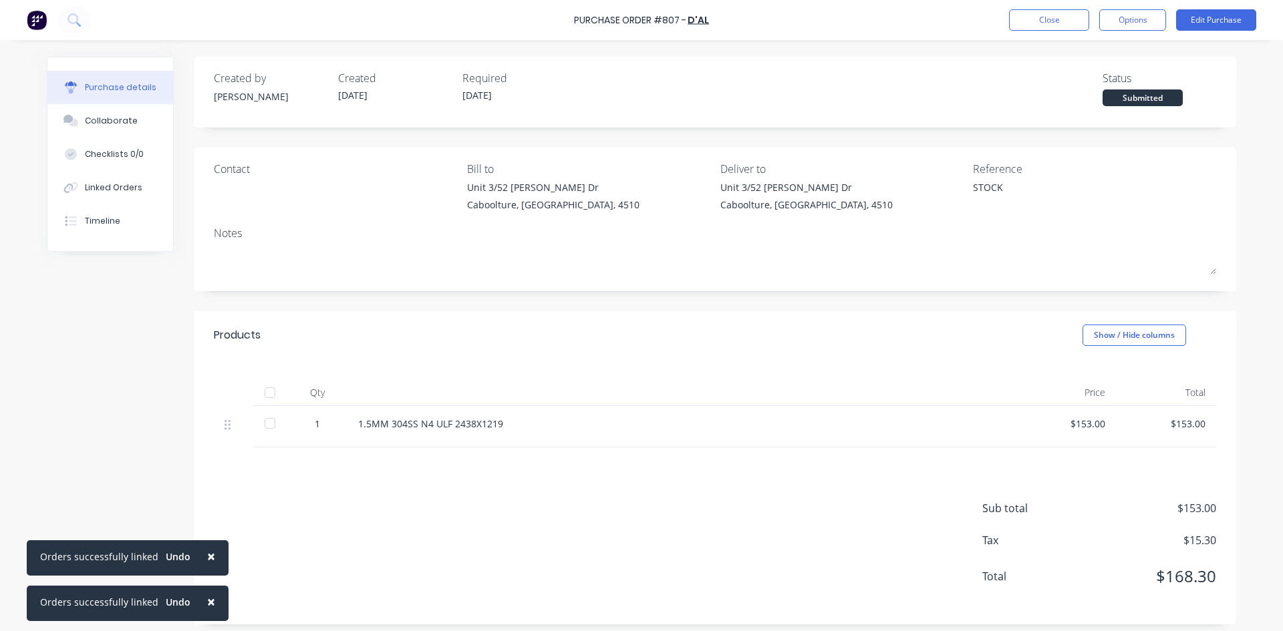
click at [260, 396] on div at bounding box center [270, 393] width 27 height 27
type textarea "x"
click at [115, 188] on div "Linked Orders" at bounding box center [113, 188] width 57 height 12
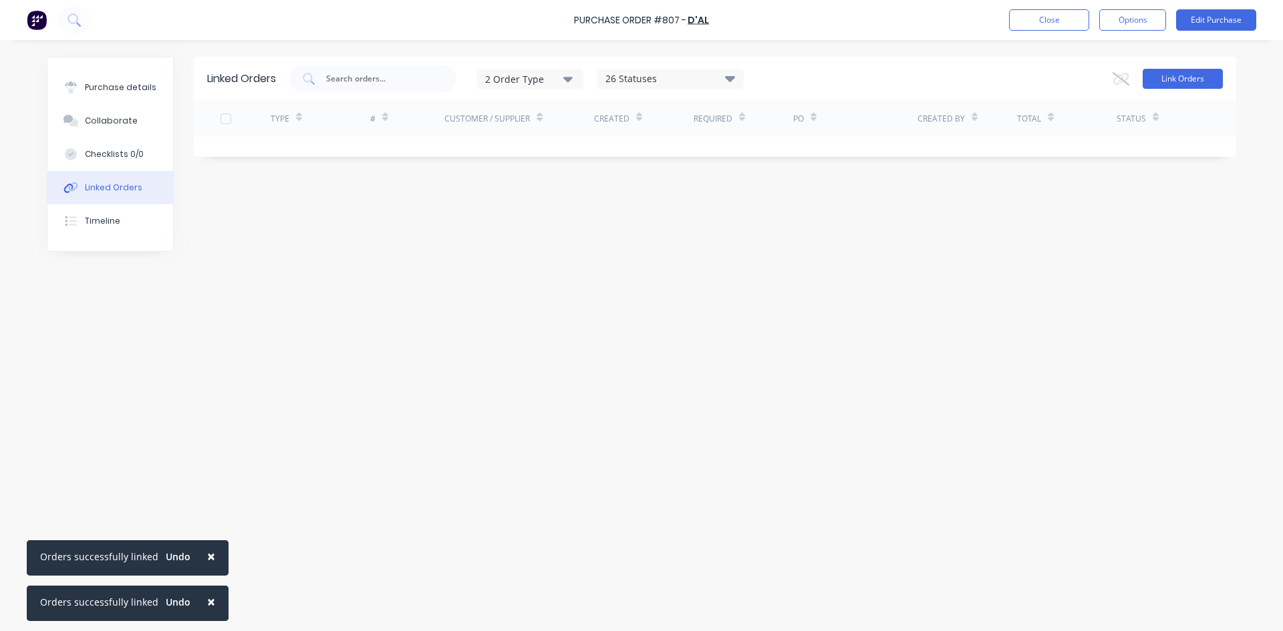
click at [1204, 77] on button "Link Orders" at bounding box center [1183, 79] width 80 height 20
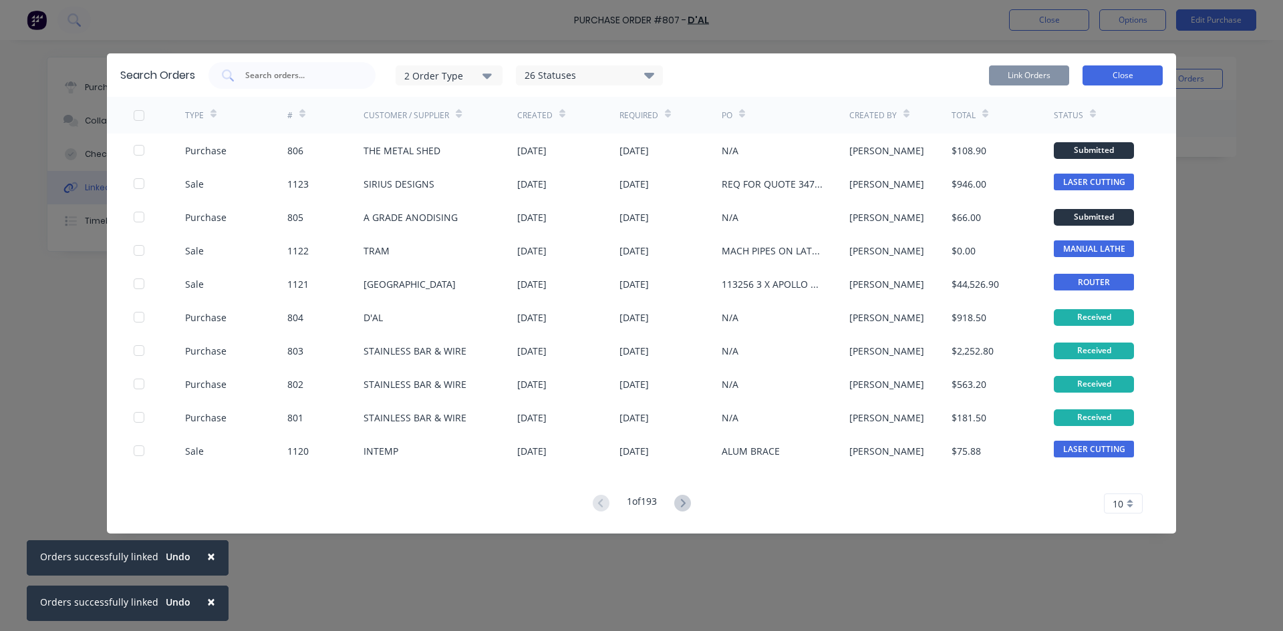
click at [1118, 80] on button "Close" at bounding box center [1122, 75] width 80 height 20
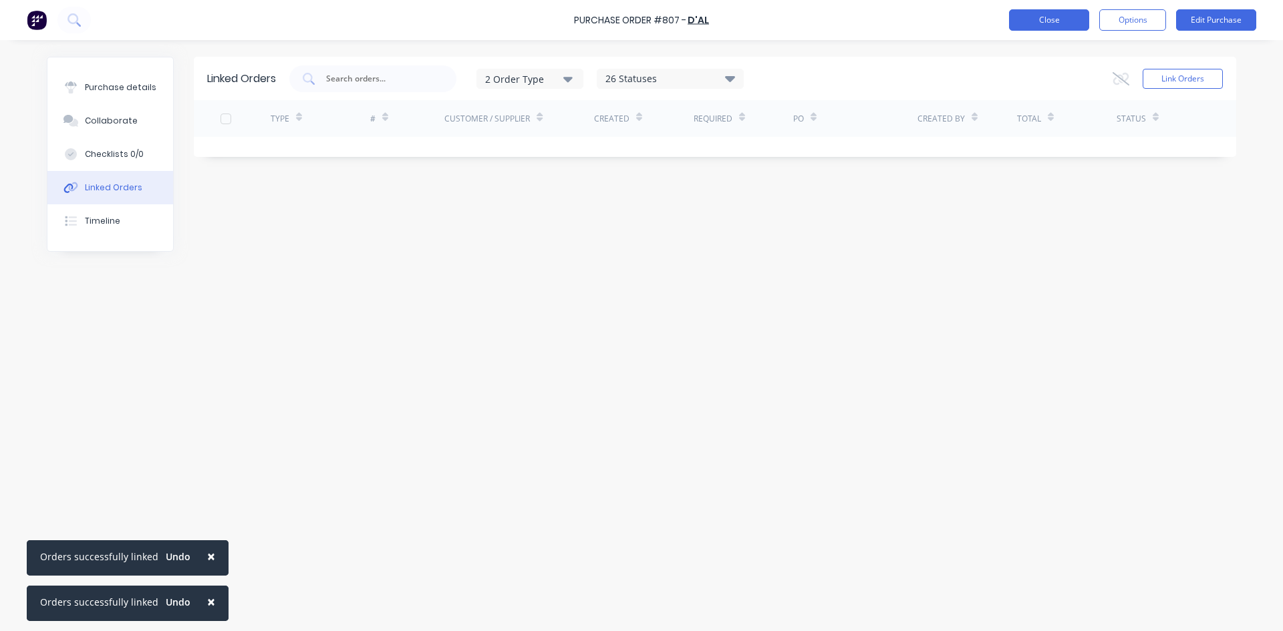
click at [1036, 26] on button "Close" at bounding box center [1049, 19] width 80 height 21
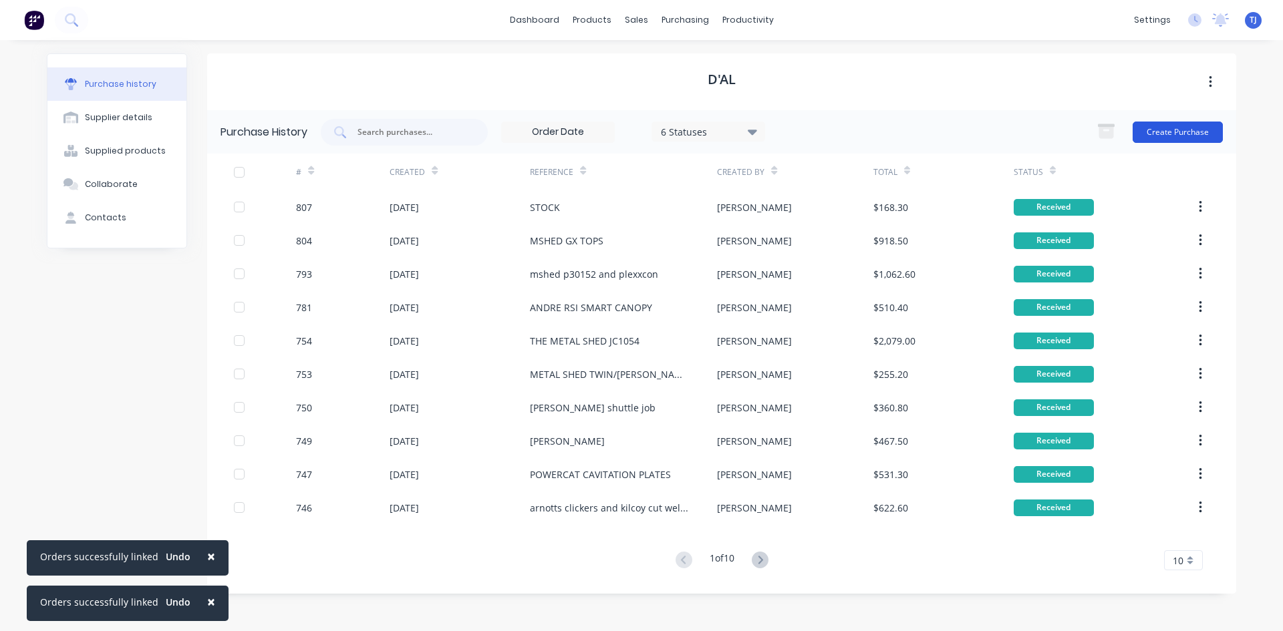
click at [1169, 137] on button "Create Purchase" at bounding box center [1178, 132] width 90 height 21
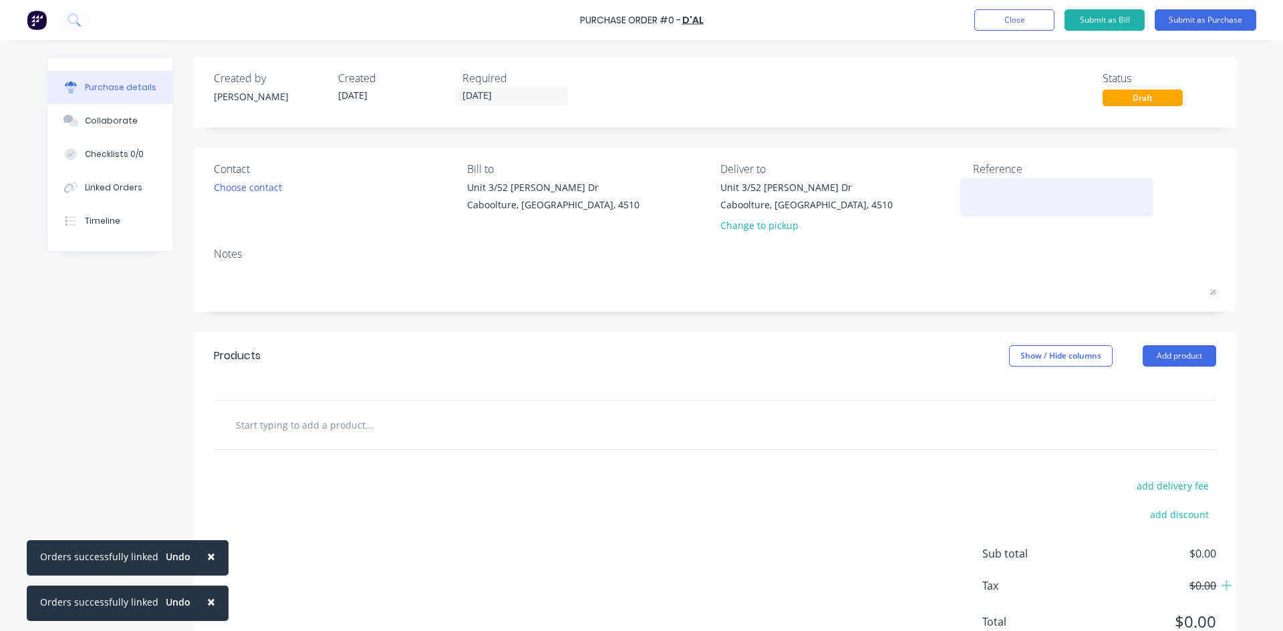
click at [977, 194] on textarea at bounding box center [1056, 195] width 167 height 30
type textarea "MSHED GX TOP"
type textarea "x"
type textarea "MSHED GX TOPS"
type textarea "x"
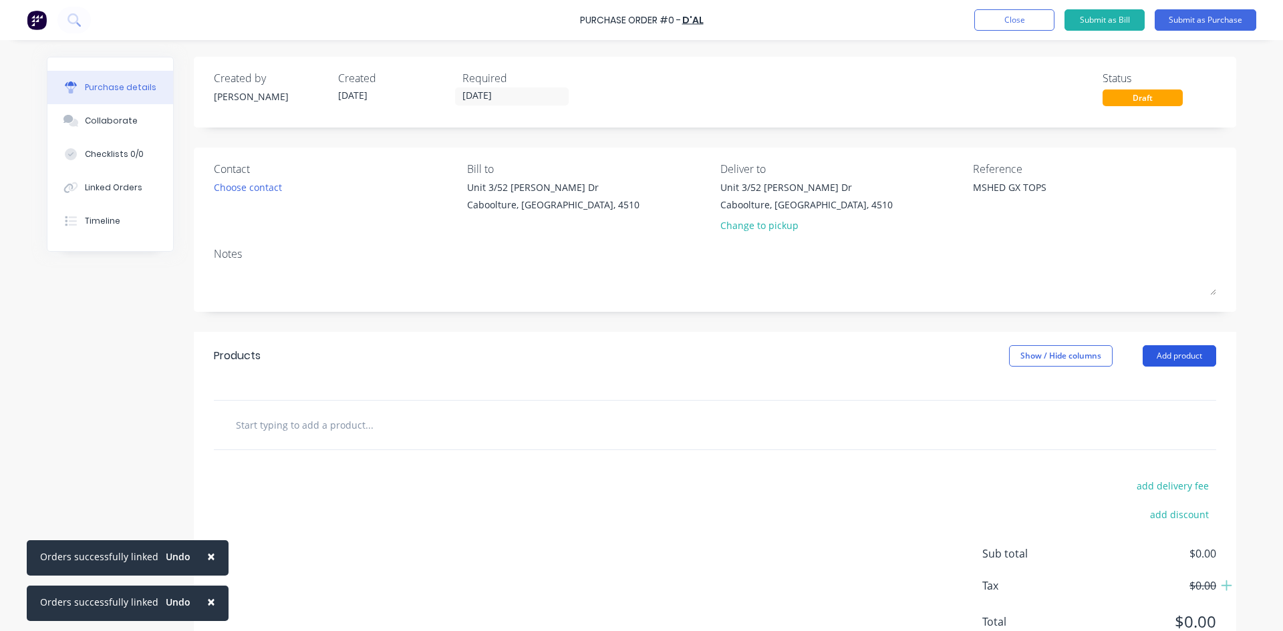
type textarea "MSHED GX TOPS"
click at [1165, 358] on button "Add product" at bounding box center [1179, 355] width 73 height 21
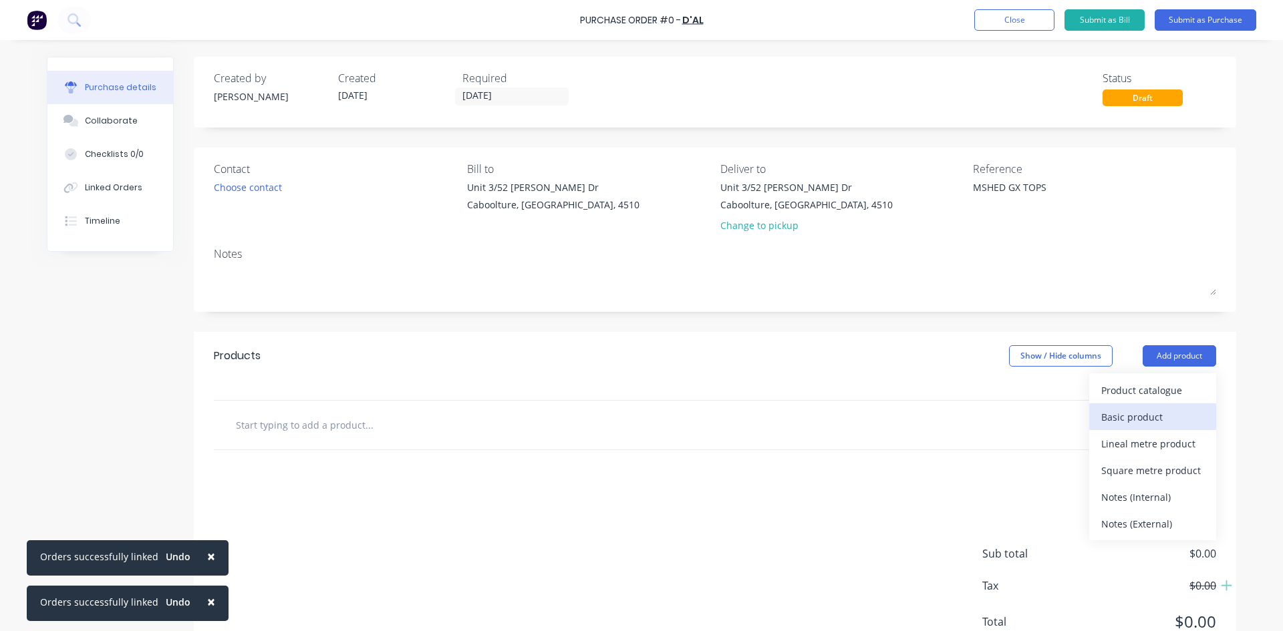
click at [1141, 416] on div "Basic product" at bounding box center [1152, 417] width 103 height 19
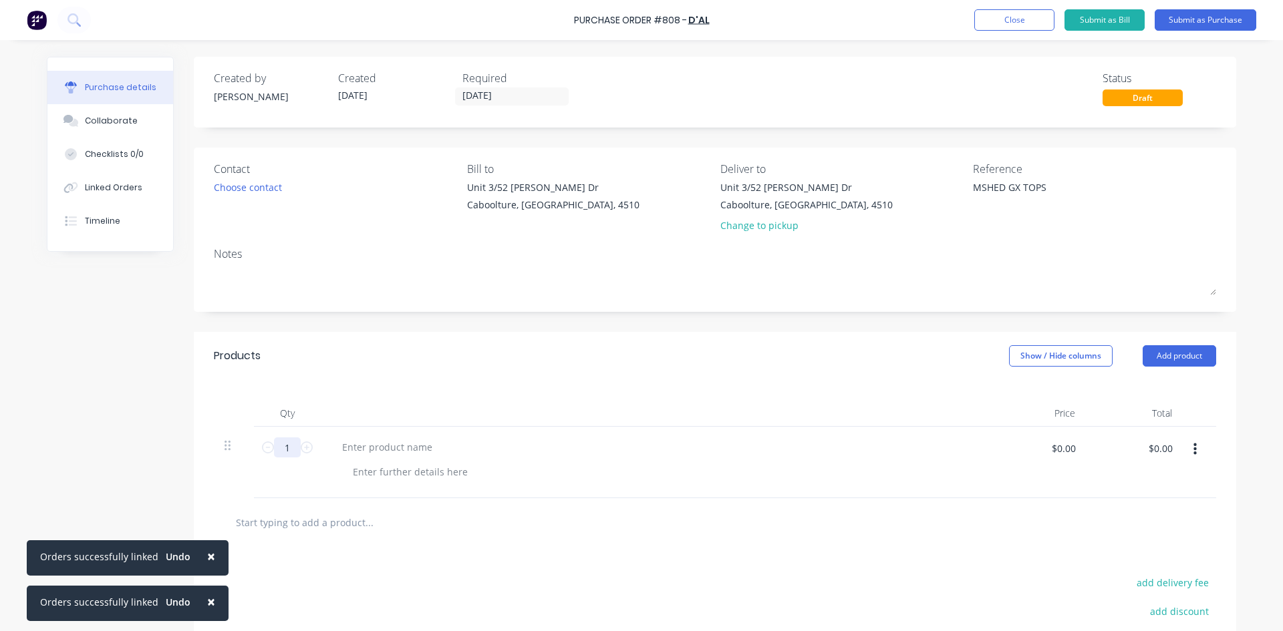
click at [279, 445] on input "1" at bounding box center [287, 448] width 27 height 20
type textarea "x"
type input "5"
type textarea "x"
type input "5"
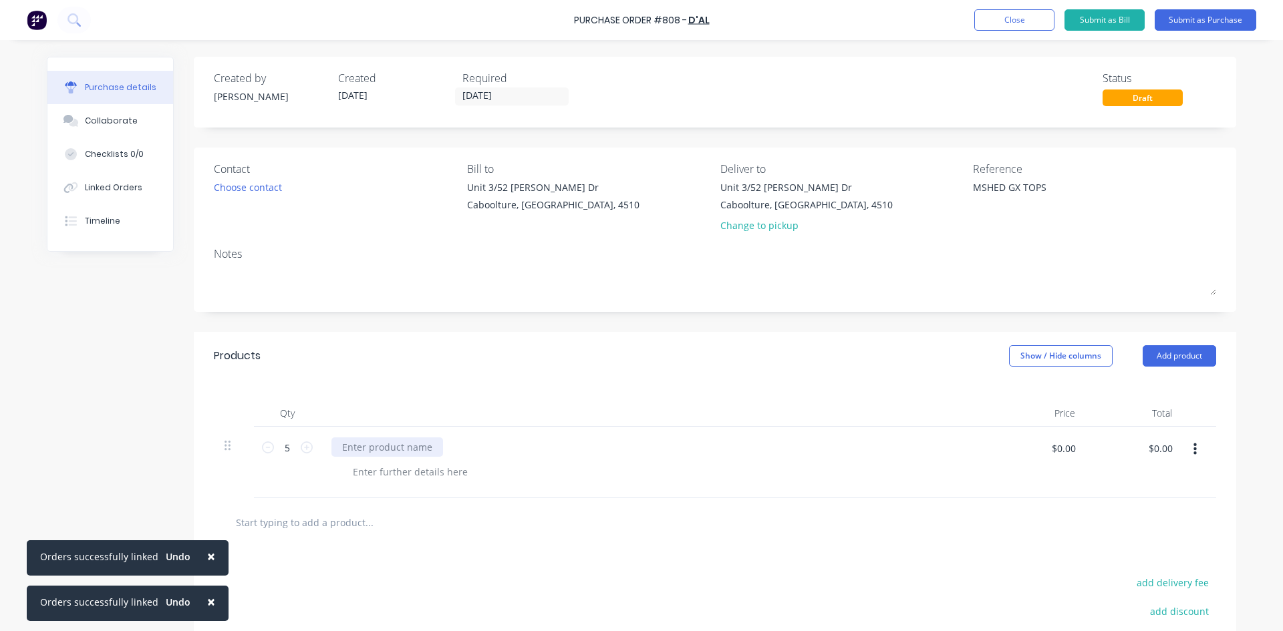
type textarea "x"
click at [363, 456] on div at bounding box center [655, 462] width 668 height 71
type textarea "x"
type input "157"
type textarea "x"
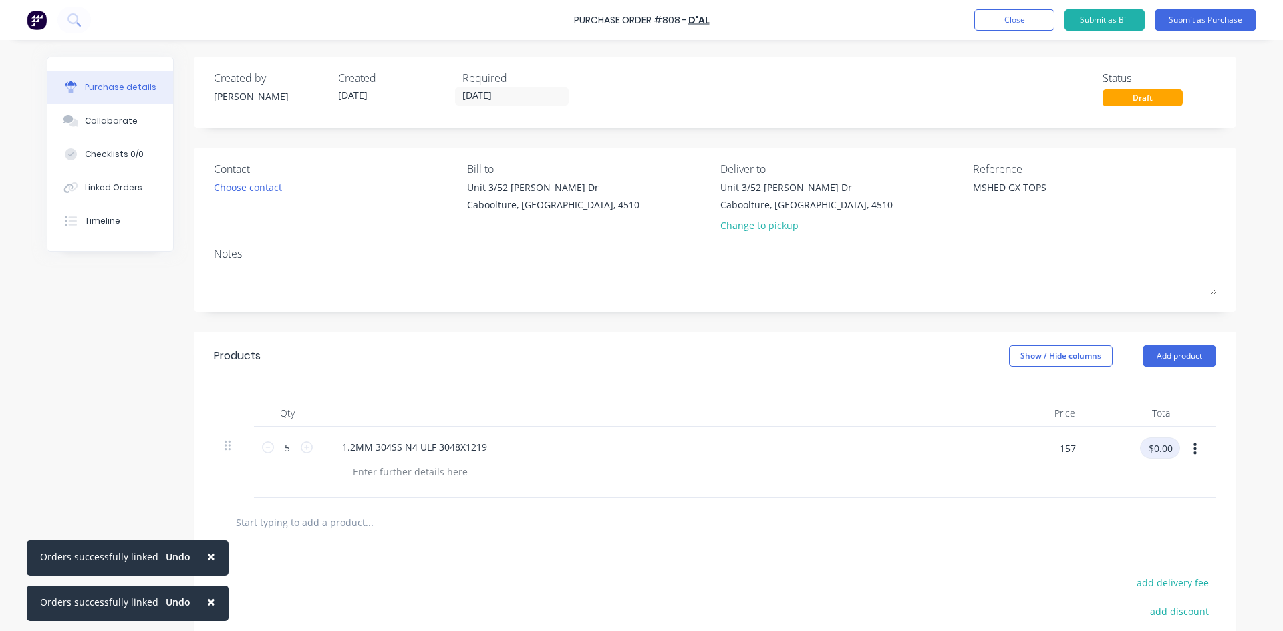
type input "$157.00"
type input "$785.00"
type textarea "x"
click at [1181, 586] on button "add delivery fee" at bounding box center [1173, 582] width 88 height 17
type input "50"
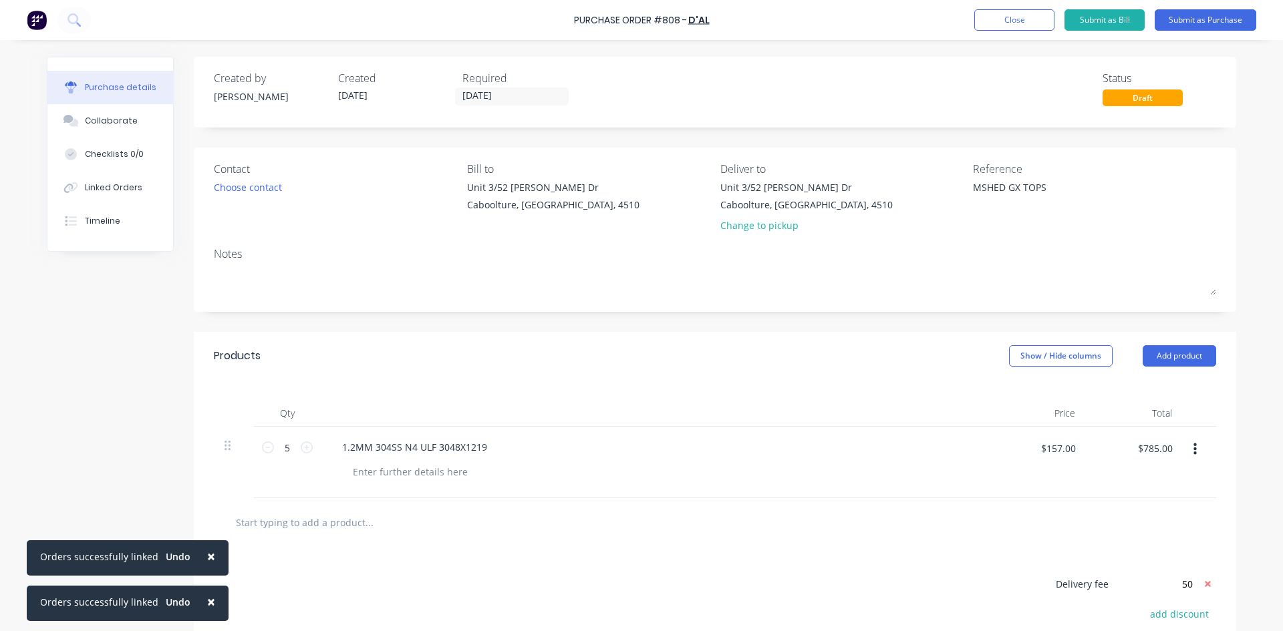
type textarea "x"
type input "$50.00"
click at [1236, 16] on button "Submit as Purchase" at bounding box center [1206, 19] width 102 height 21
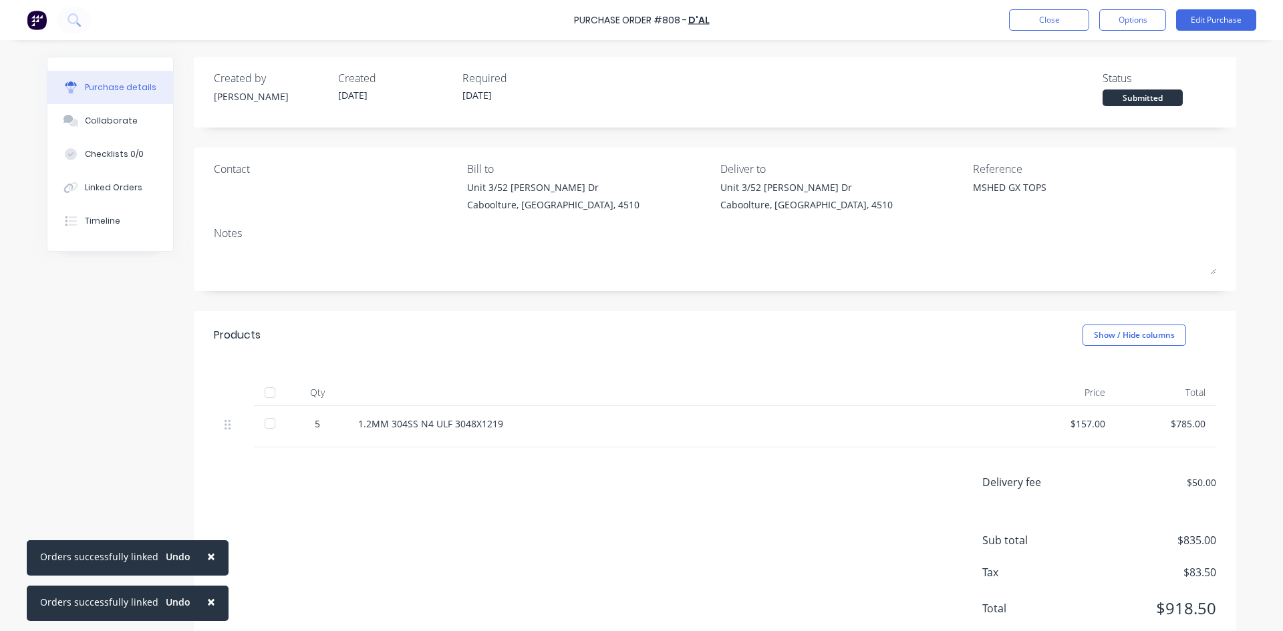
click at [268, 395] on div at bounding box center [270, 393] width 27 height 27
type textarea "x"
click at [105, 183] on div "Linked Orders" at bounding box center [113, 188] width 57 height 12
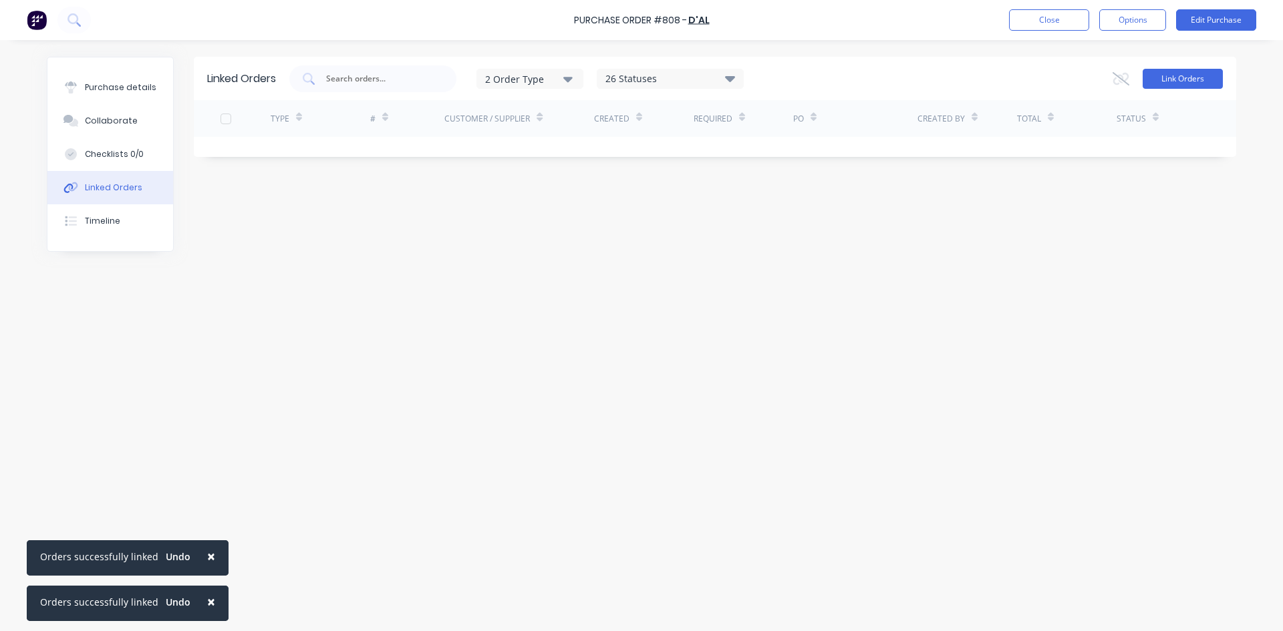
click at [1189, 75] on button "Link Orders" at bounding box center [1183, 79] width 80 height 20
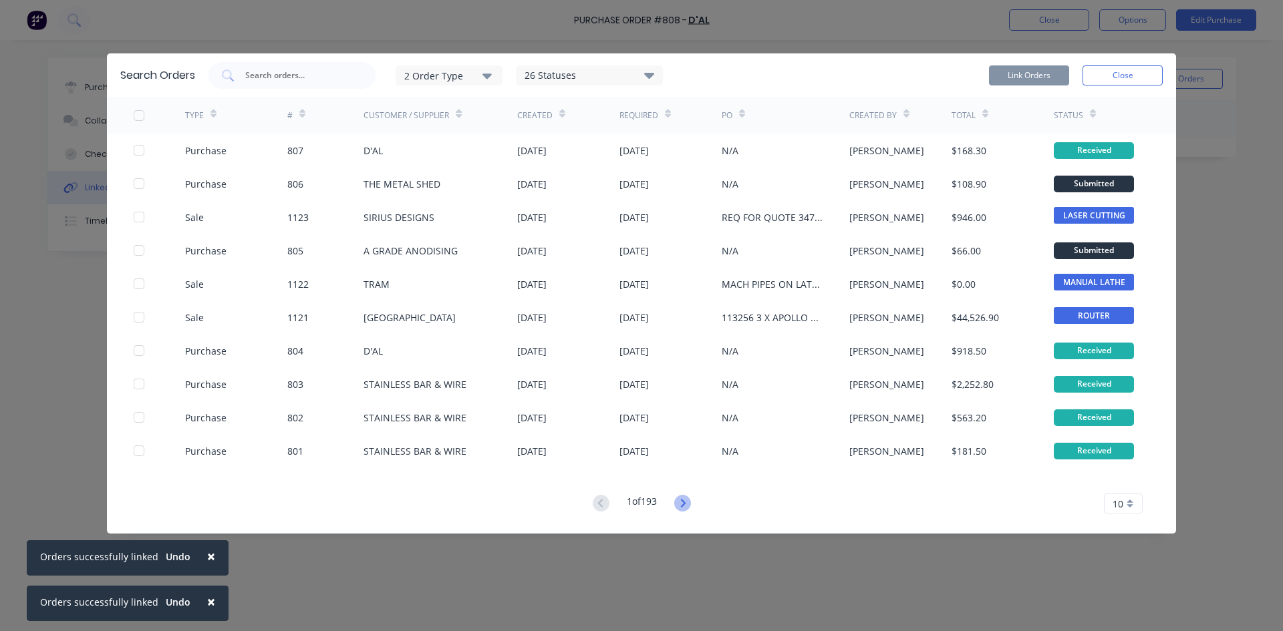
click at [688, 505] on icon at bounding box center [682, 503] width 17 height 17
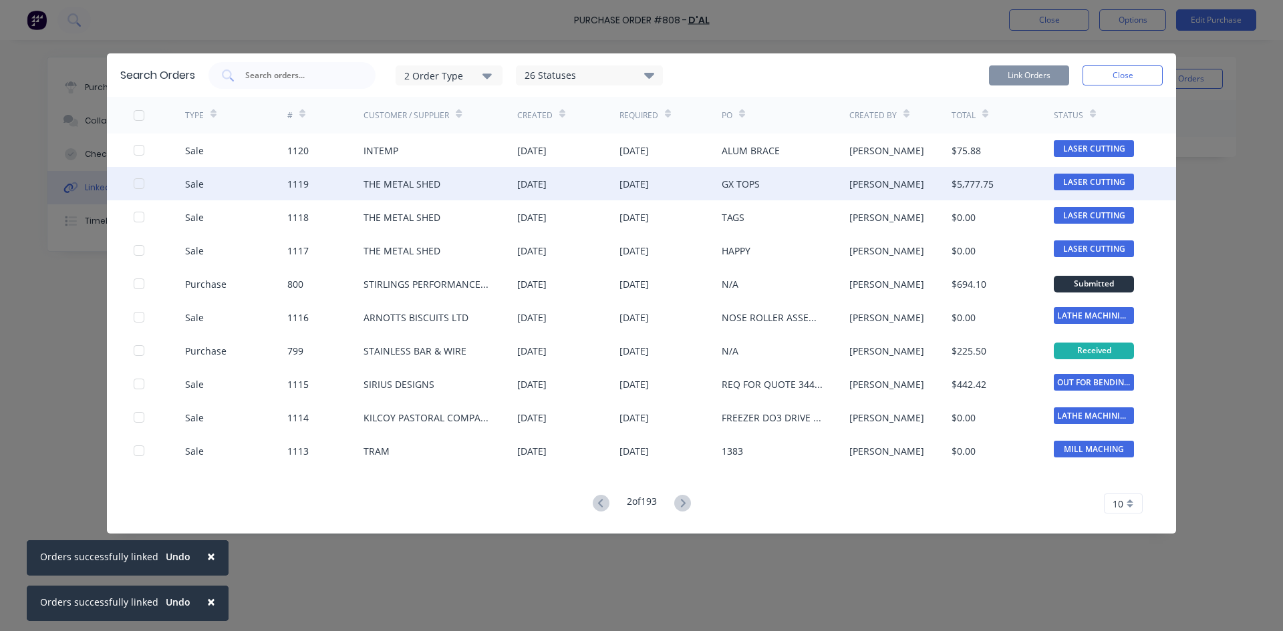
click at [138, 183] on div at bounding box center [139, 183] width 27 height 27
click at [1038, 73] on button "Link Orders" at bounding box center [1029, 75] width 80 height 20
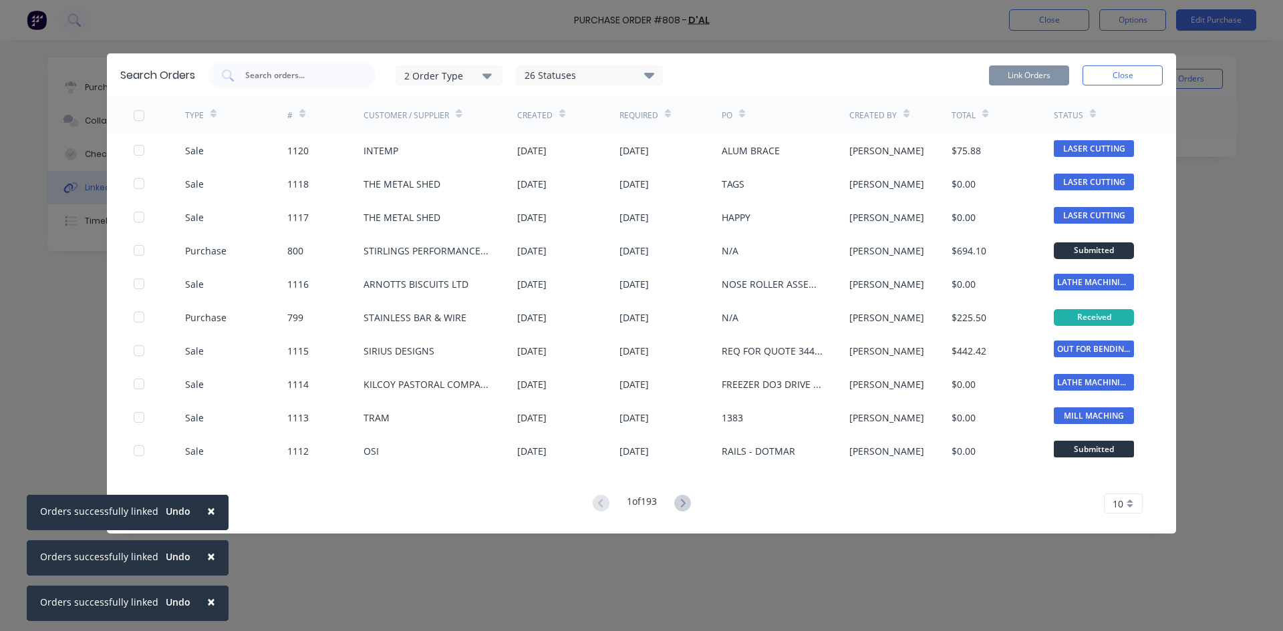
click at [1141, 76] on button "Close" at bounding box center [1122, 75] width 80 height 20
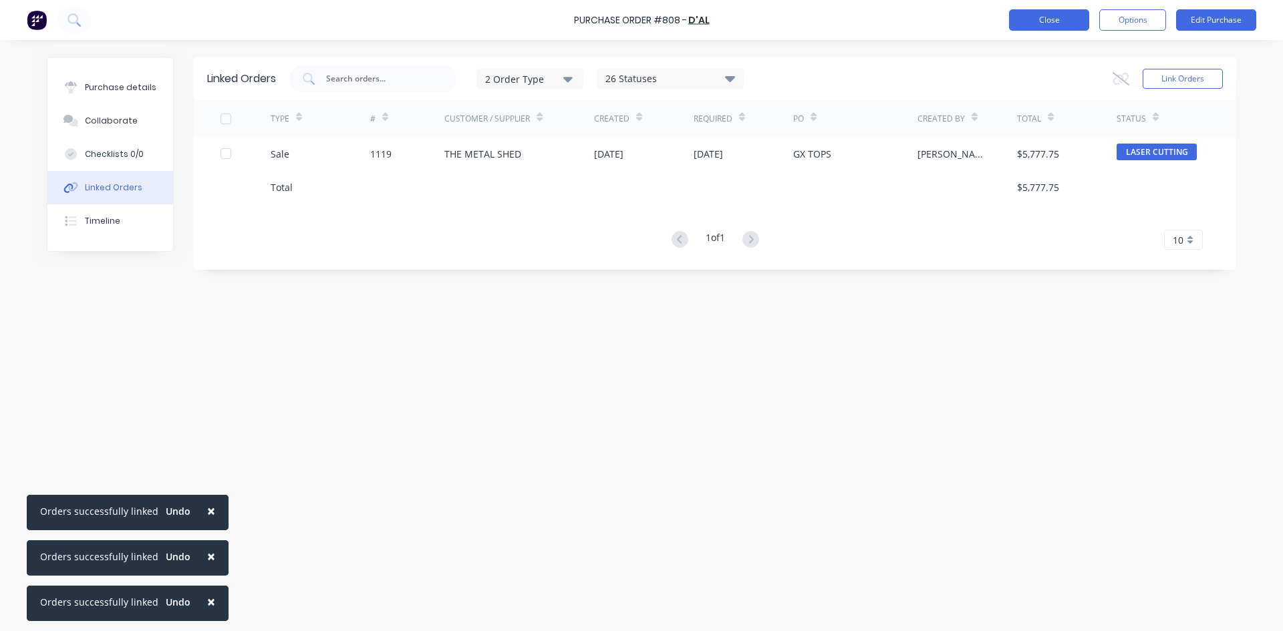
click at [1020, 23] on button "Close" at bounding box center [1049, 19] width 80 height 21
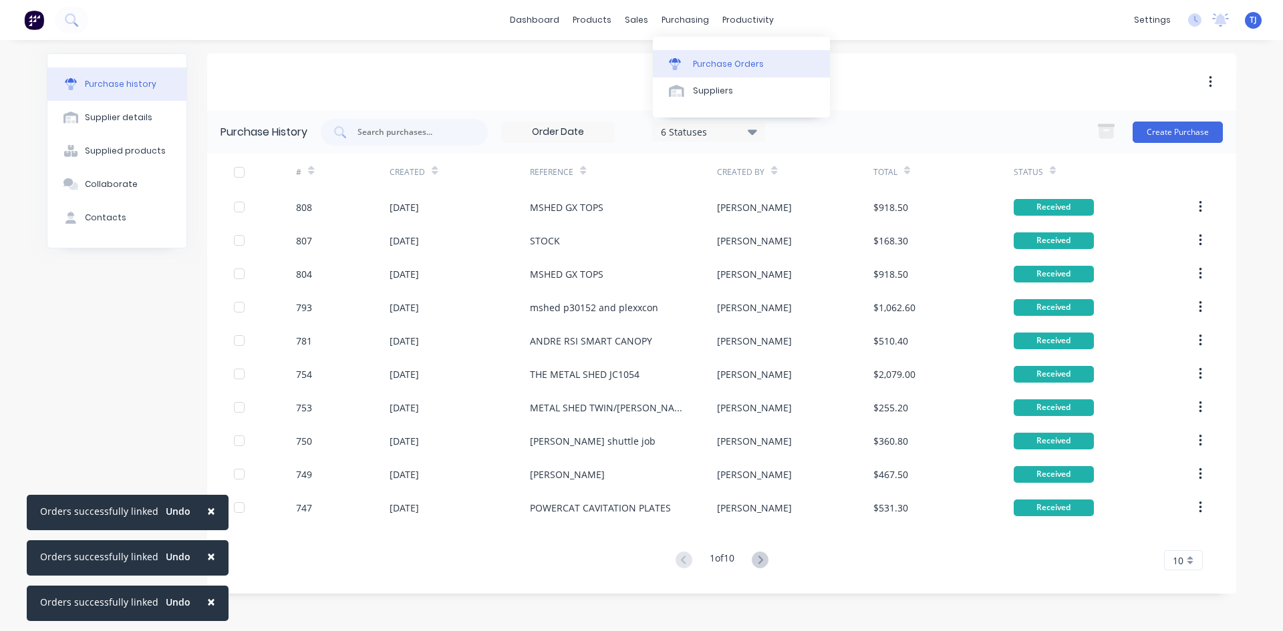
click at [704, 58] on div "Purchase Orders" at bounding box center [728, 64] width 71 height 12
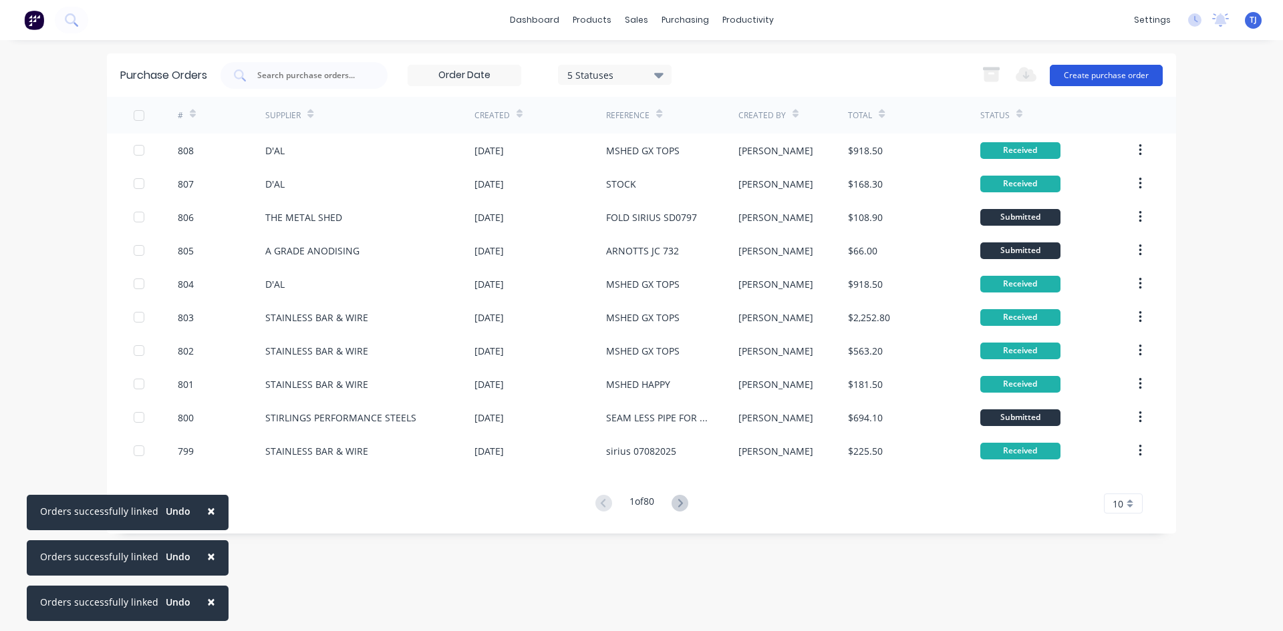
click at [1081, 76] on button "Create purchase order" at bounding box center [1106, 75] width 113 height 21
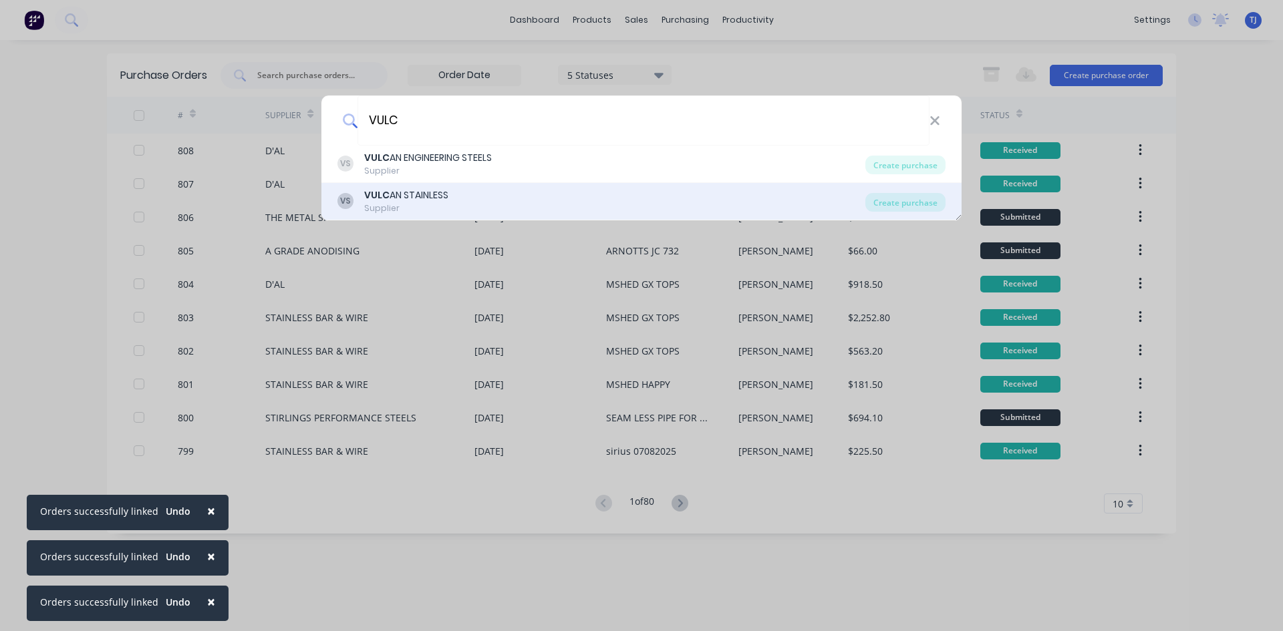
type input "VULC"
click at [367, 200] on b "VULC" at bounding box center [376, 194] width 25 height 13
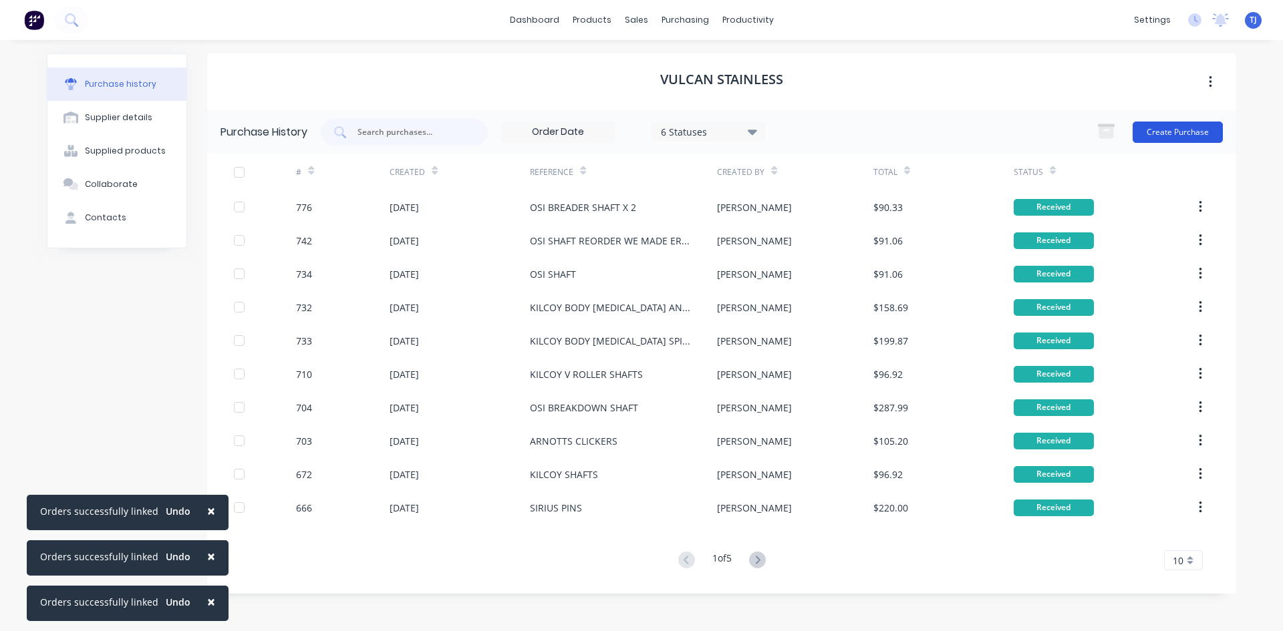
click at [1183, 127] on button "Create Purchase" at bounding box center [1178, 132] width 90 height 21
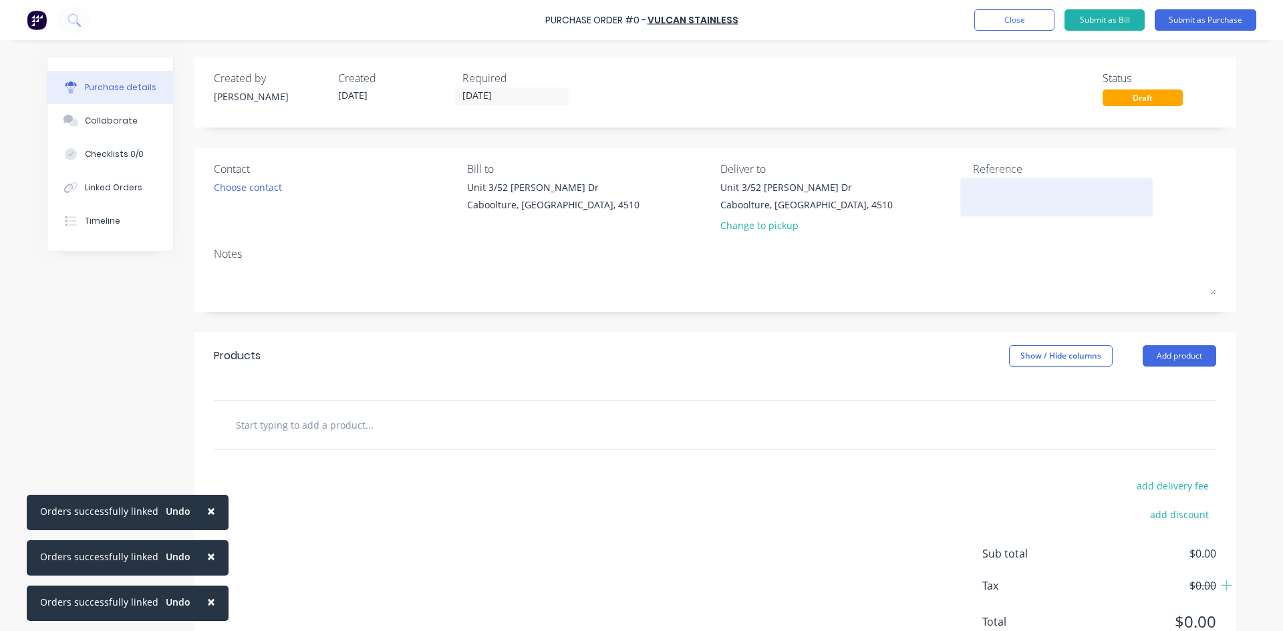
click at [992, 195] on textarea at bounding box center [1056, 195] width 167 height 30
type textarea "ARNOTTS ROLLER"
type textarea "x"
type textarea "ARNOTTS ROLLER"
click at [1166, 355] on button "Add product" at bounding box center [1179, 355] width 73 height 21
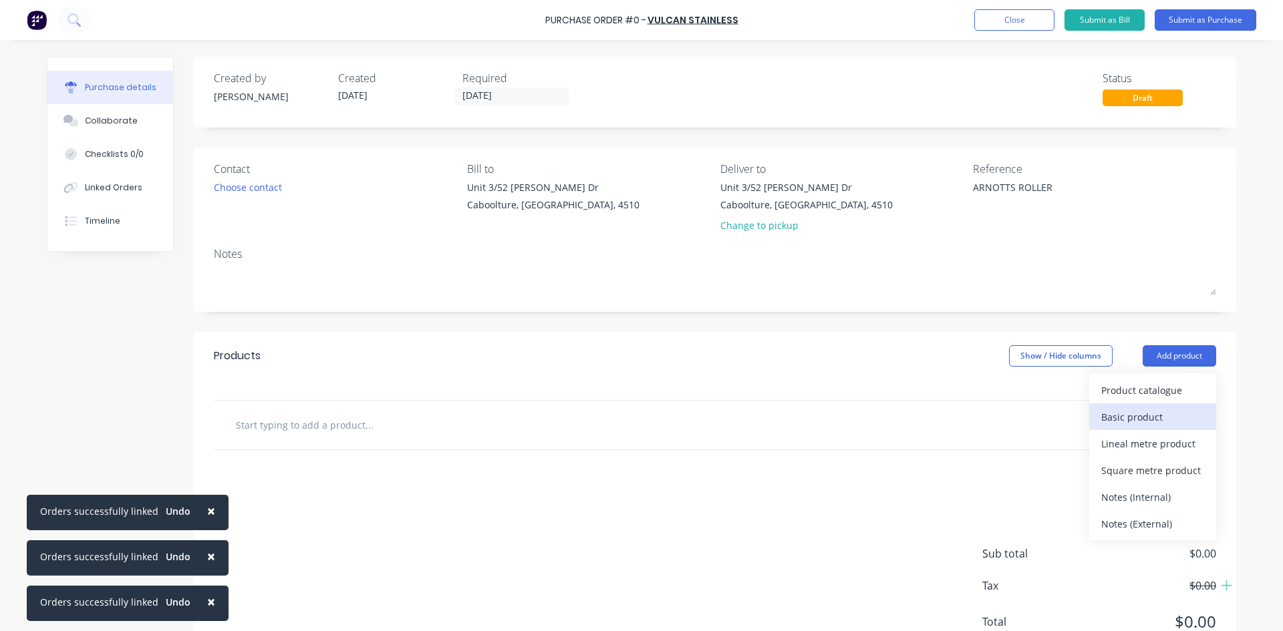
click at [1123, 419] on div "Basic product" at bounding box center [1152, 417] width 103 height 19
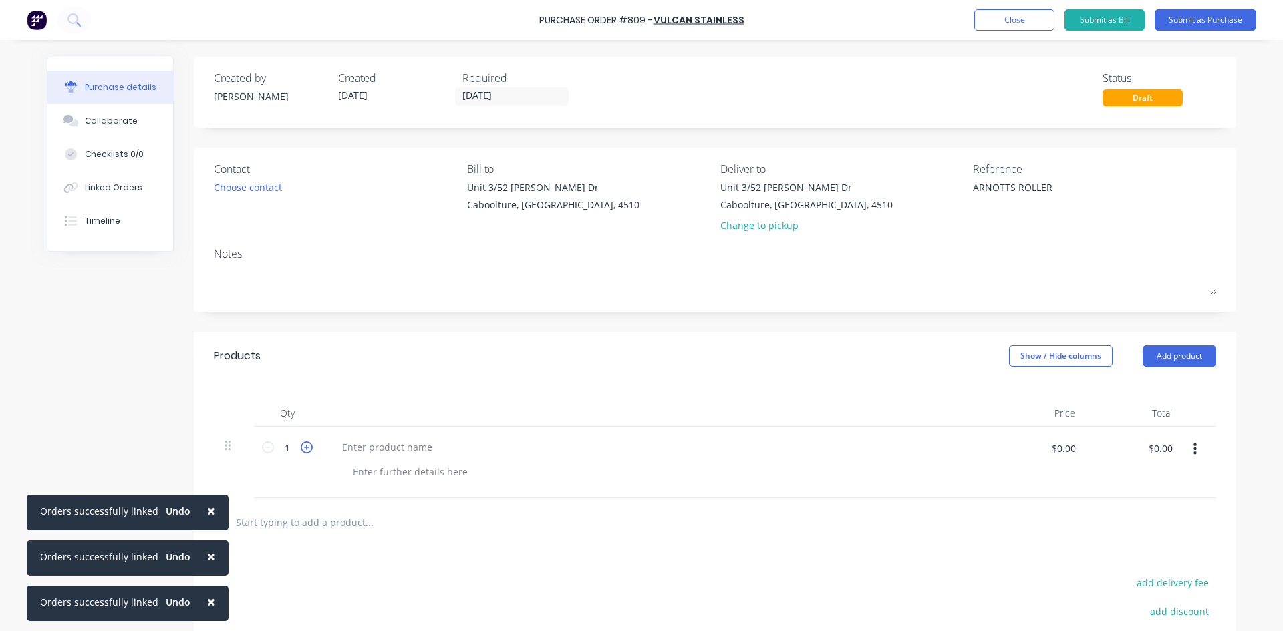
click at [302, 446] on icon at bounding box center [307, 448] width 12 height 12
type textarea "x"
type input "2"
type textarea "x"
click at [351, 443] on div at bounding box center [387, 447] width 112 height 19
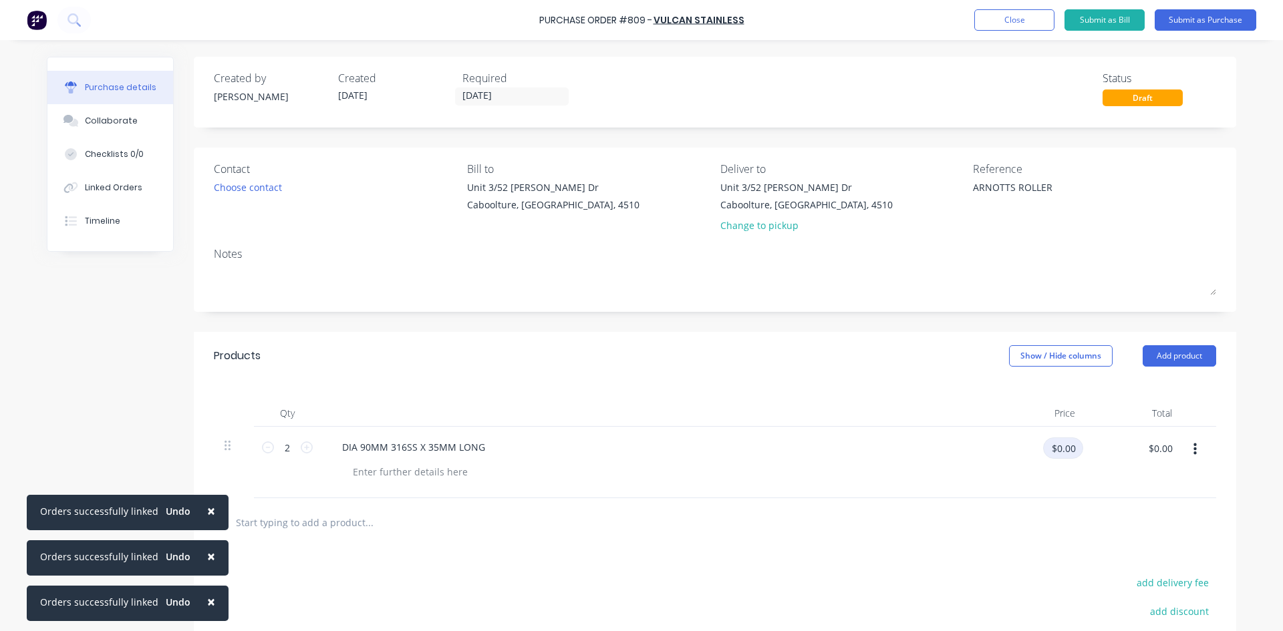
type textarea "x"
type input "38.03"
type textarea "x"
type input "$38.03"
type input "$76.06"
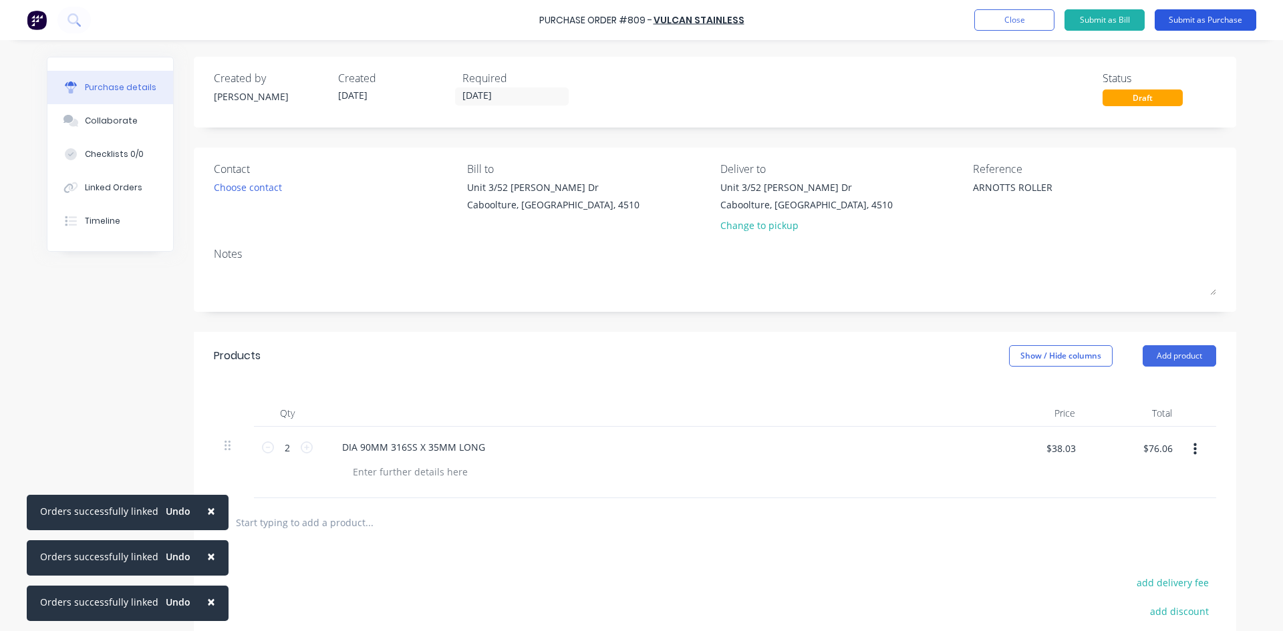
click at [1189, 23] on button "Submit as Purchase" at bounding box center [1206, 19] width 102 height 21
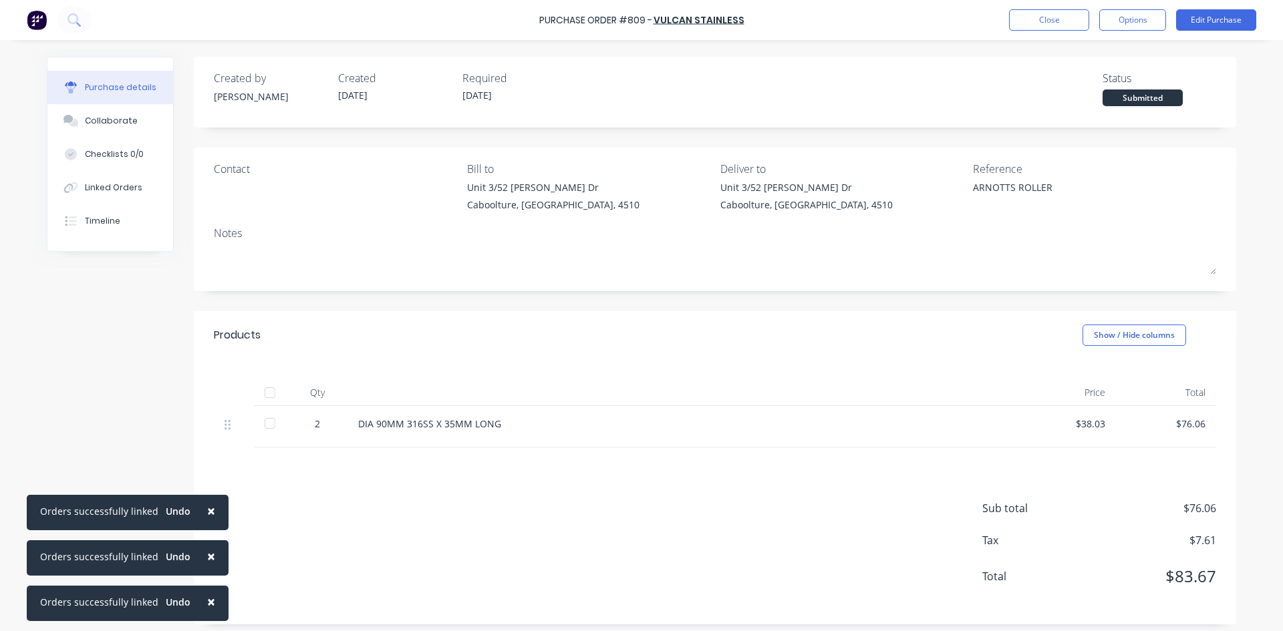
click at [268, 394] on div at bounding box center [270, 393] width 27 height 27
type textarea "x"
click at [98, 186] on div "Linked Orders" at bounding box center [113, 188] width 57 height 12
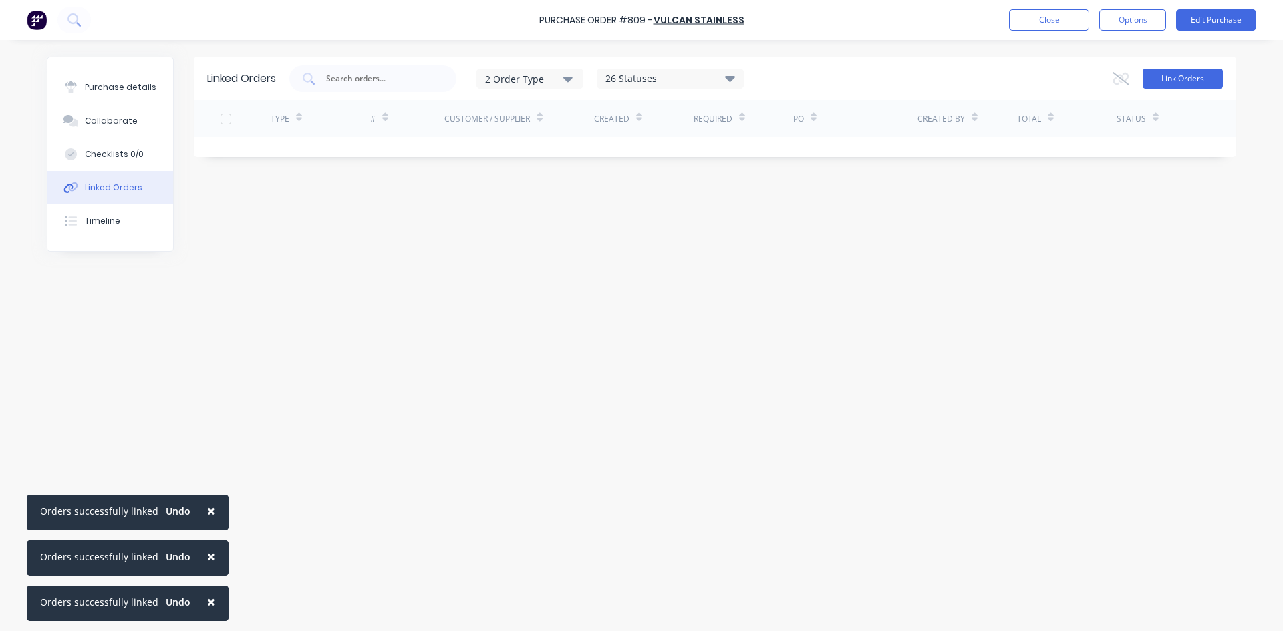
click at [1191, 79] on button "Link Orders" at bounding box center [1183, 79] width 80 height 20
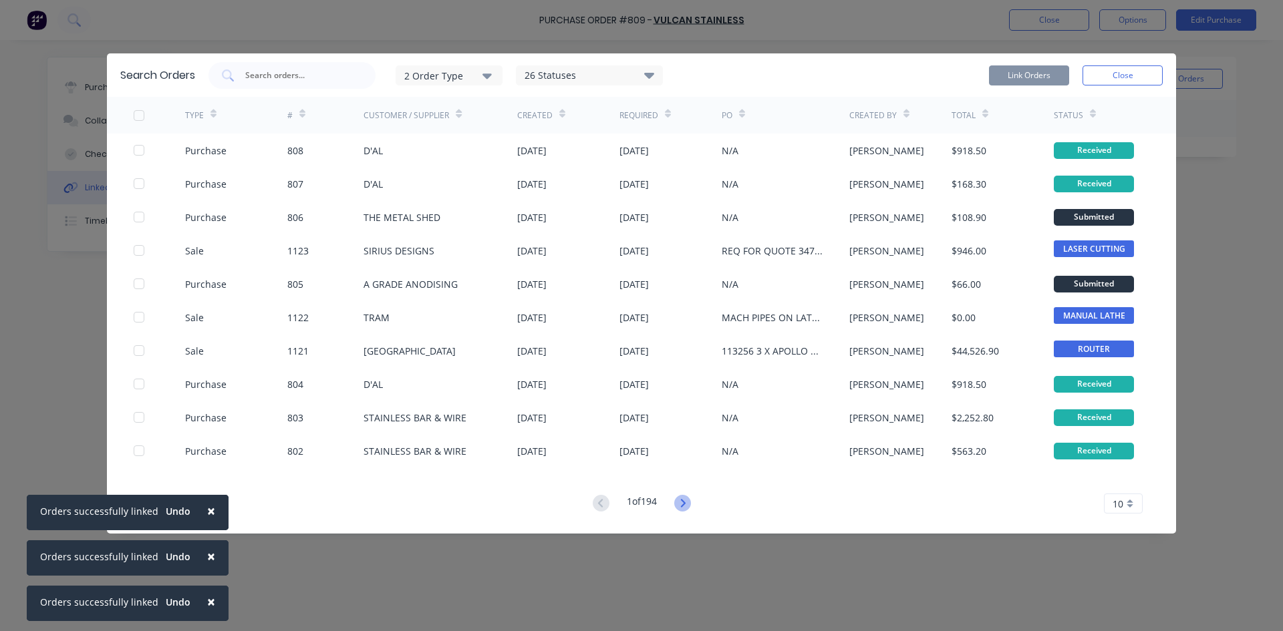
click at [684, 502] on icon at bounding box center [682, 503] width 17 height 17
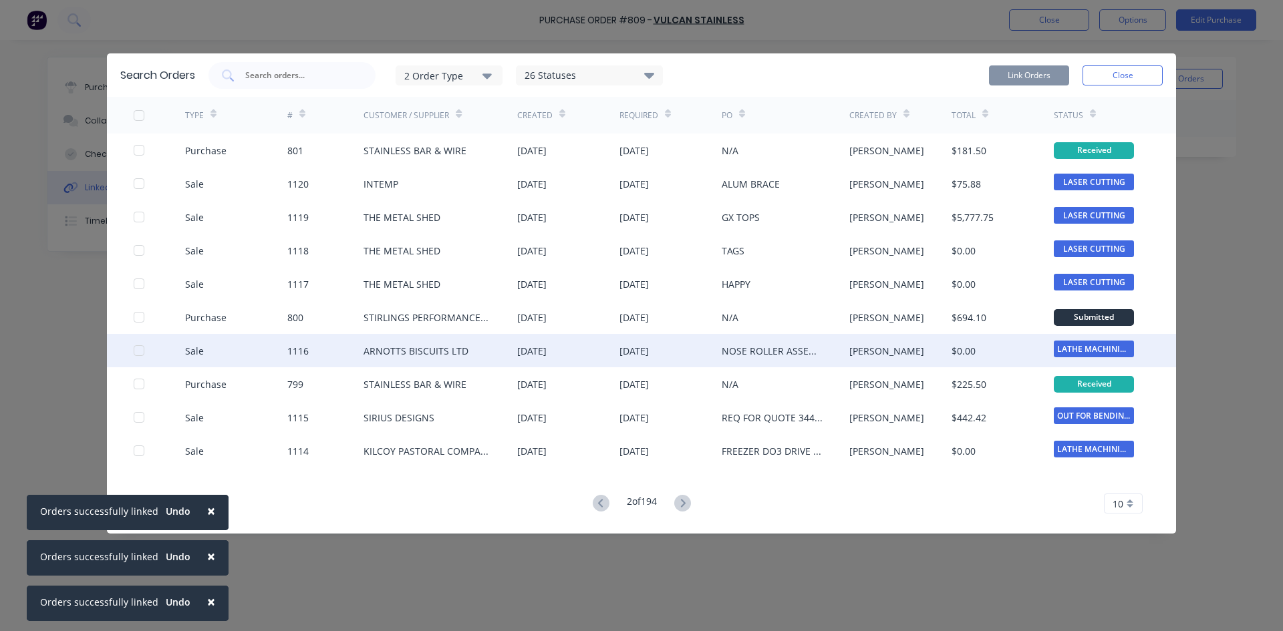
click at [145, 350] on div at bounding box center [159, 350] width 51 height 33
click at [141, 351] on div at bounding box center [139, 350] width 27 height 27
click at [1043, 72] on button "Link Orders" at bounding box center [1029, 75] width 80 height 20
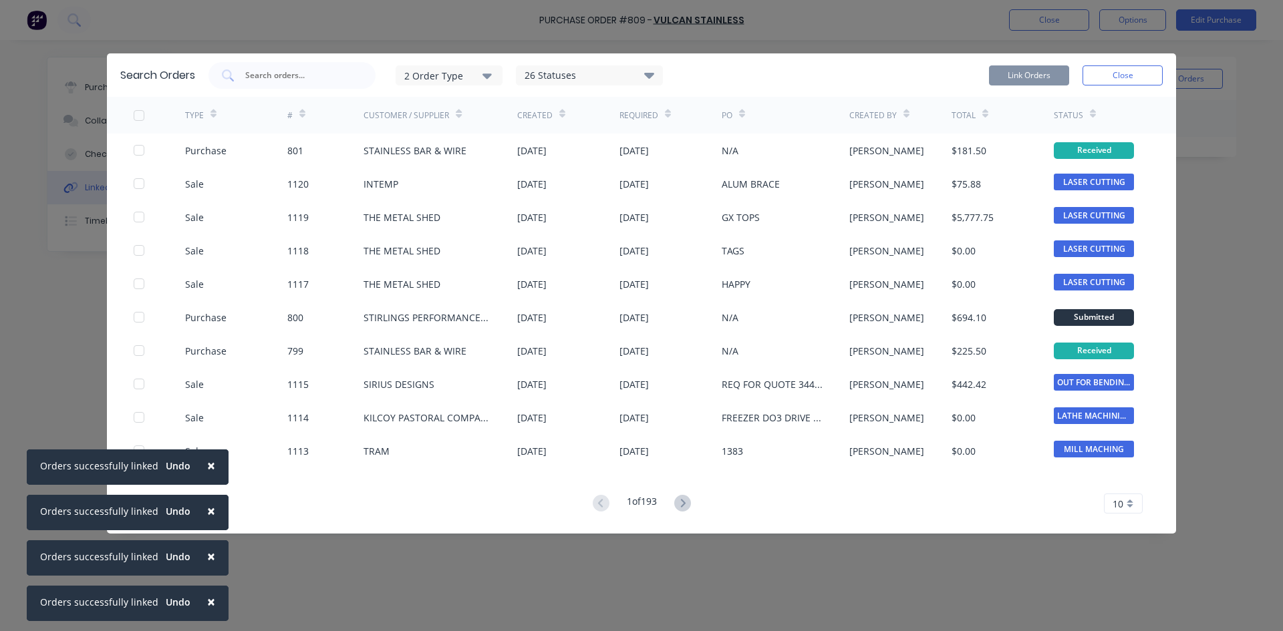
click at [1101, 75] on button "Close" at bounding box center [1122, 75] width 80 height 20
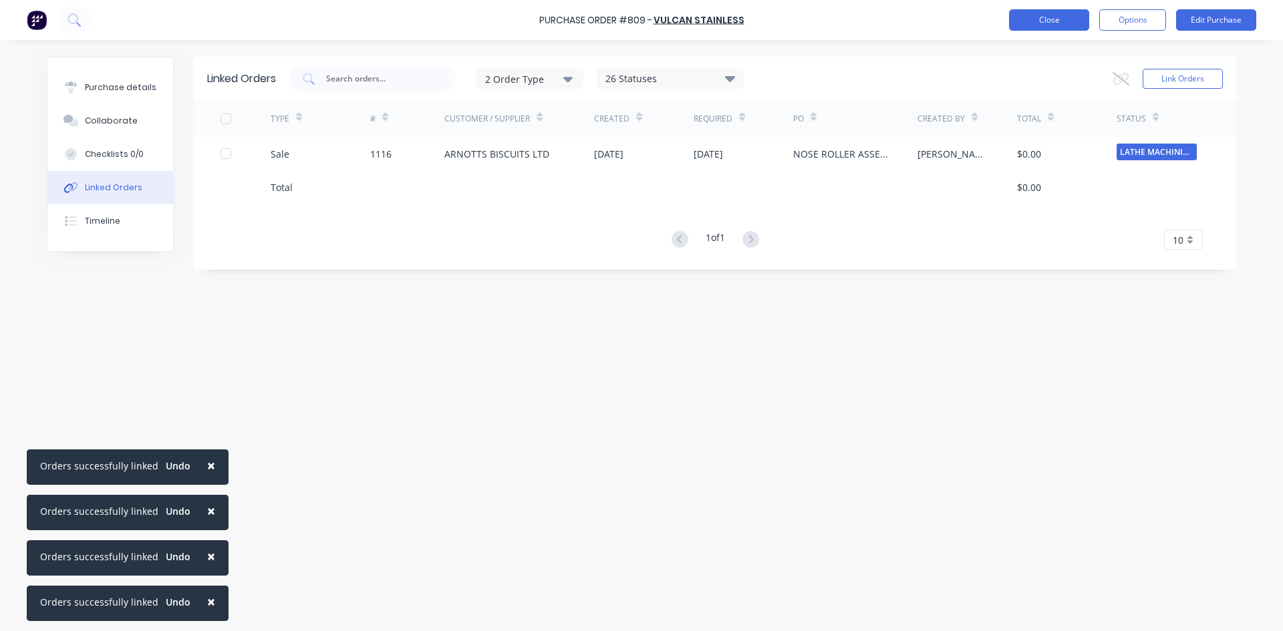
click at [1044, 19] on button "Close" at bounding box center [1049, 19] width 80 height 21
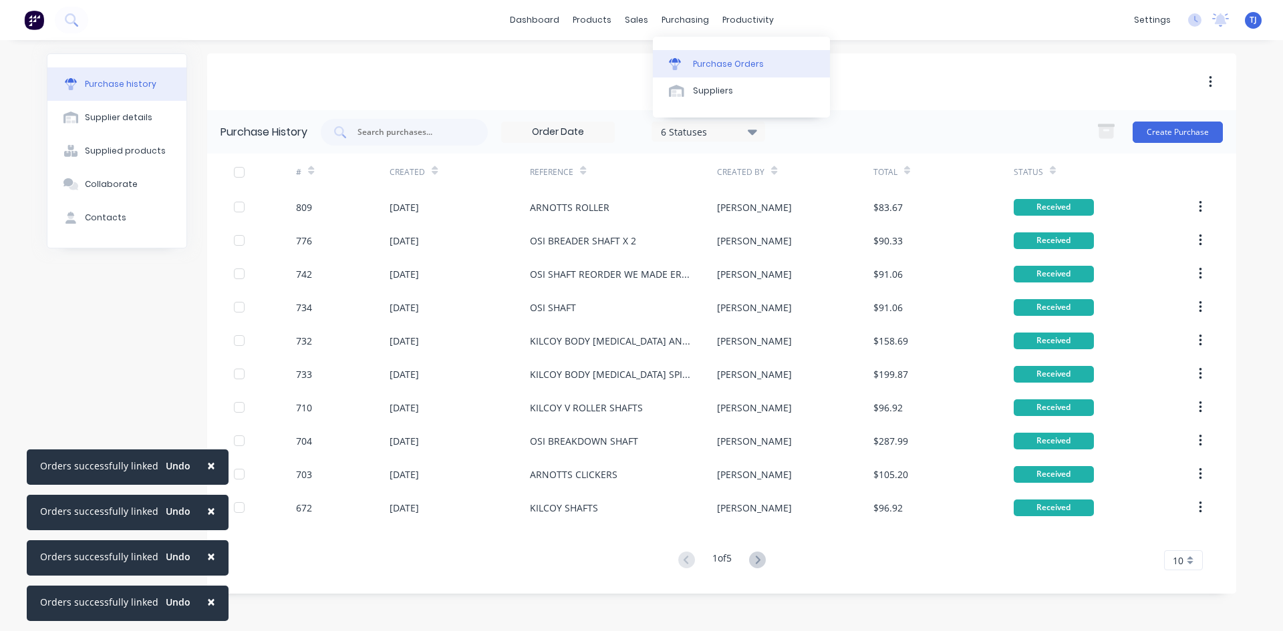
click at [740, 66] on div "Purchase Orders" at bounding box center [728, 64] width 71 height 12
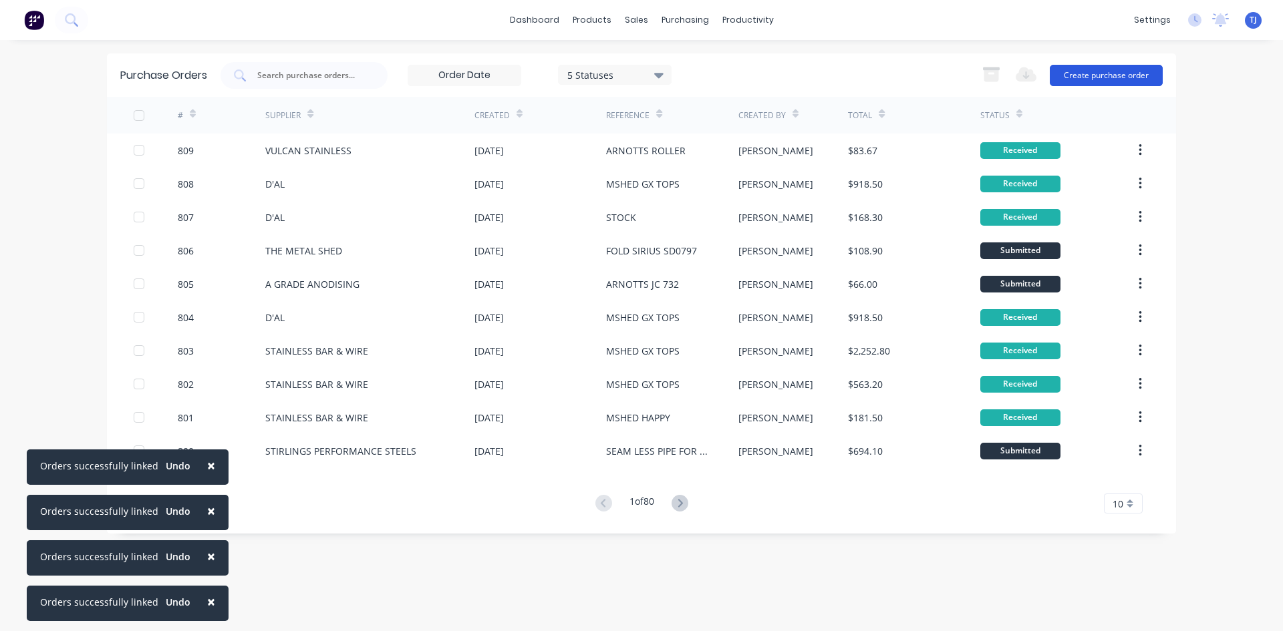
click at [1136, 73] on button "Create purchase order" at bounding box center [1106, 75] width 113 height 21
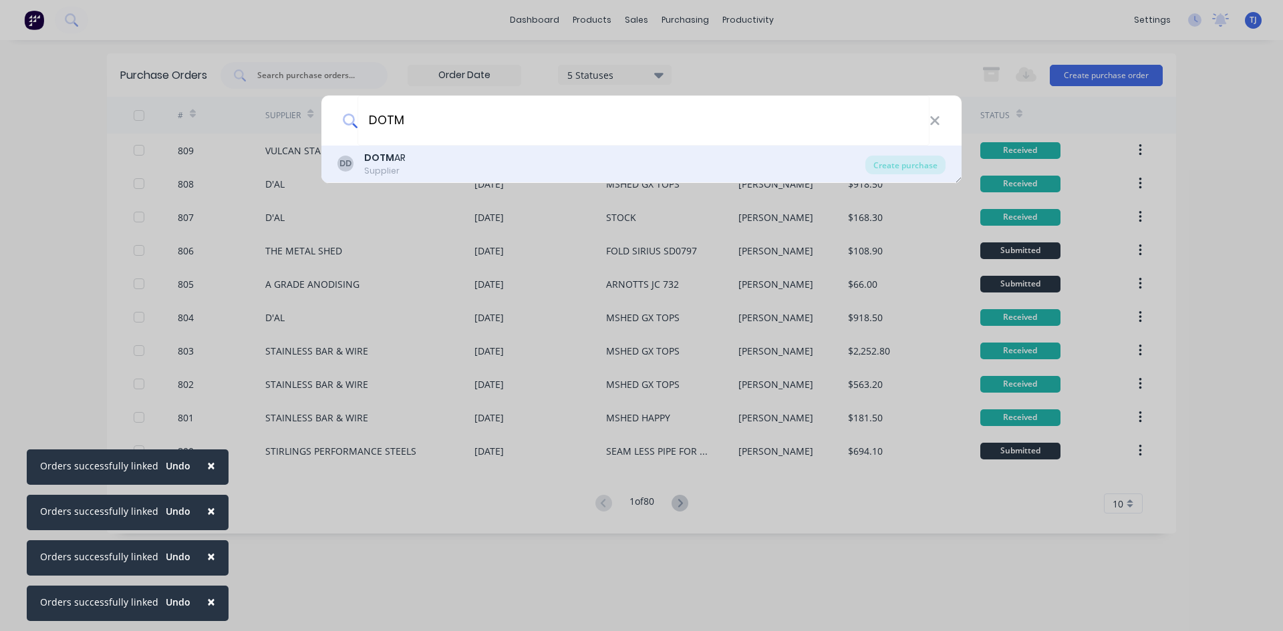
type input "DOTM"
click at [398, 174] on div "Supplier" at bounding box center [384, 171] width 41 height 12
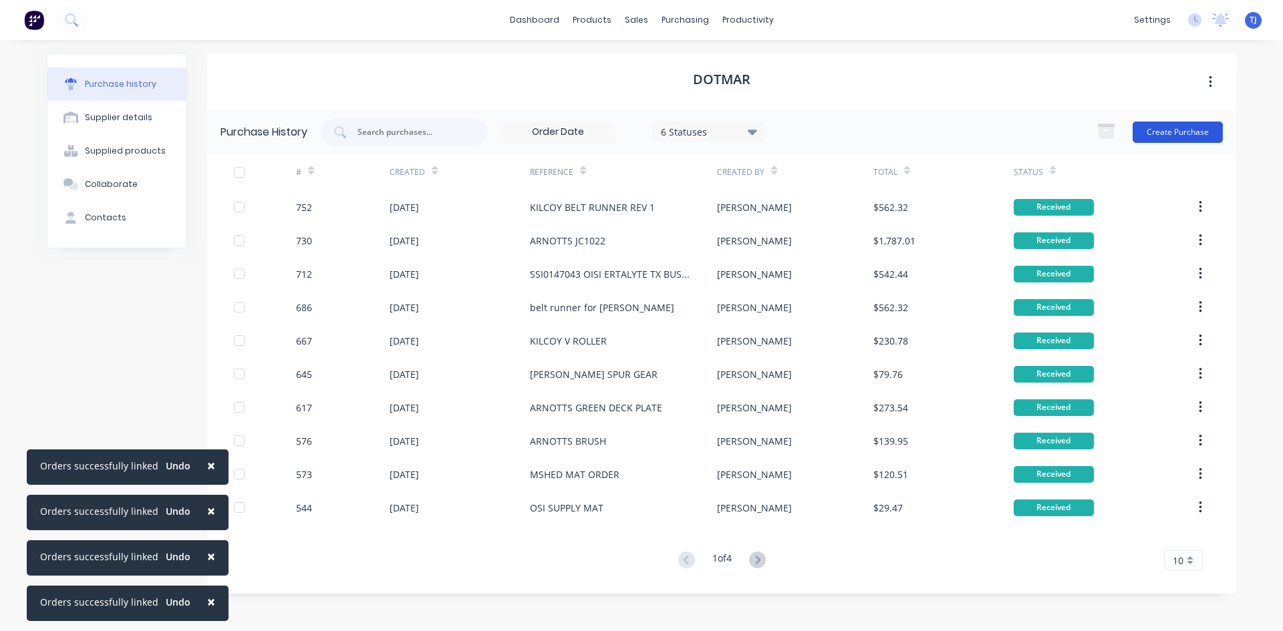
click at [1155, 137] on button "Create Purchase" at bounding box center [1178, 132] width 90 height 21
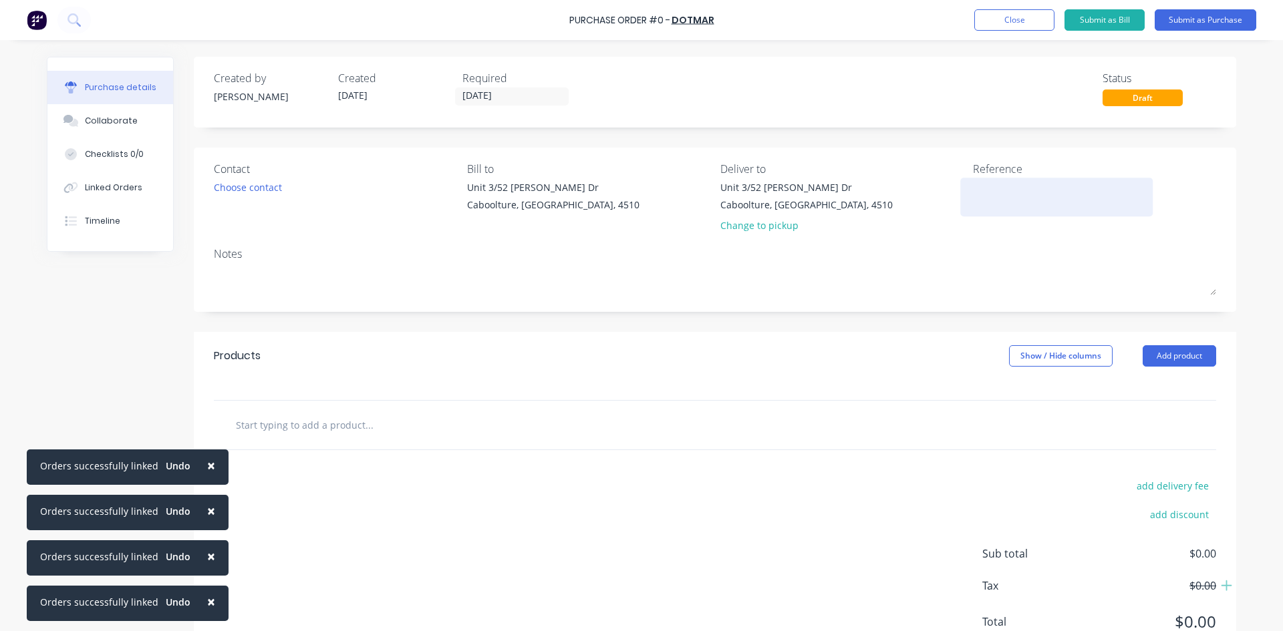
click at [990, 200] on textarea at bounding box center [1056, 195] width 167 height 30
type textarea "OSI RAILS DONE BY DOTMAR"
type textarea "x"
type textarea "OSI RAILS DONE BY DOTMAR"
click at [1173, 355] on button "Add product" at bounding box center [1179, 355] width 73 height 21
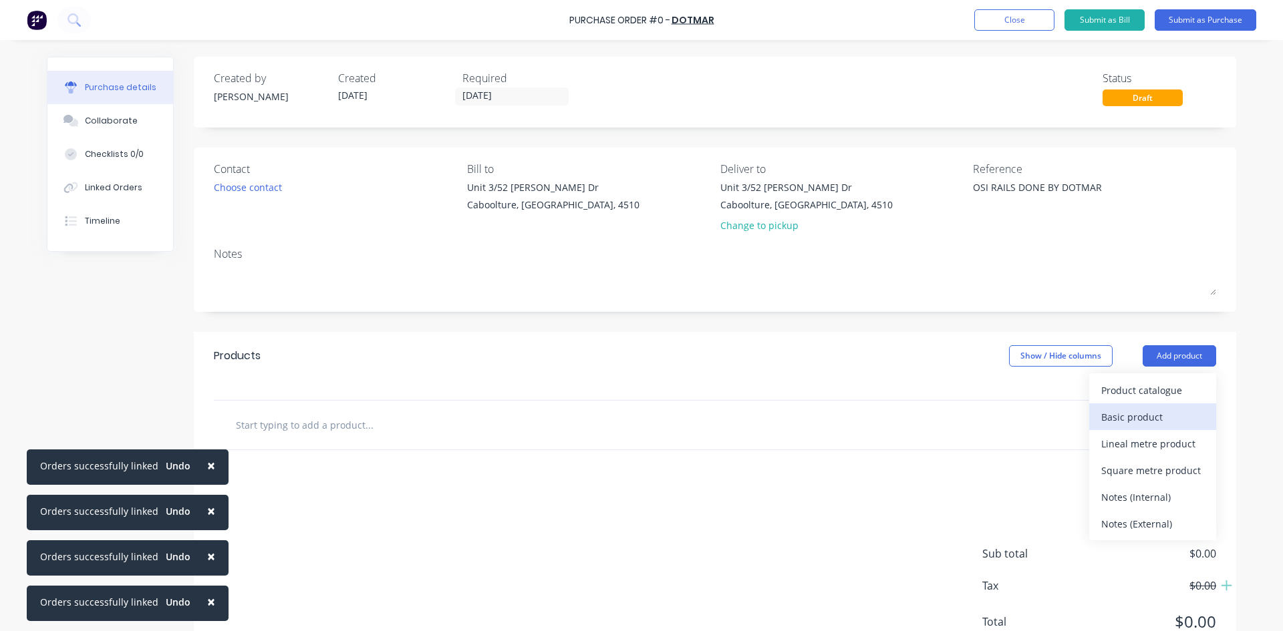
click at [1145, 412] on div "Basic product" at bounding box center [1152, 417] width 103 height 19
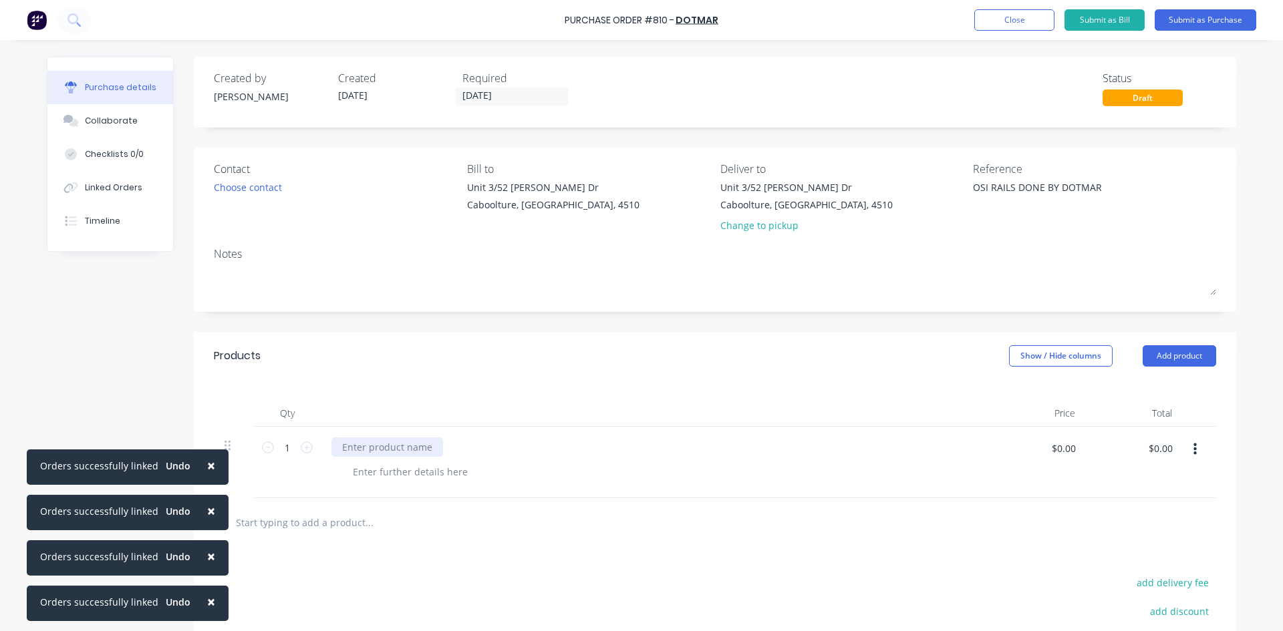
click at [355, 452] on div at bounding box center [387, 447] width 112 height 19
click at [304, 445] on icon at bounding box center [307, 448] width 12 height 12
type textarea "x"
type input "2"
click at [337, 446] on div at bounding box center [387, 447] width 112 height 19
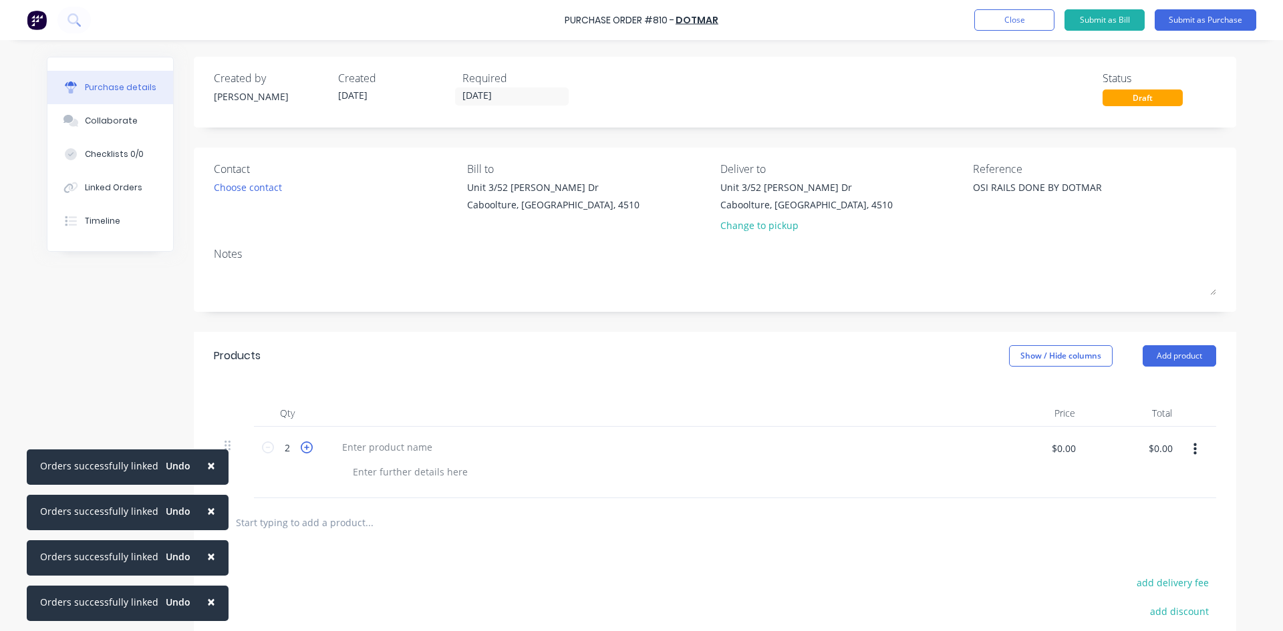
click at [303, 446] on icon at bounding box center [307, 448] width 12 height 12
type textarea "x"
type input "3"
type textarea "x"
click at [339, 445] on div at bounding box center [387, 447] width 112 height 19
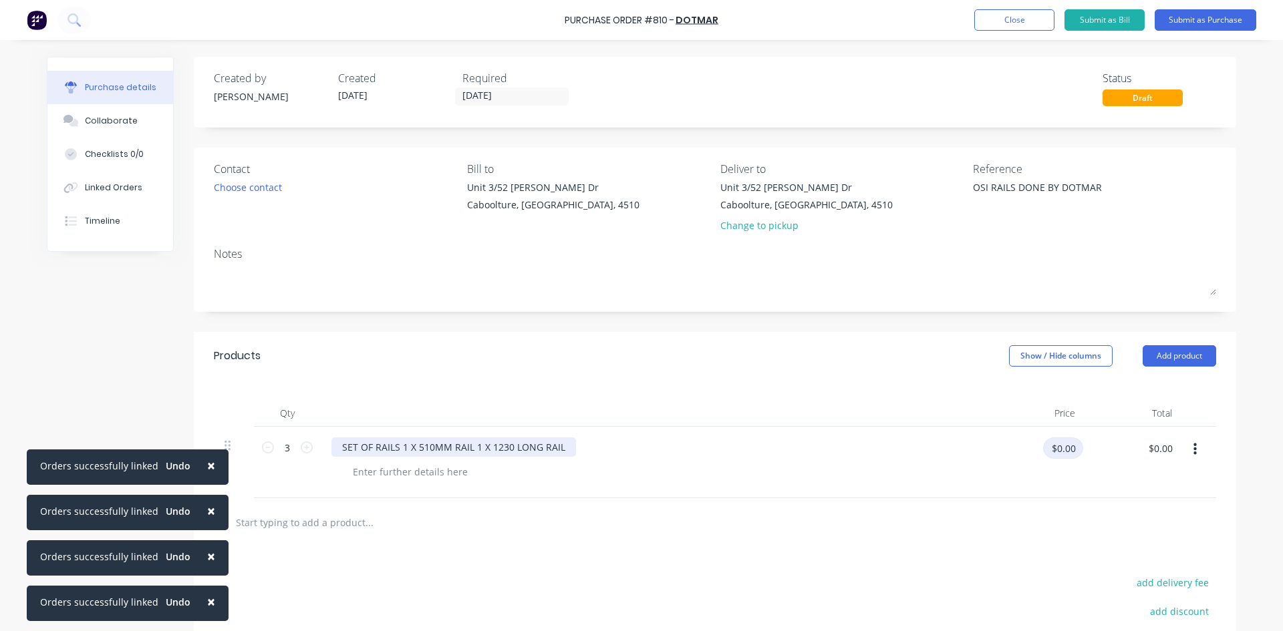
type textarea "x"
type input "424.70"
type textarea "x"
type input "$424.70"
type input "$1,274.10"
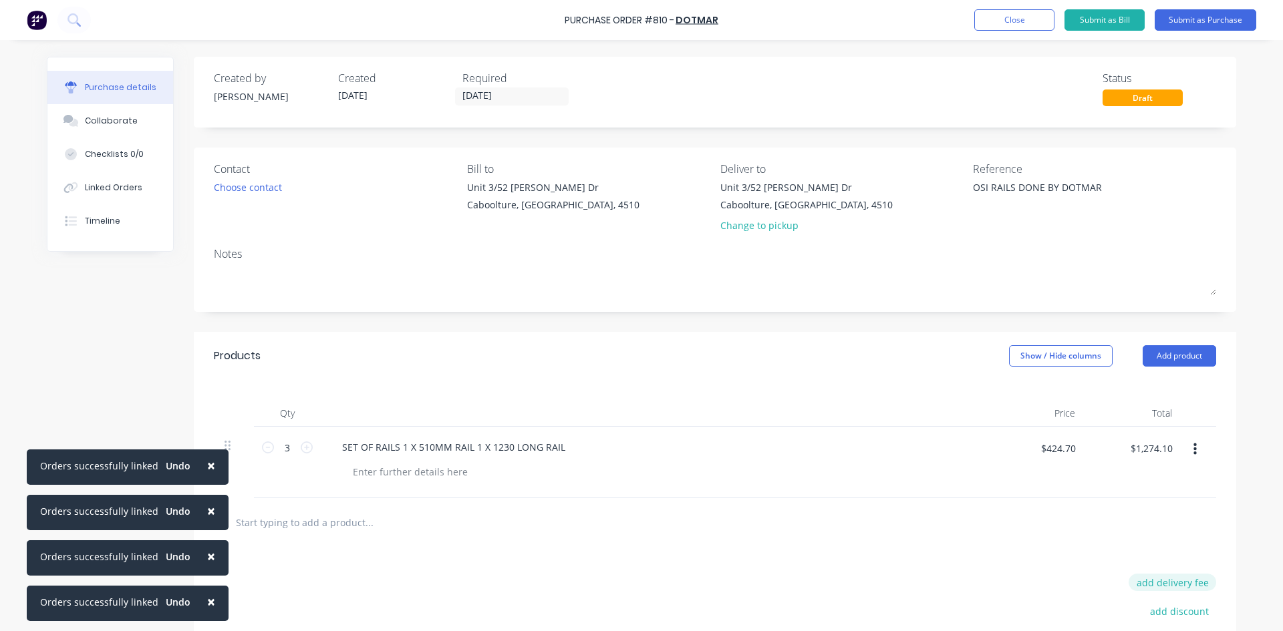
click at [1185, 583] on button "add delivery fee" at bounding box center [1173, 582] width 88 height 17
type textarea "x"
click at [1183, 583] on input "[DATE]" at bounding box center [1159, 584] width 80 height 20
type input "40"
type textarea "x"
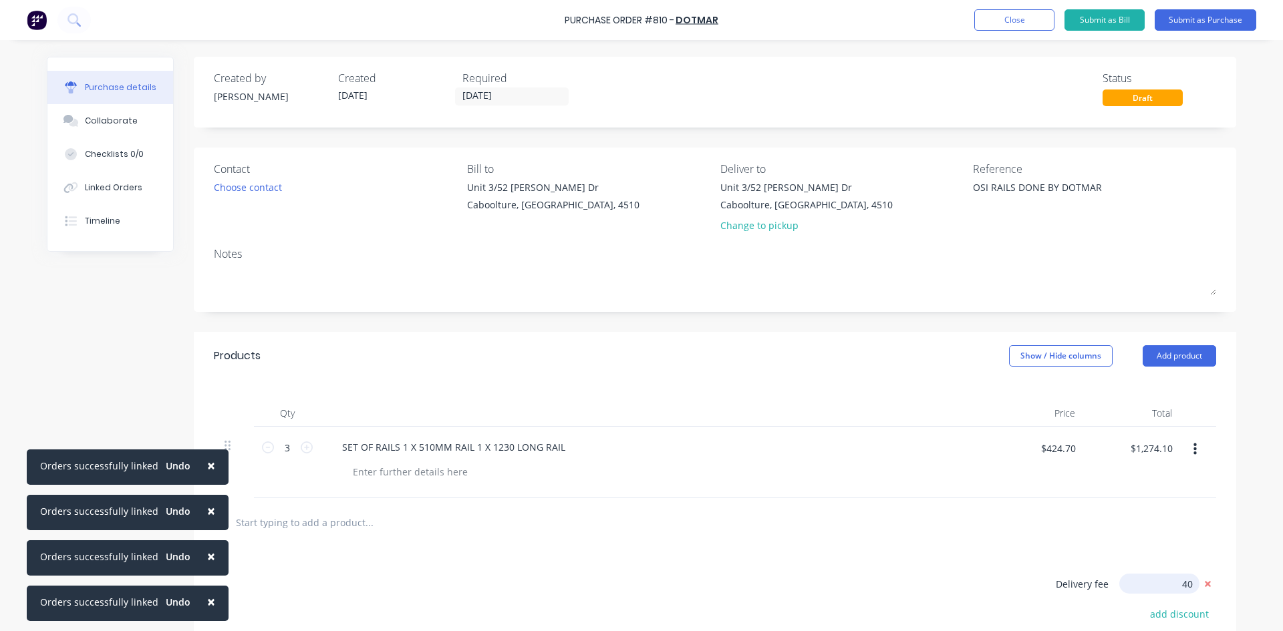
type input "$40.00"
click at [1201, 12] on button "Submit as Purchase" at bounding box center [1206, 19] width 102 height 21
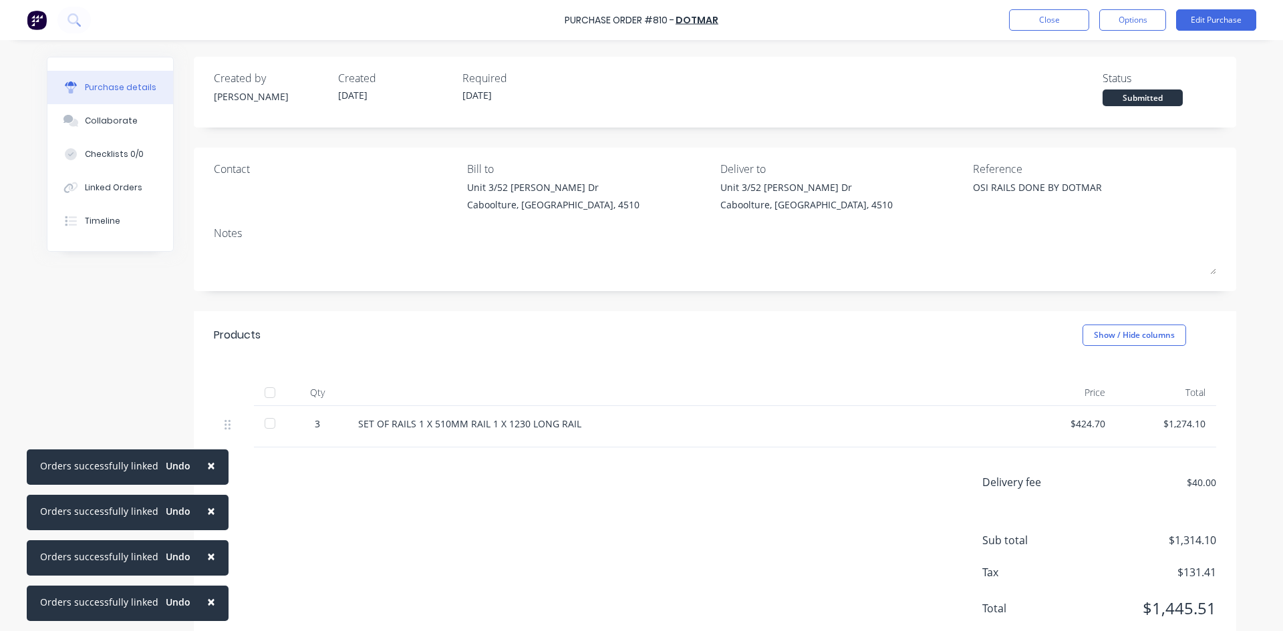
click at [269, 392] on div at bounding box center [270, 393] width 27 height 27
type textarea "x"
click at [126, 181] on button "Linked Orders" at bounding box center [110, 187] width 126 height 33
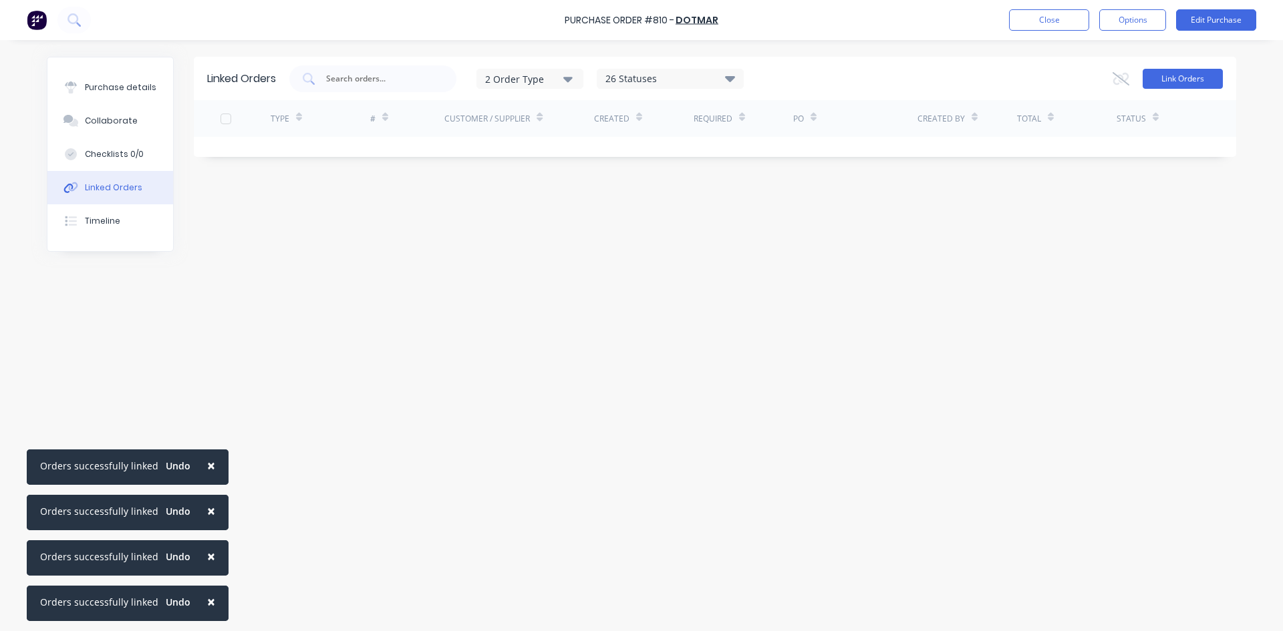
click at [1210, 77] on button "Link Orders" at bounding box center [1183, 79] width 80 height 20
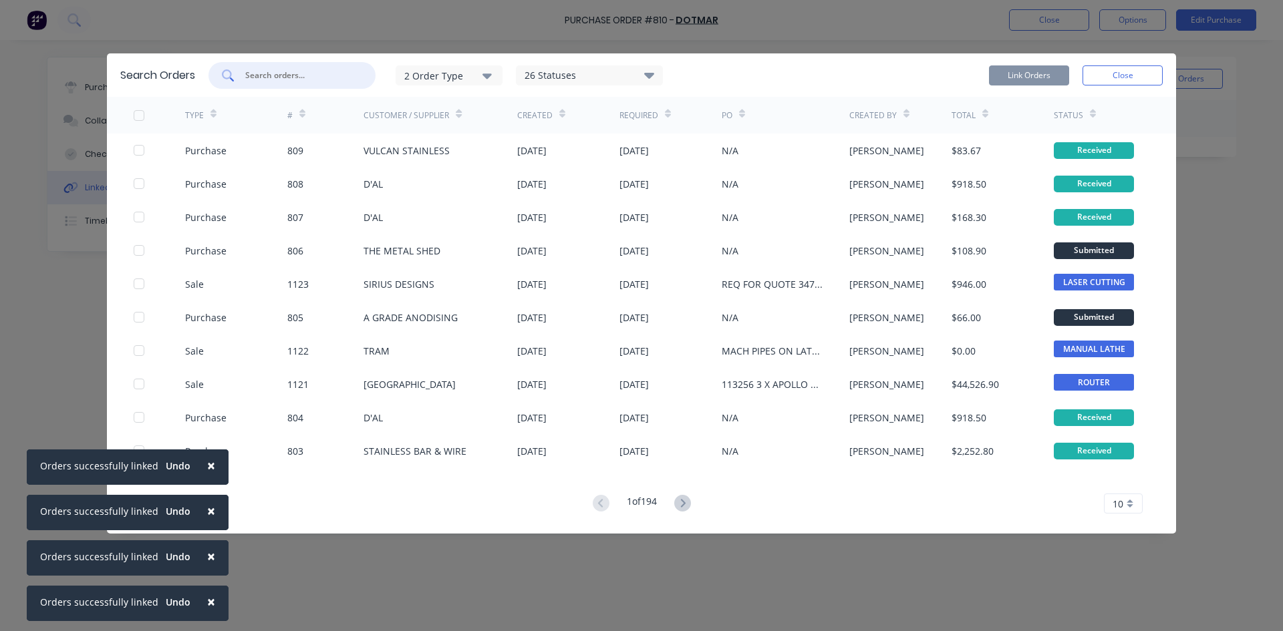
click at [300, 69] on input "text" at bounding box center [299, 75] width 111 height 13
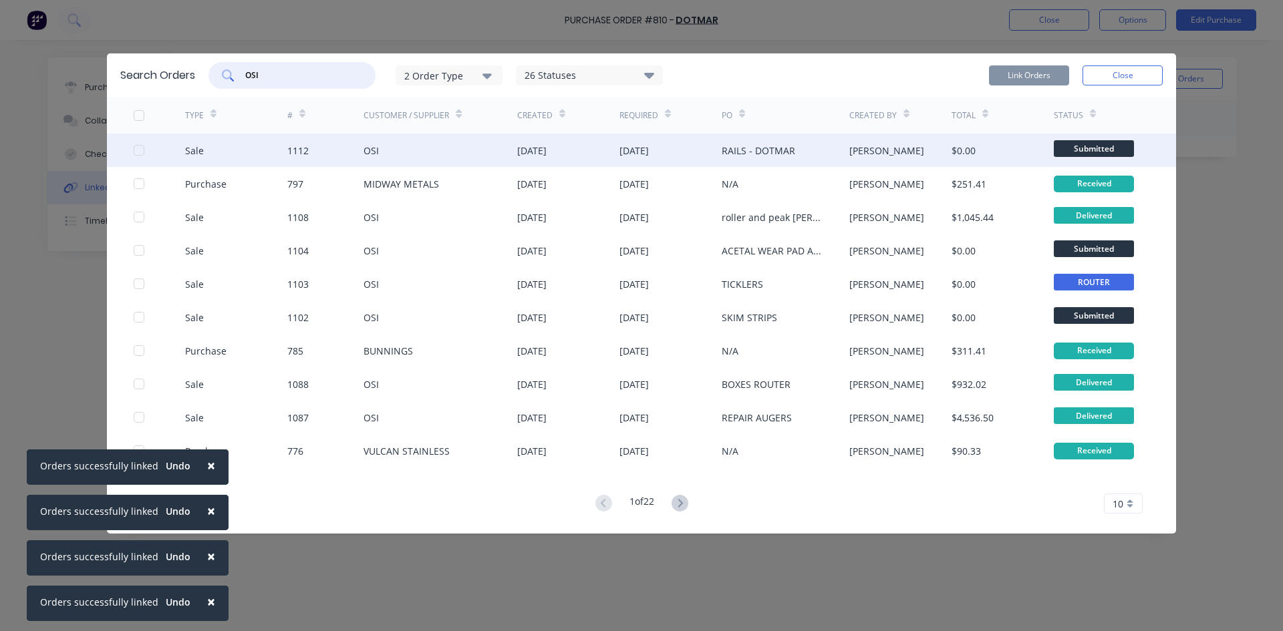
click at [138, 154] on div at bounding box center [139, 150] width 27 height 27
type input "OSI"
click at [1016, 76] on button "Link Orders" at bounding box center [1029, 75] width 80 height 20
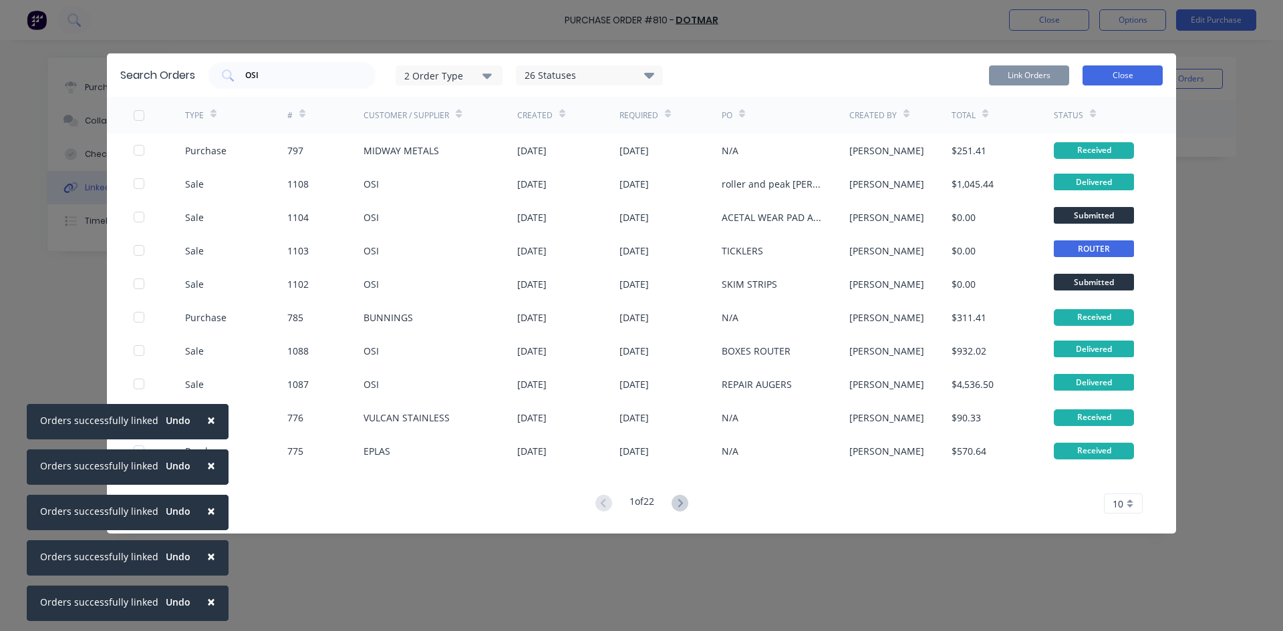
click at [1115, 77] on button "Close" at bounding box center [1122, 75] width 80 height 20
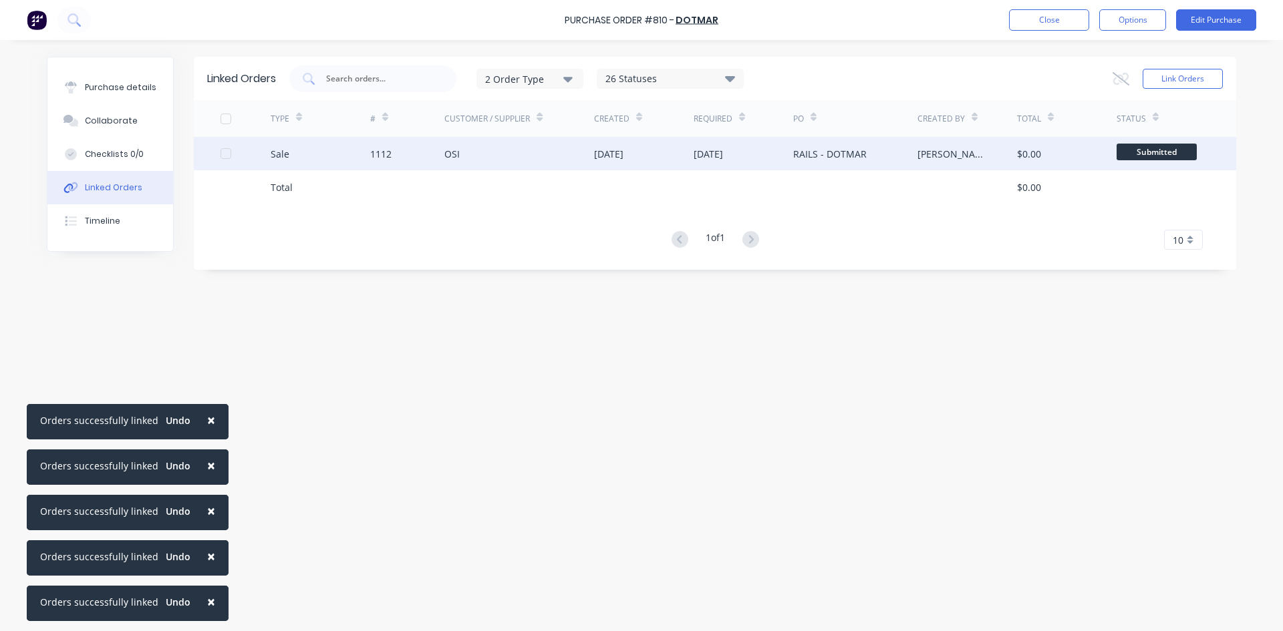
click at [375, 149] on div "1112" at bounding box center [380, 154] width 21 height 14
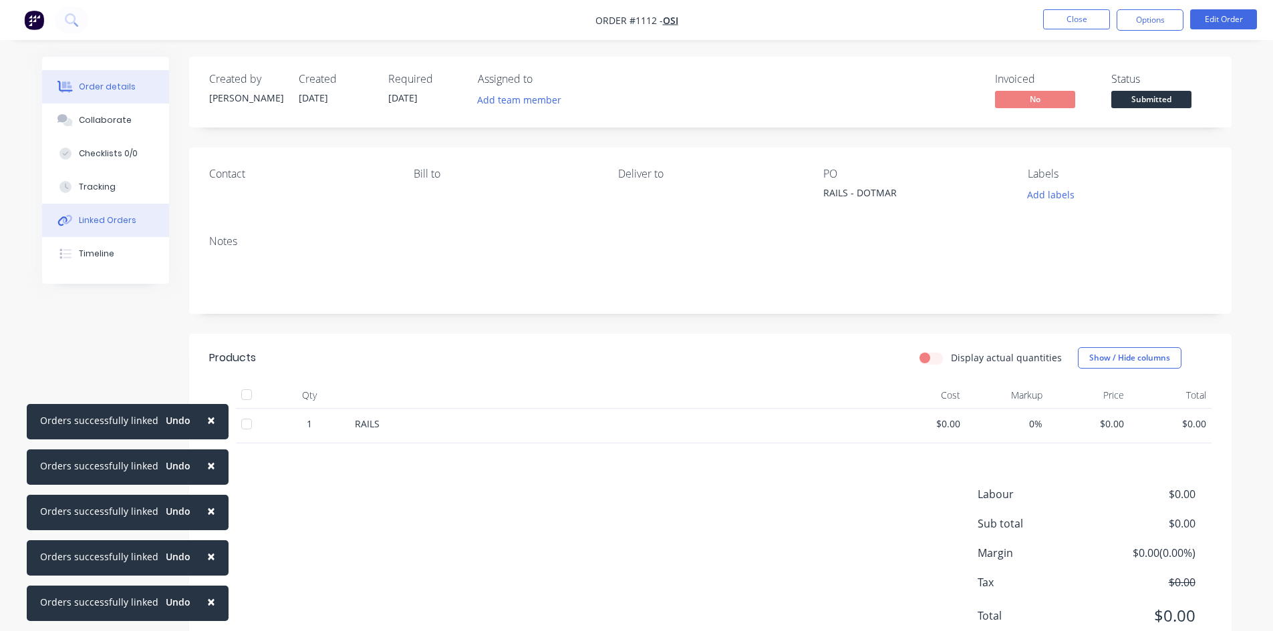
click at [96, 218] on div "Linked Orders" at bounding box center [107, 220] width 57 height 12
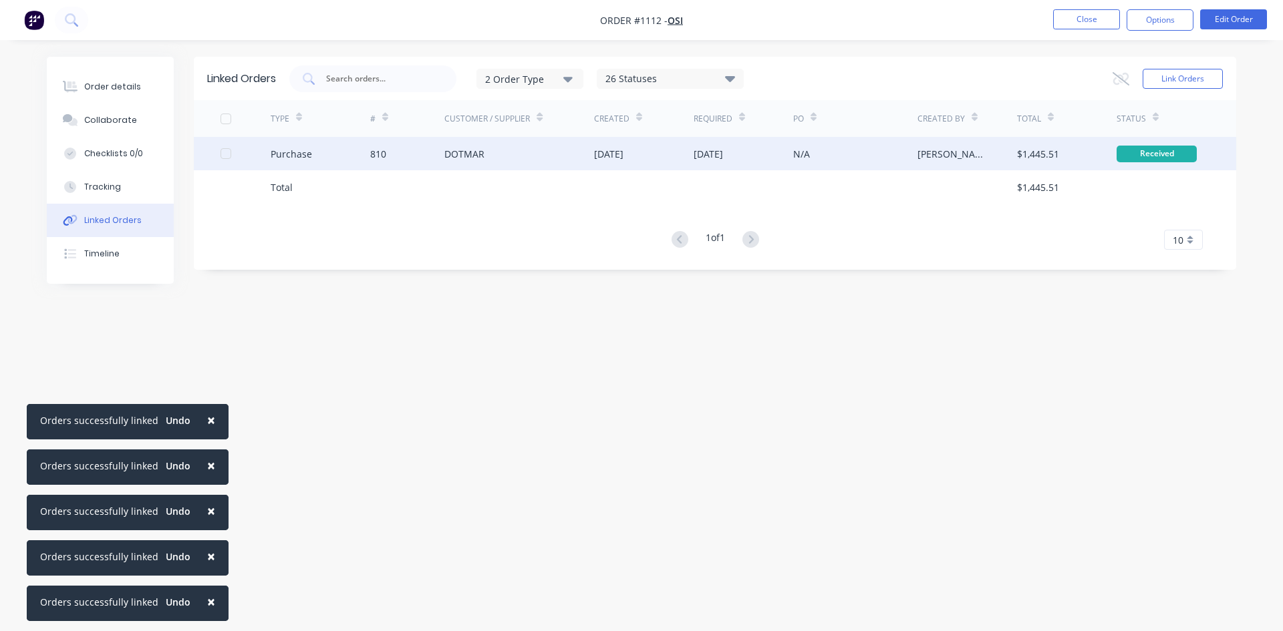
click at [443, 156] on div "810" at bounding box center [407, 153] width 75 height 33
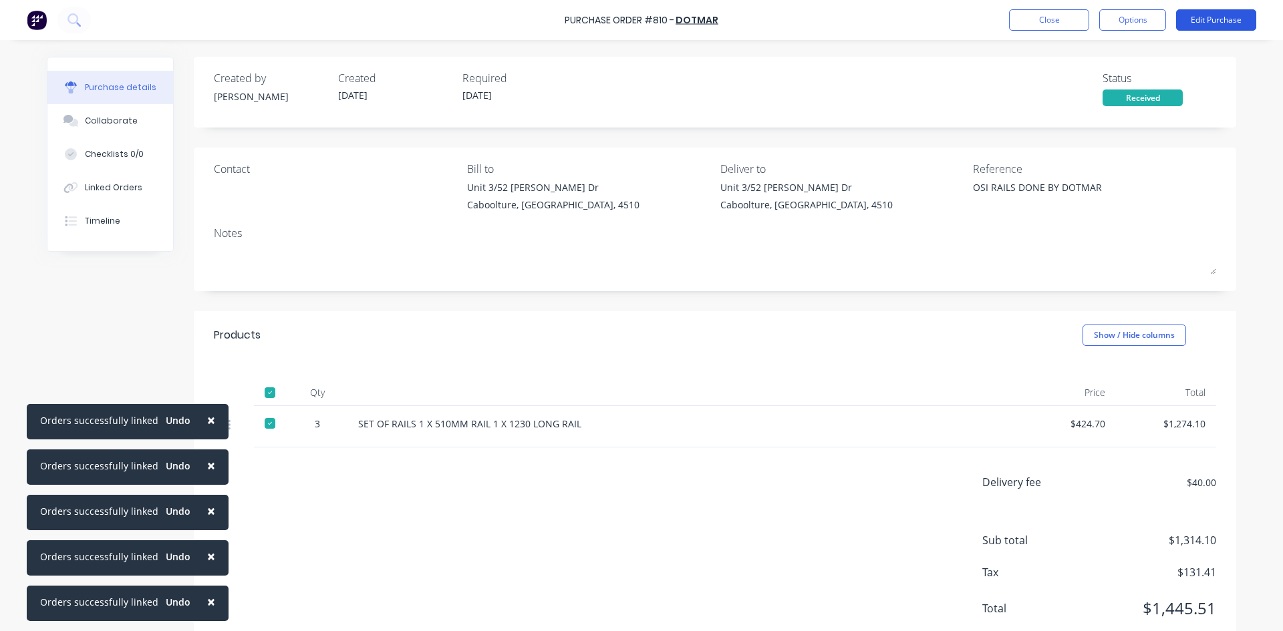
click at [1220, 23] on button "Edit Purchase" at bounding box center [1216, 19] width 80 height 21
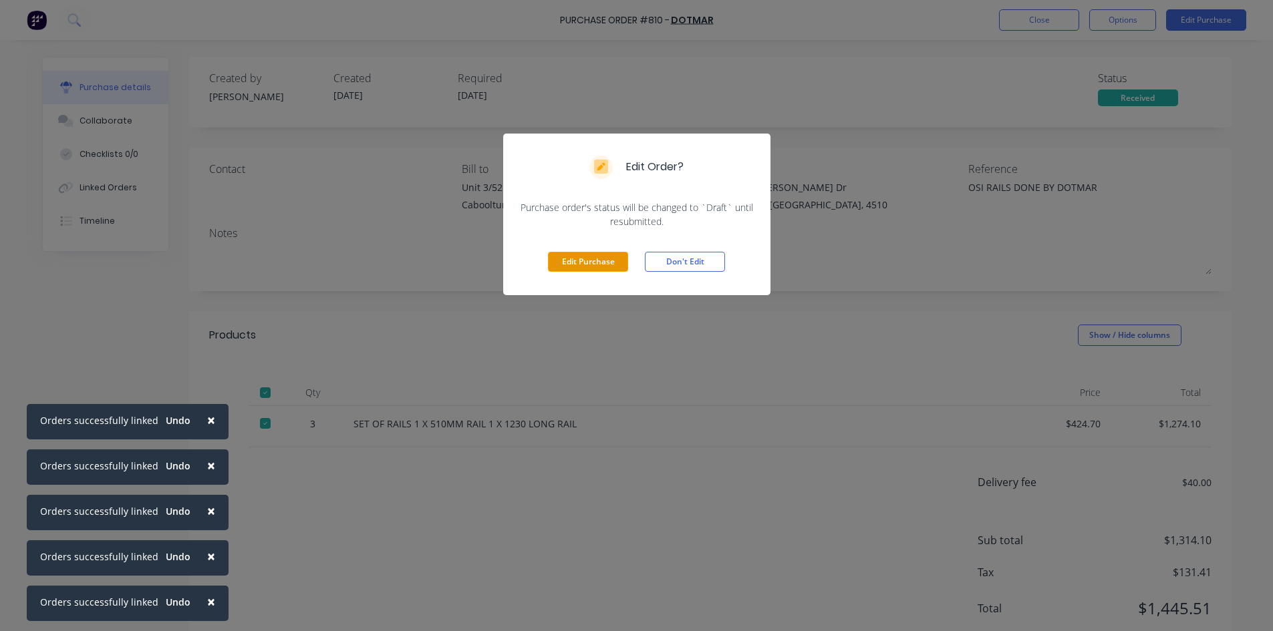
click at [561, 262] on button "Edit Purchase" at bounding box center [588, 262] width 80 height 20
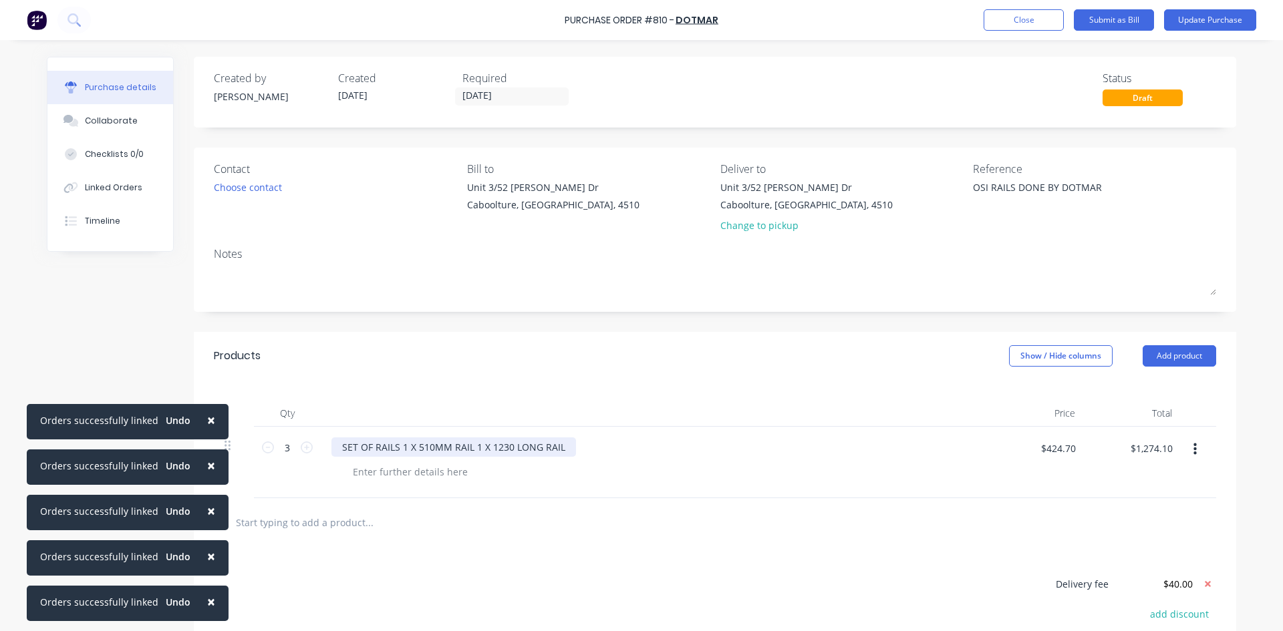
type textarea "x"
click at [466, 450] on div "SET OF RAILS 1 X 510MM RAIL 1 X 1230 LONG RAIL" at bounding box center [453, 447] width 245 height 19
click at [635, 443] on div "SET OF RAILS 1 X 510MM RAIL 2 X 20MM HOLES 1 X 1230 LONG RAIL" at bounding box center [492, 447] width 323 height 19
click at [1184, 21] on button "Update Purchase" at bounding box center [1210, 19] width 92 height 21
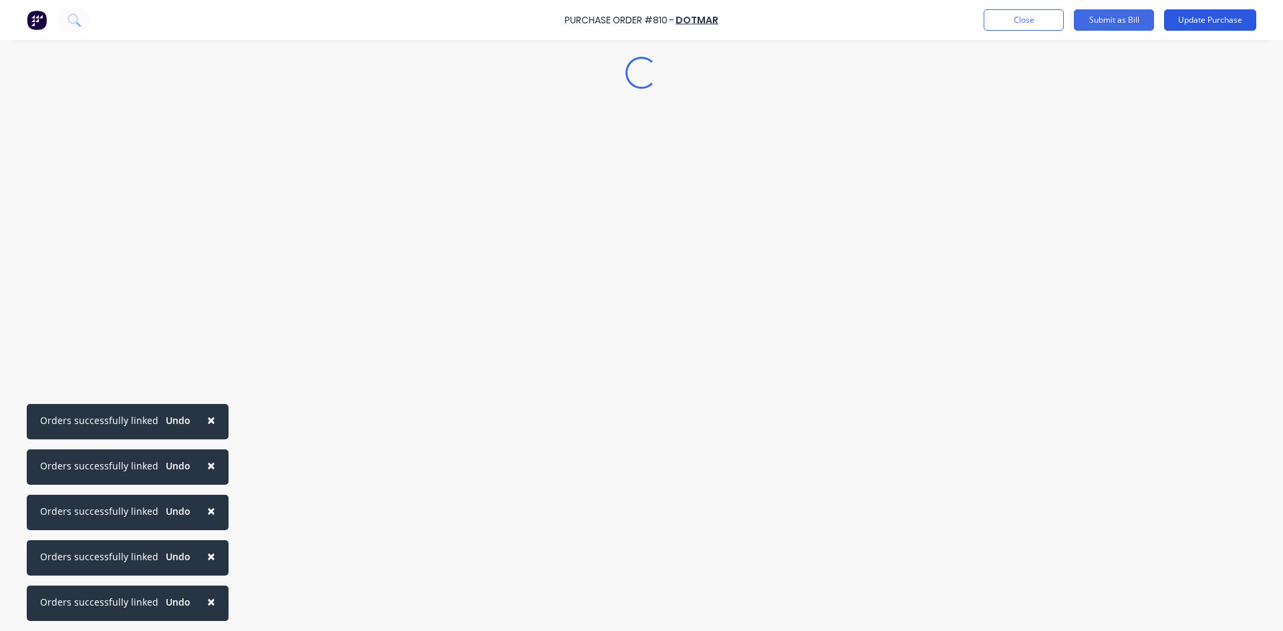
type textarea "x"
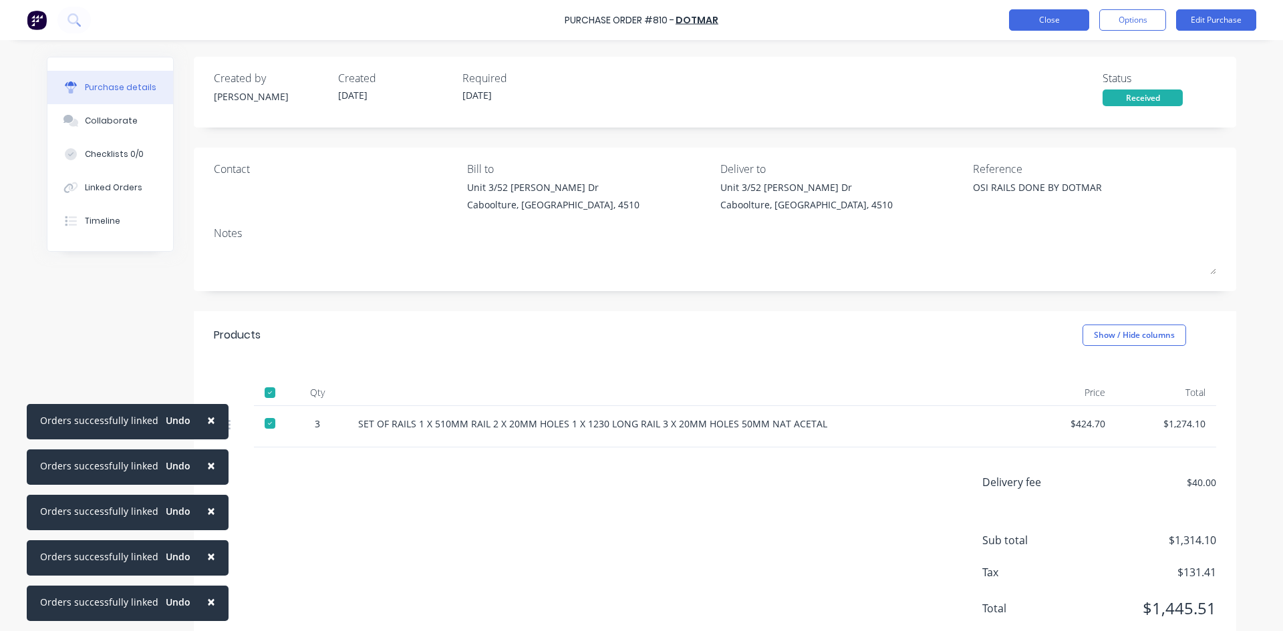
click at [1047, 20] on button "Close" at bounding box center [1049, 19] width 80 height 21
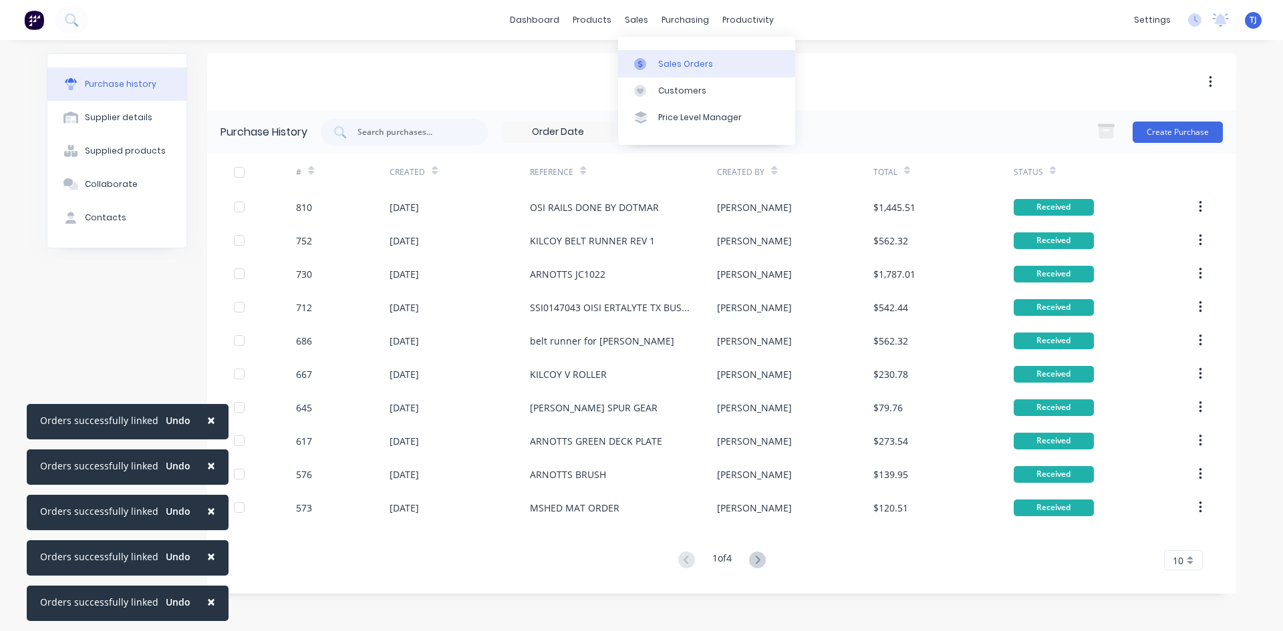
click at [673, 61] on div "Sales Orders" at bounding box center [685, 64] width 55 height 12
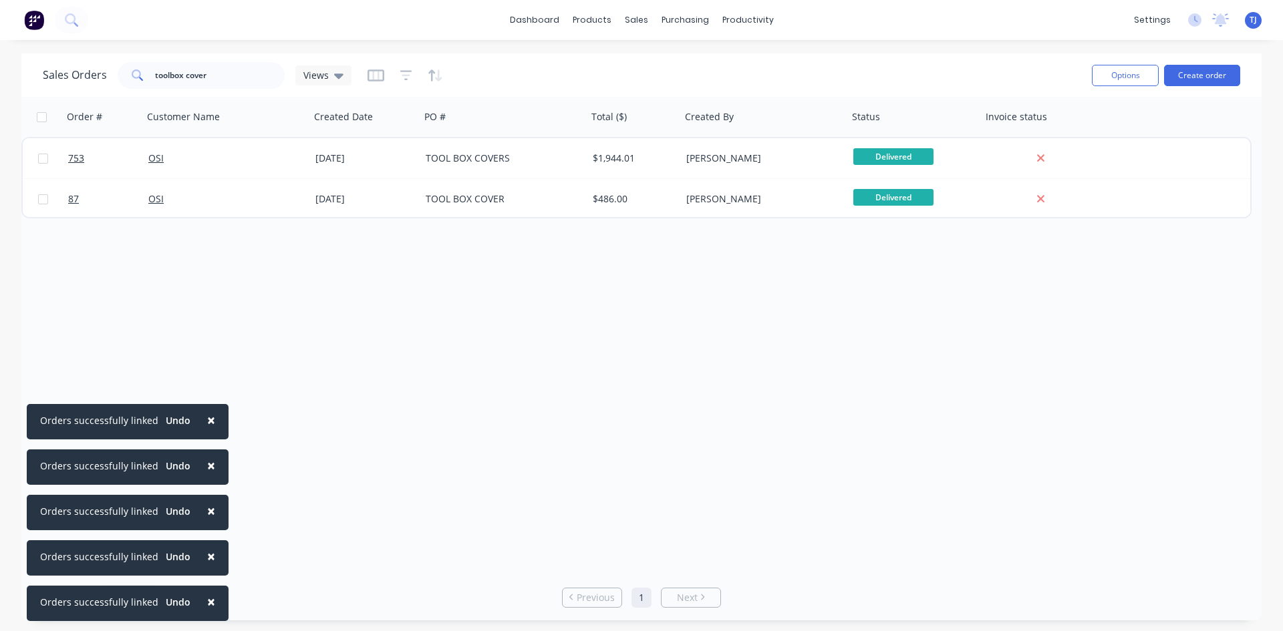
click at [1210, 63] on div "Options Create order" at bounding box center [1163, 75] width 154 height 33
click at [1213, 73] on button "Create order" at bounding box center [1202, 75] width 76 height 21
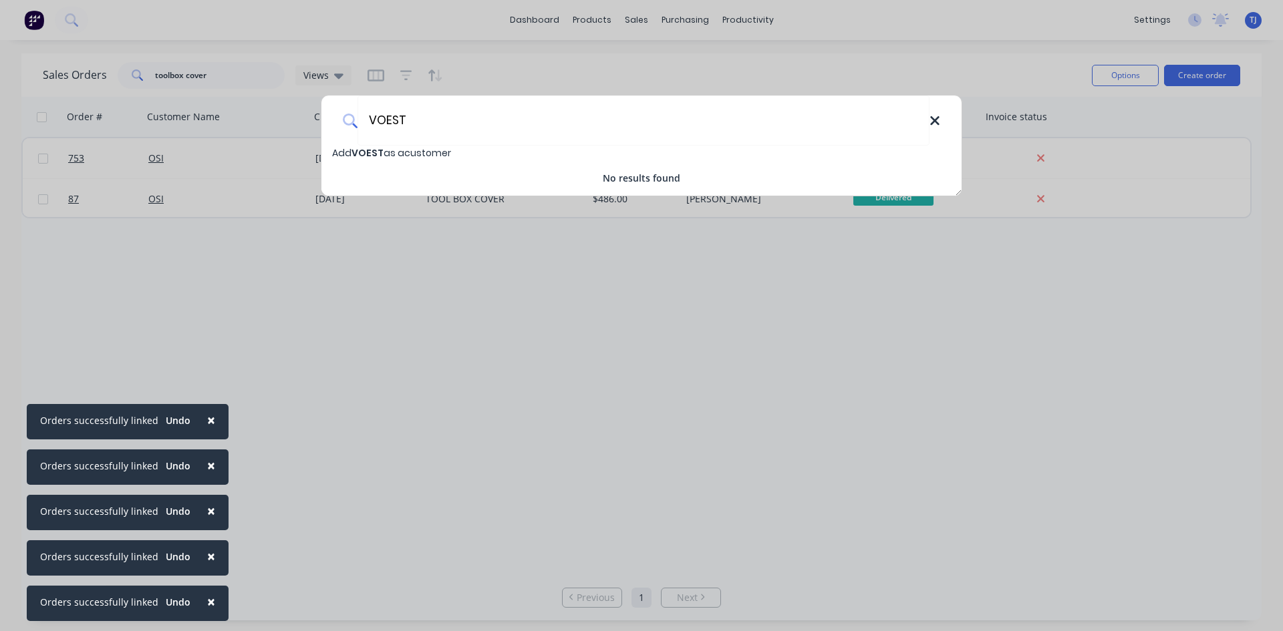
type input "VOEST"
click at [935, 124] on icon at bounding box center [934, 121] width 11 height 15
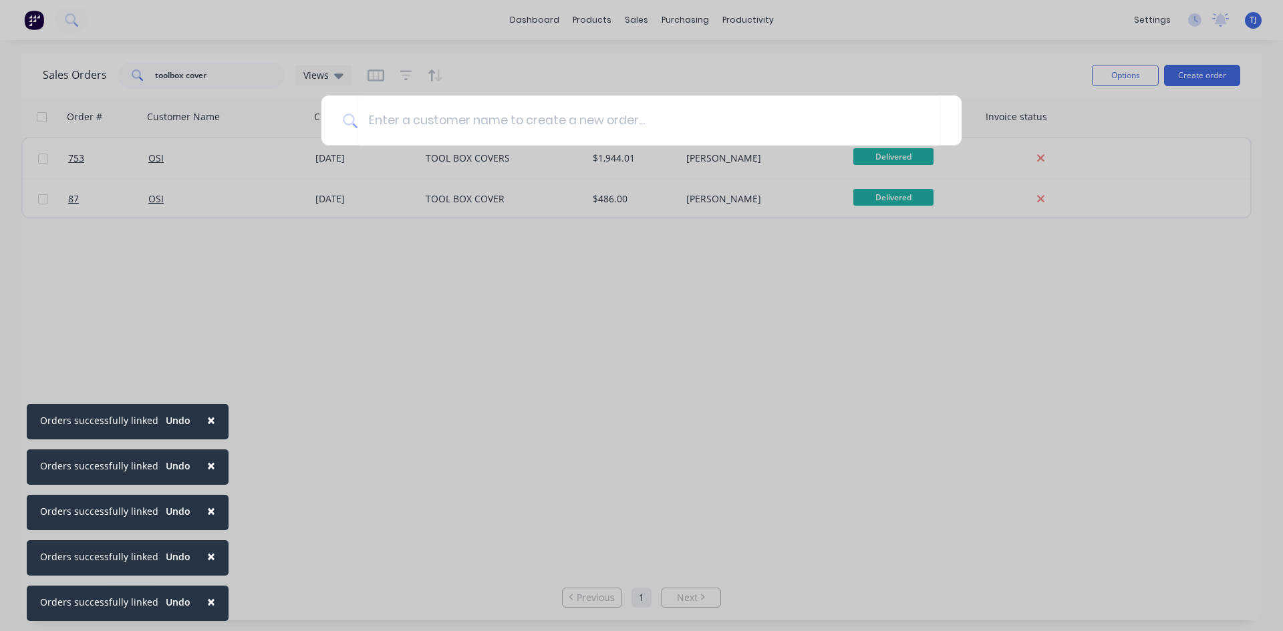
click at [686, 20] on div at bounding box center [641, 315] width 1283 height 631
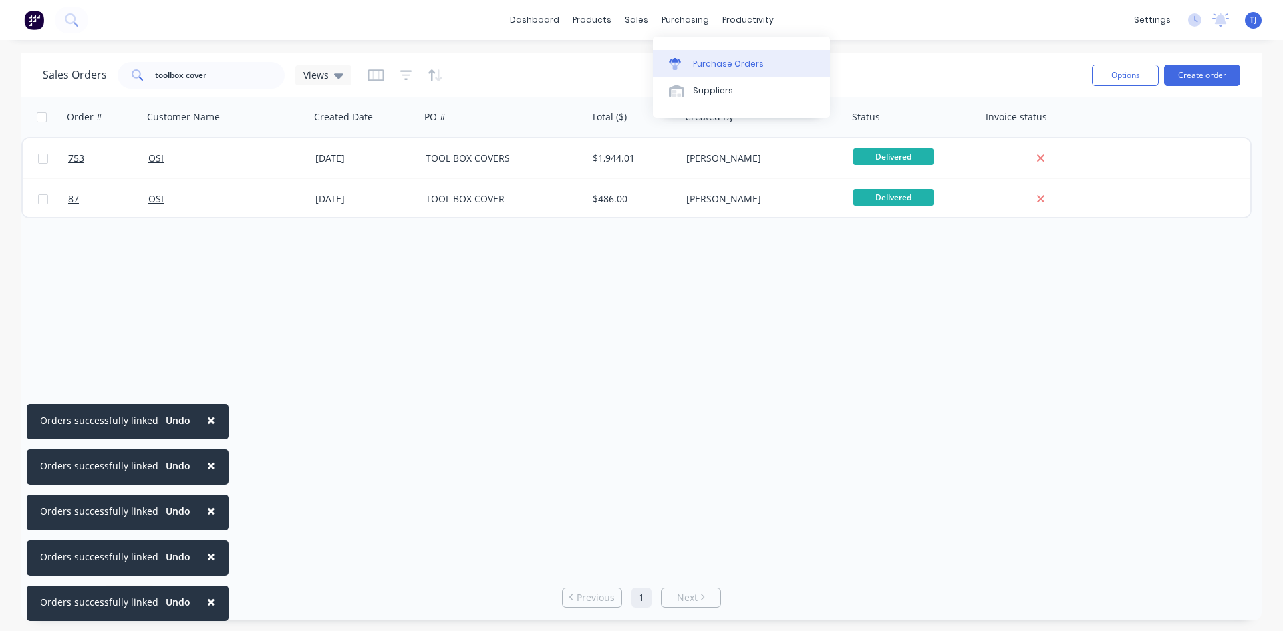
click at [717, 61] on div "Purchase Orders" at bounding box center [728, 64] width 71 height 12
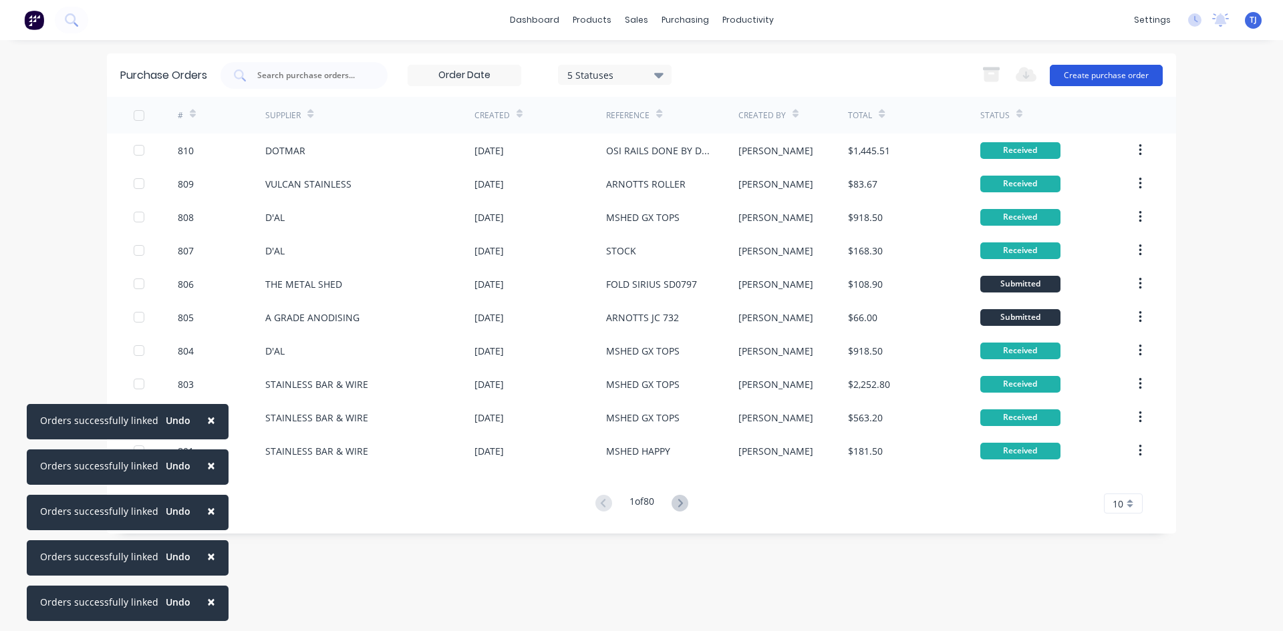
click at [1124, 78] on button "Create purchase order" at bounding box center [1106, 75] width 113 height 21
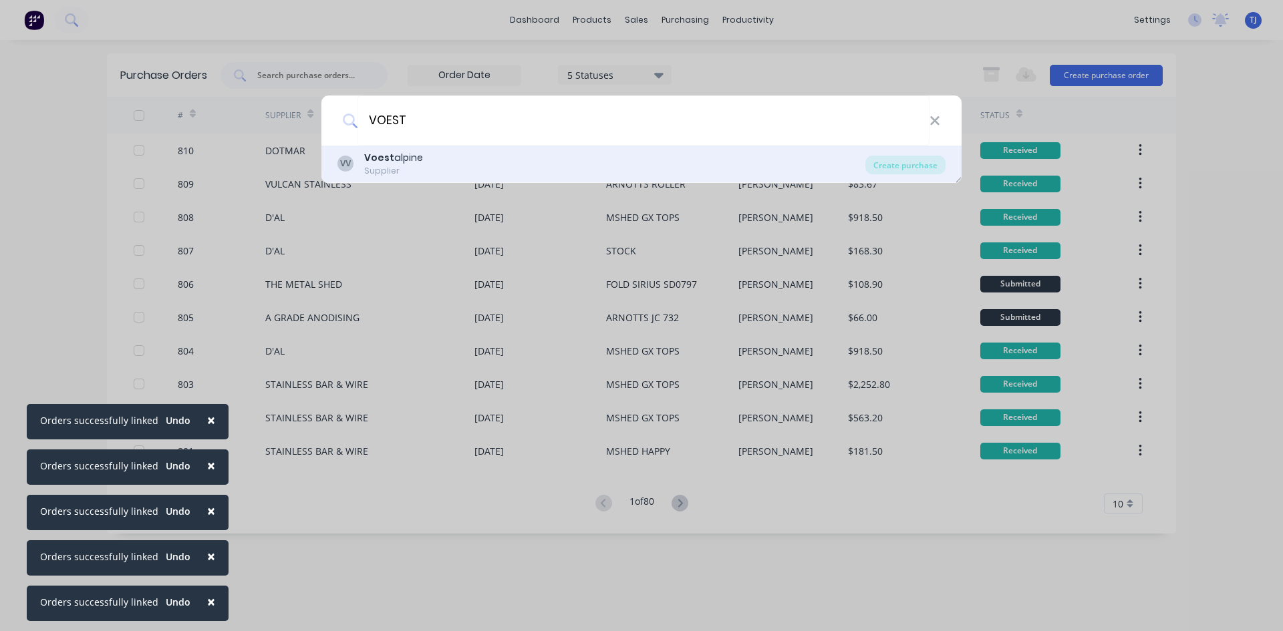
click at [426, 164] on div "VV Voest alpine Supplier" at bounding box center [601, 164] width 528 height 26
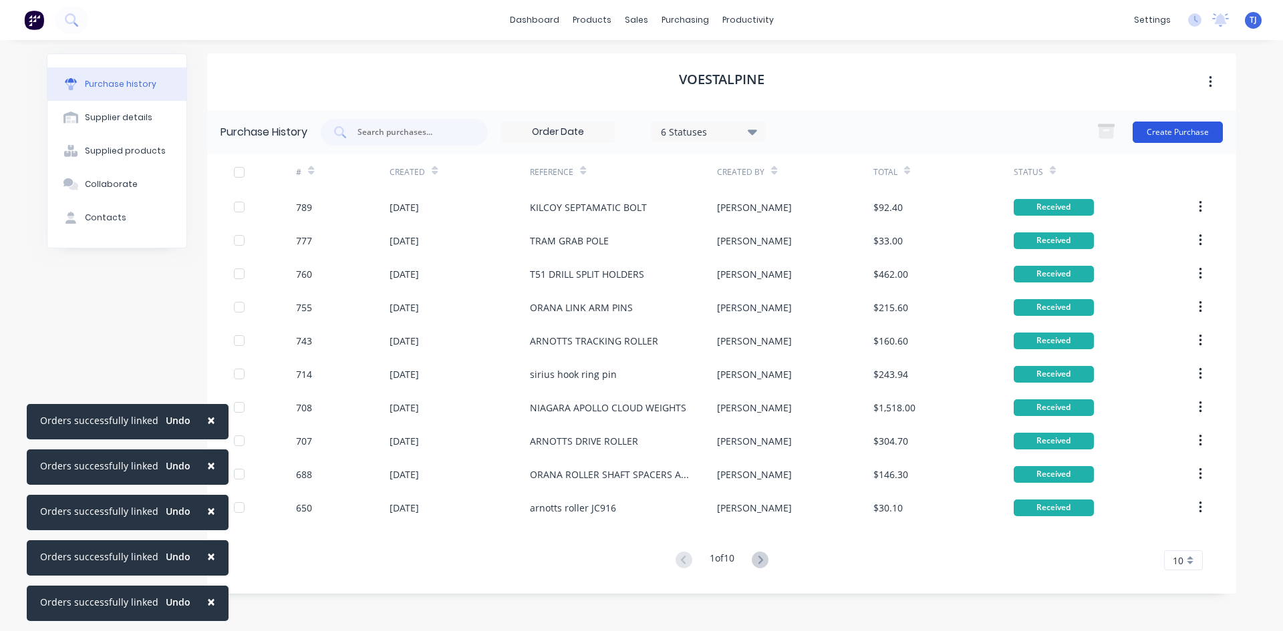
click at [1186, 132] on button "Create Purchase" at bounding box center [1178, 132] width 90 height 21
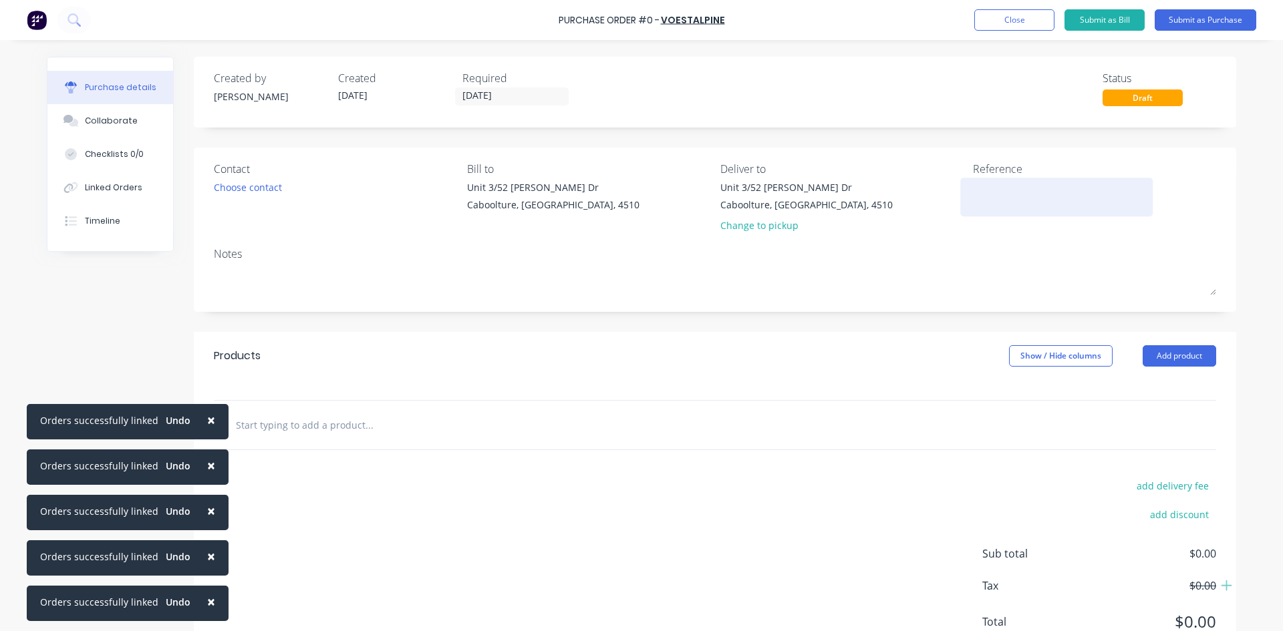
click at [974, 190] on textarea at bounding box center [1056, 195] width 167 height 30
click at [1187, 359] on button "Add product" at bounding box center [1179, 355] width 73 height 21
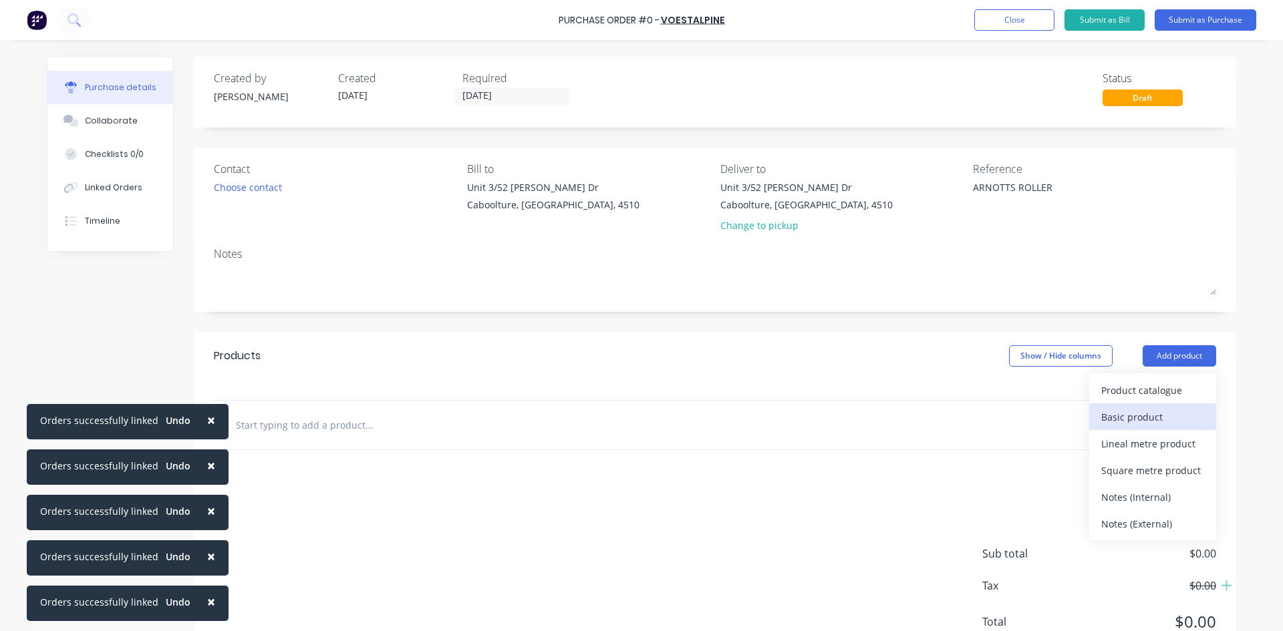
click at [1139, 424] on div "Basic product" at bounding box center [1152, 417] width 103 height 19
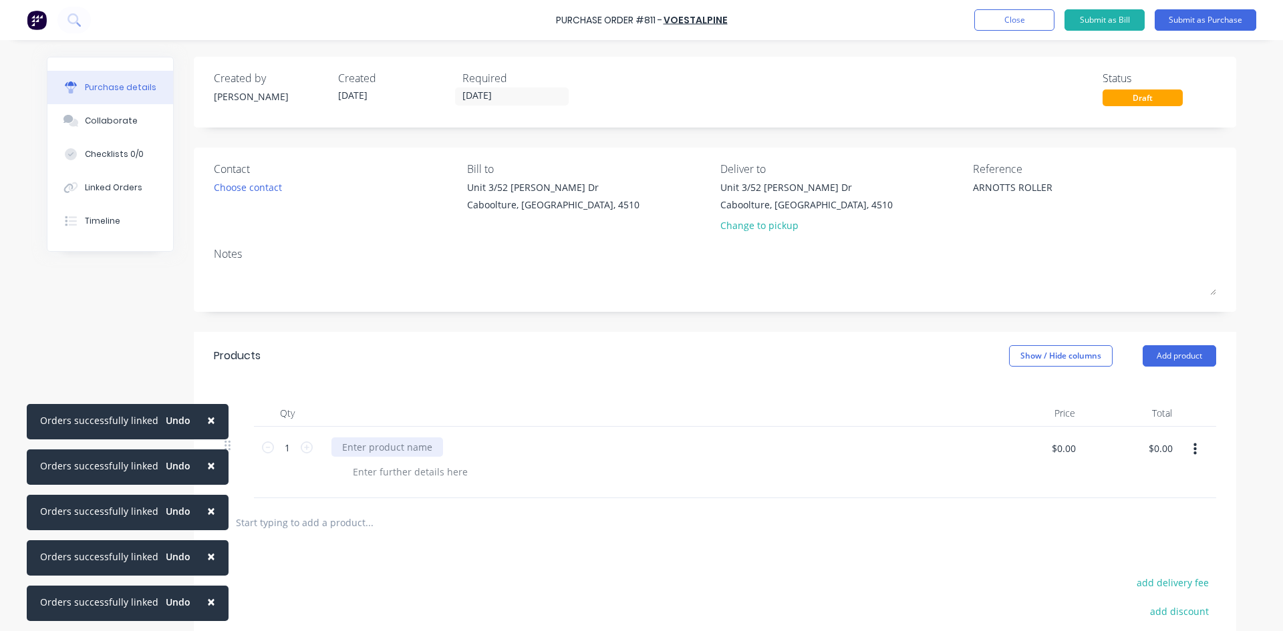
click at [394, 446] on div at bounding box center [387, 447] width 112 height 19
click at [1197, 13] on button "Submit as Purchase" at bounding box center [1206, 19] width 102 height 21
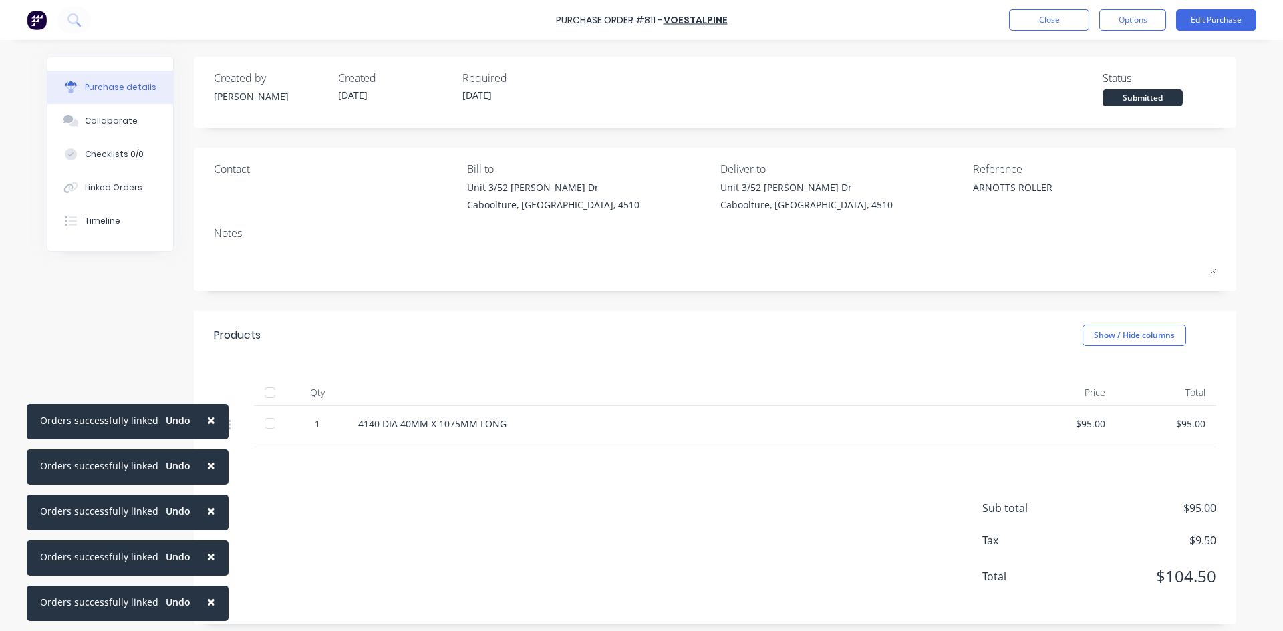
click at [266, 388] on div at bounding box center [270, 393] width 27 height 27
click at [115, 186] on div "Linked Orders" at bounding box center [113, 188] width 57 height 12
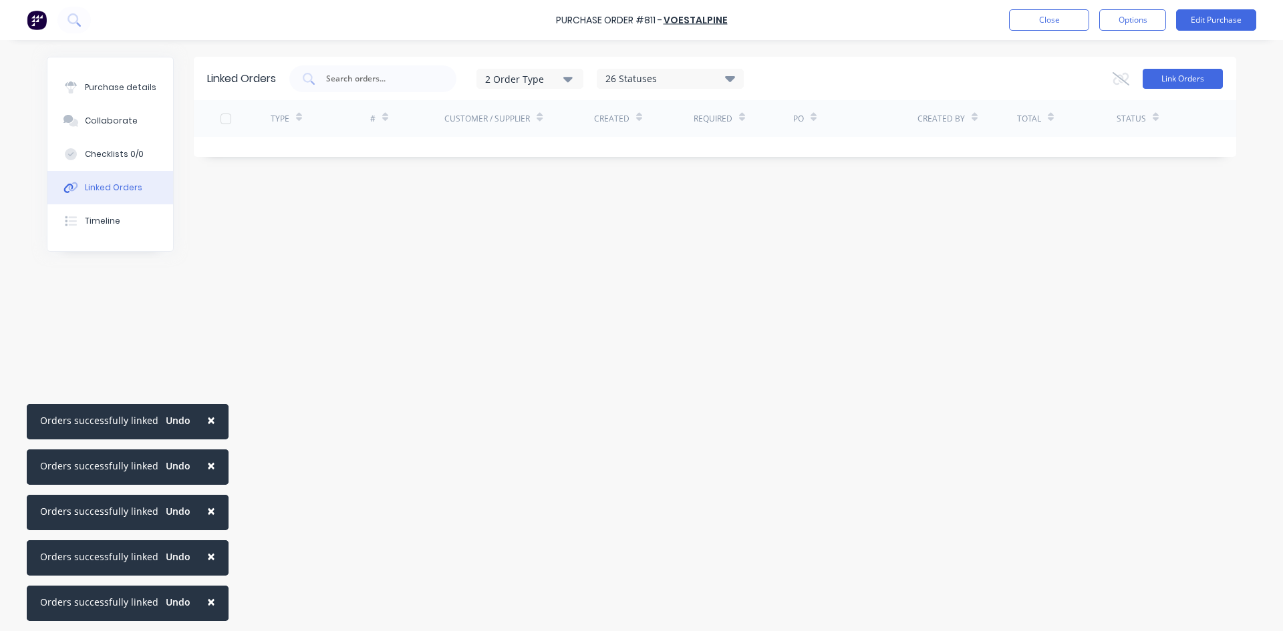
click at [1206, 72] on button "Link Orders" at bounding box center [1183, 79] width 80 height 20
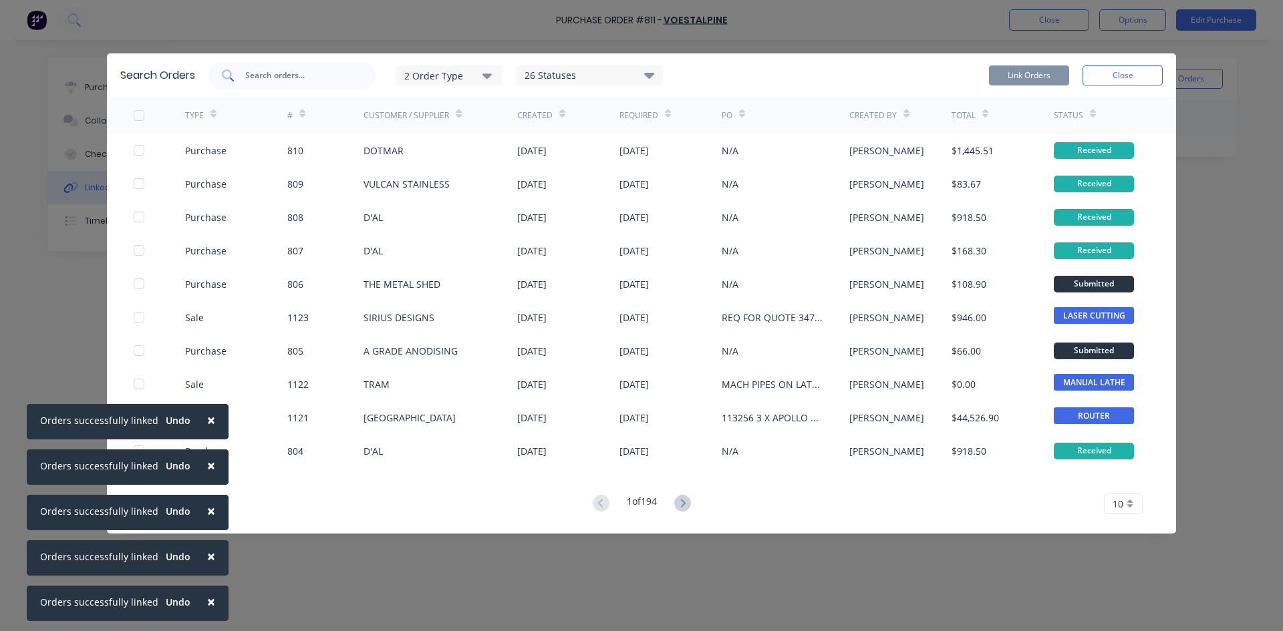
click at [300, 82] on input "text" at bounding box center [299, 75] width 111 height 13
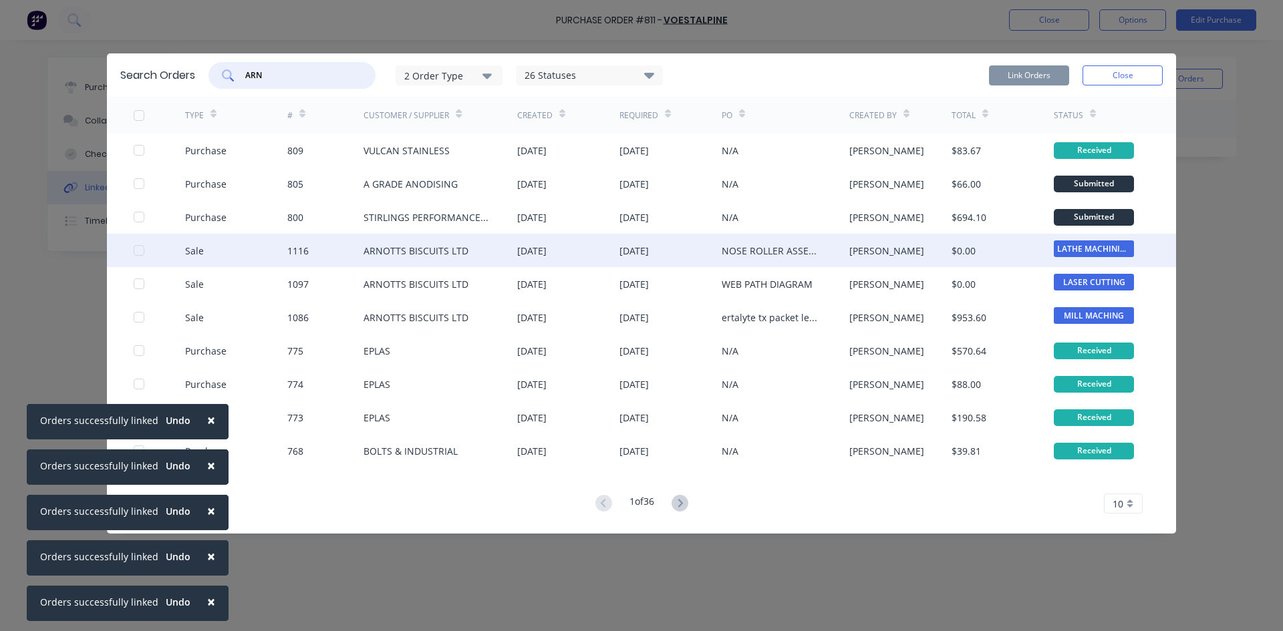
click at [137, 247] on div at bounding box center [139, 250] width 27 height 27
click at [1012, 76] on button "Link Orders" at bounding box center [1029, 75] width 80 height 20
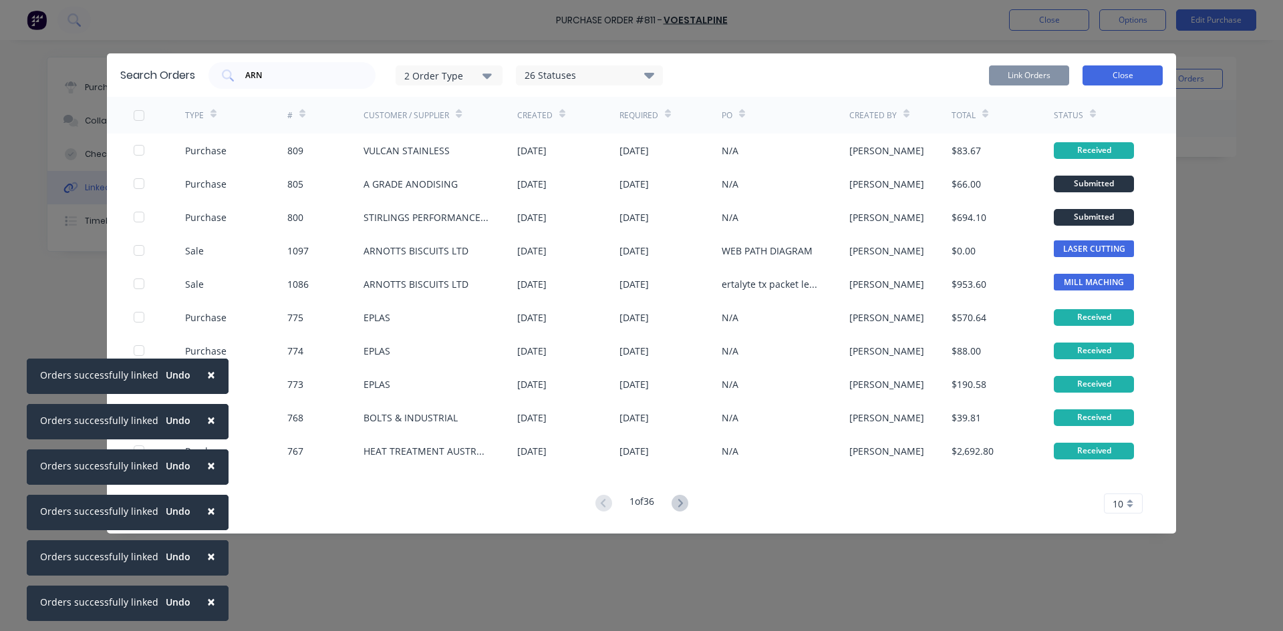
click at [1121, 77] on button "Close" at bounding box center [1122, 75] width 80 height 20
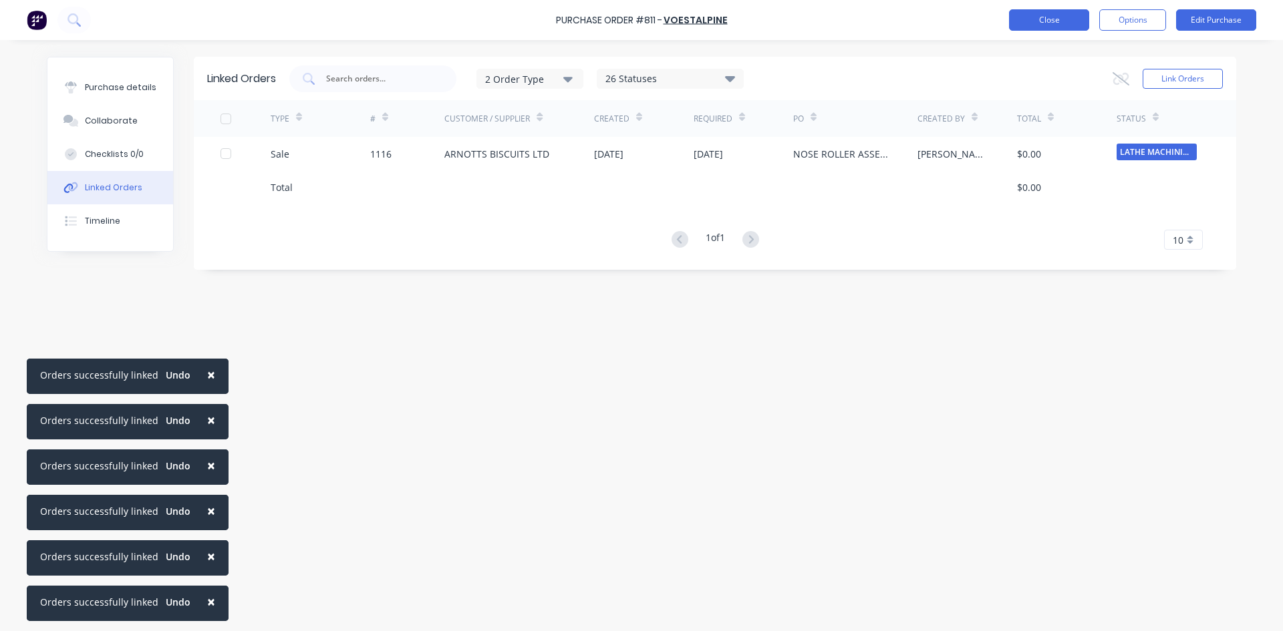
click at [1046, 28] on button "Close" at bounding box center [1049, 19] width 80 height 21
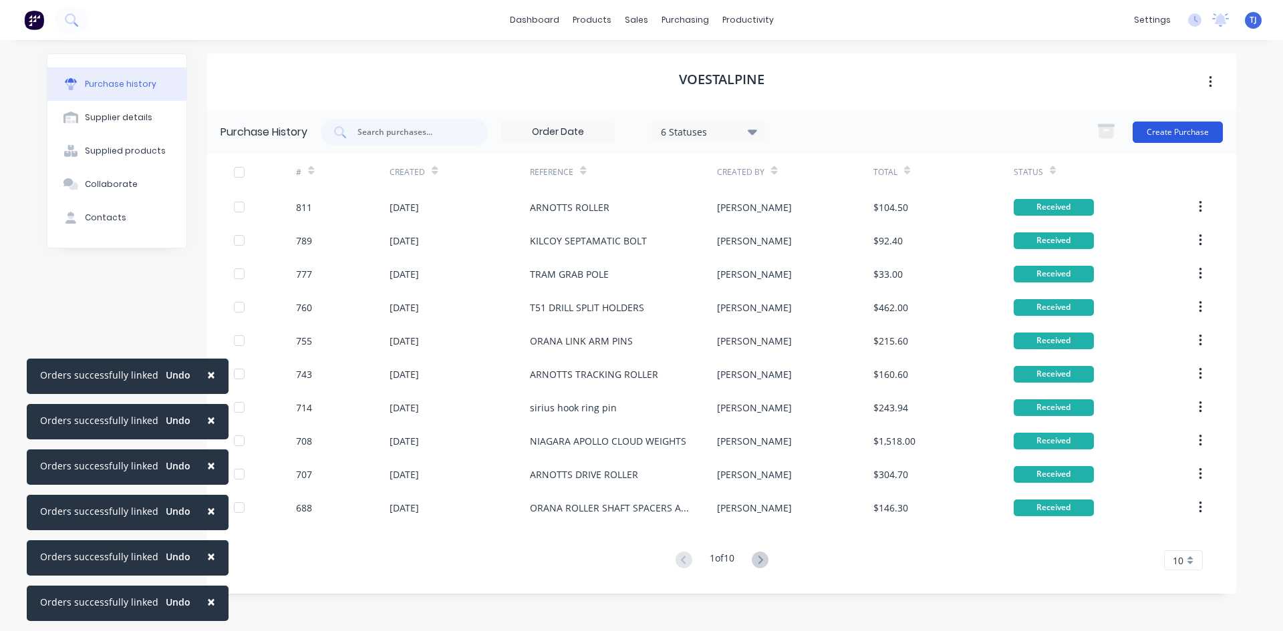
click at [1155, 136] on button "Create Purchase" at bounding box center [1178, 132] width 90 height 21
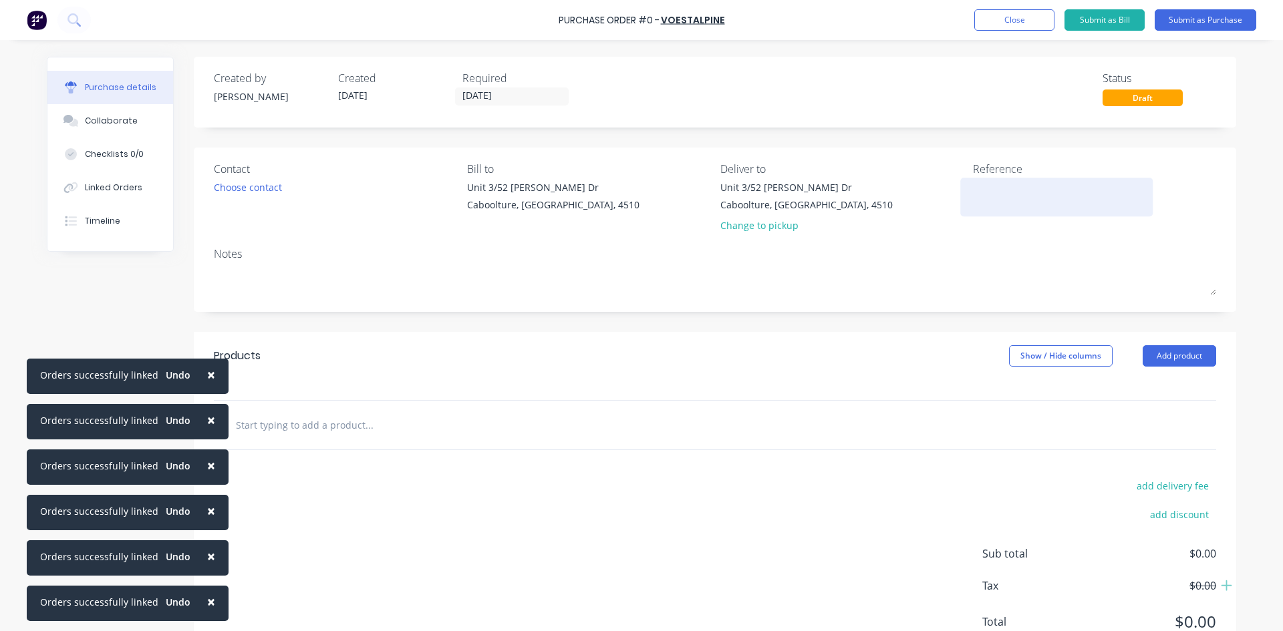
click at [976, 198] on textarea at bounding box center [1056, 195] width 167 height 30
click at [1158, 353] on button "Add product" at bounding box center [1179, 355] width 73 height 21
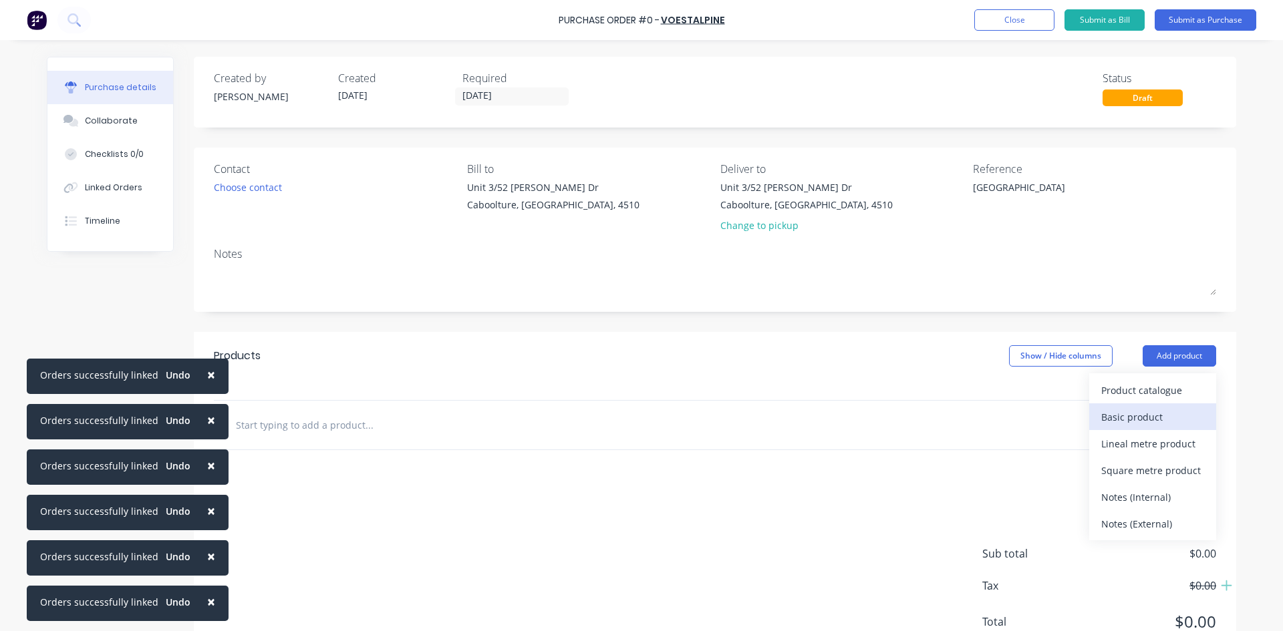
click at [1136, 424] on div "Basic product" at bounding box center [1152, 417] width 103 height 19
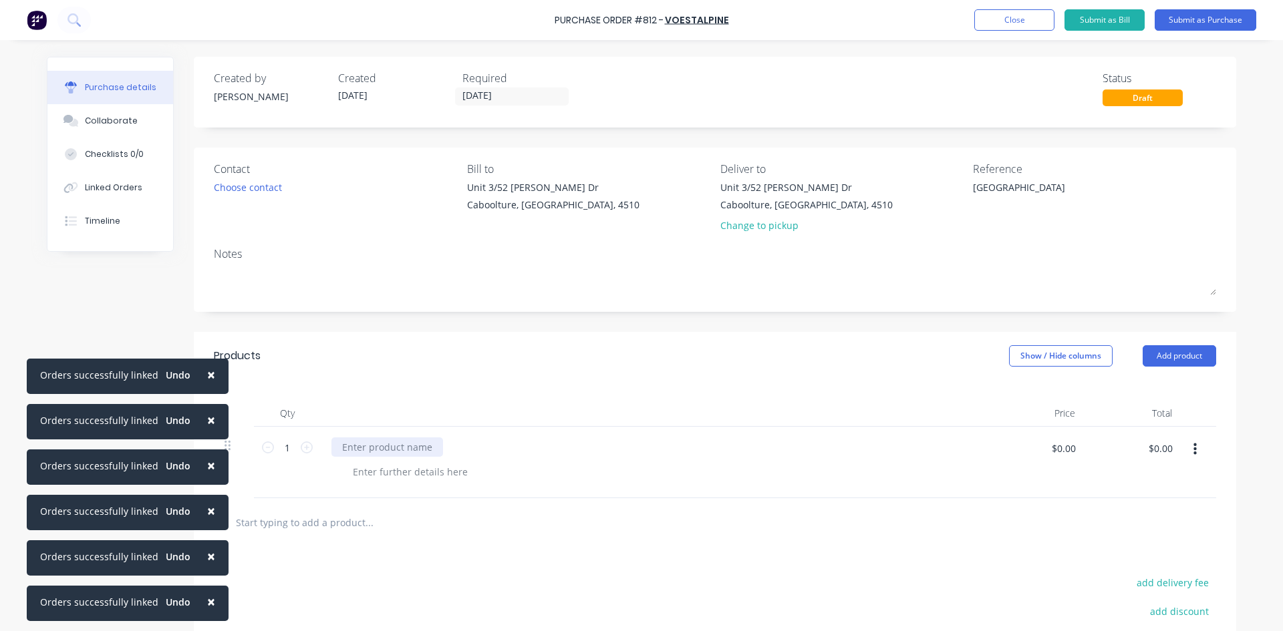
click at [345, 451] on div at bounding box center [387, 447] width 112 height 19
click at [1206, 23] on button "Submit as Purchase" at bounding box center [1206, 19] width 102 height 21
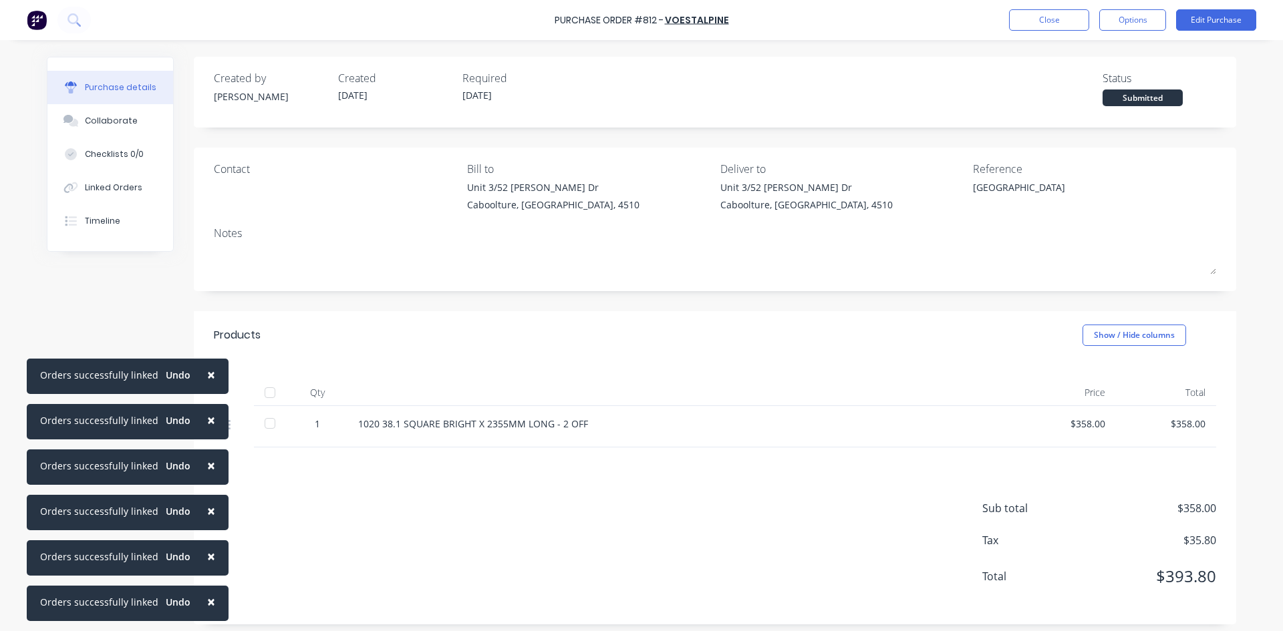
click at [265, 396] on div at bounding box center [270, 393] width 27 height 27
click at [119, 191] on div "Linked Orders" at bounding box center [113, 188] width 57 height 12
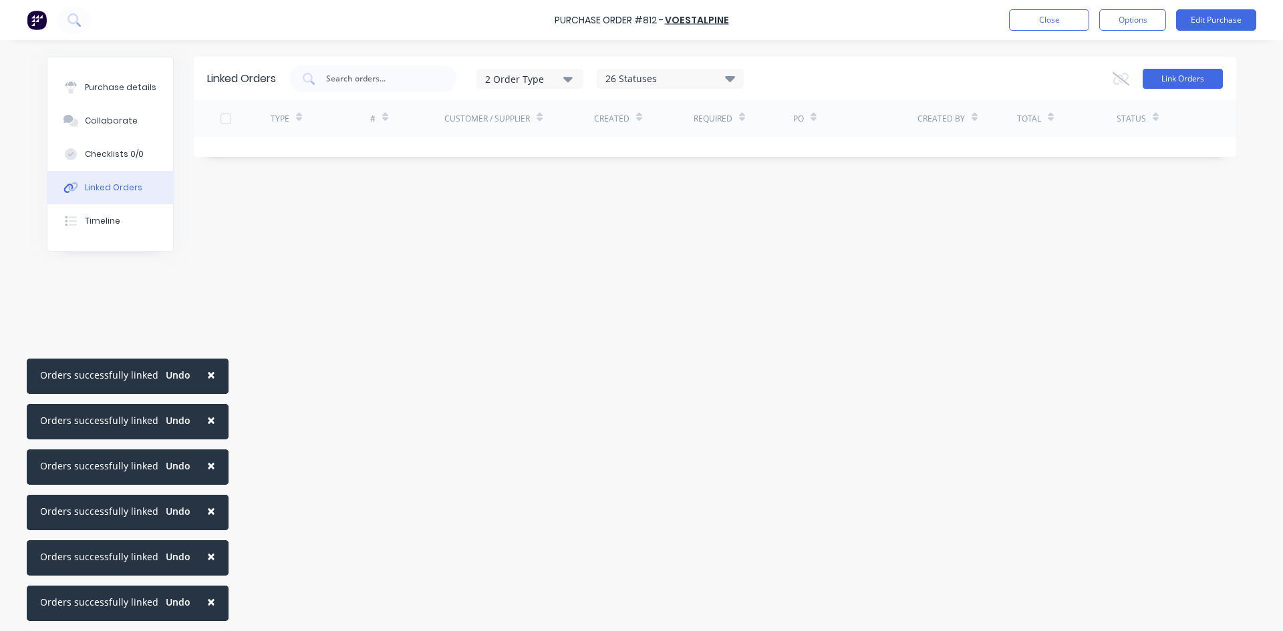
click at [1194, 84] on button "Link Orders" at bounding box center [1183, 79] width 80 height 20
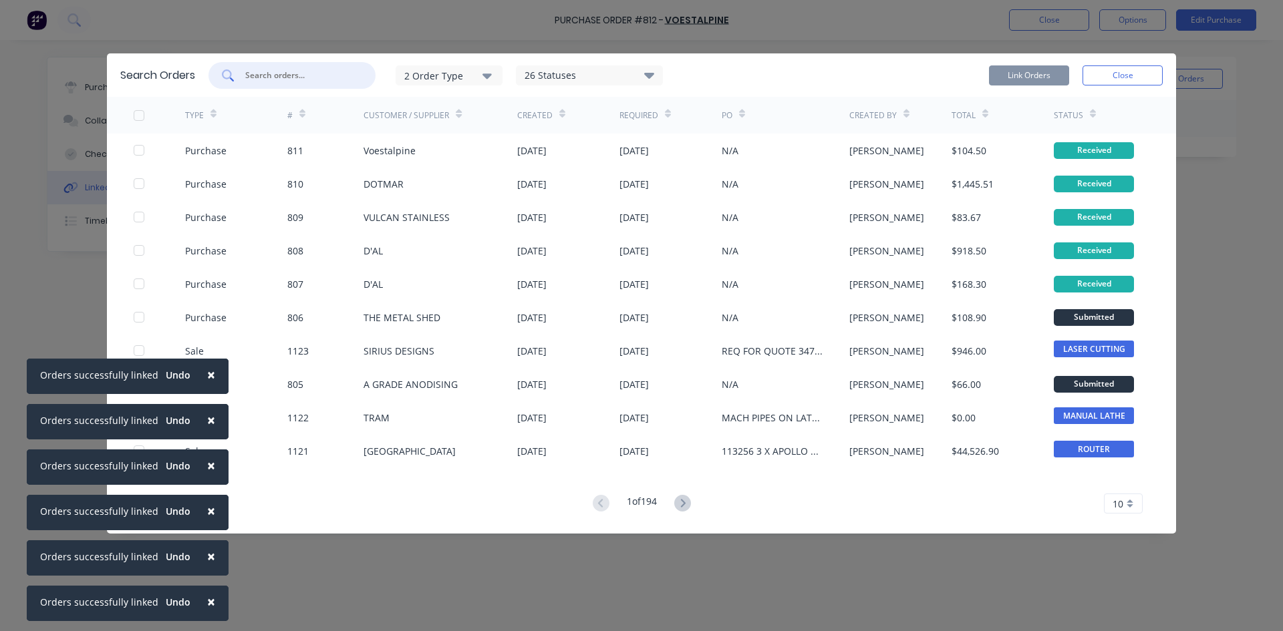
click at [279, 78] on input "text" at bounding box center [299, 75] width 111 height 13
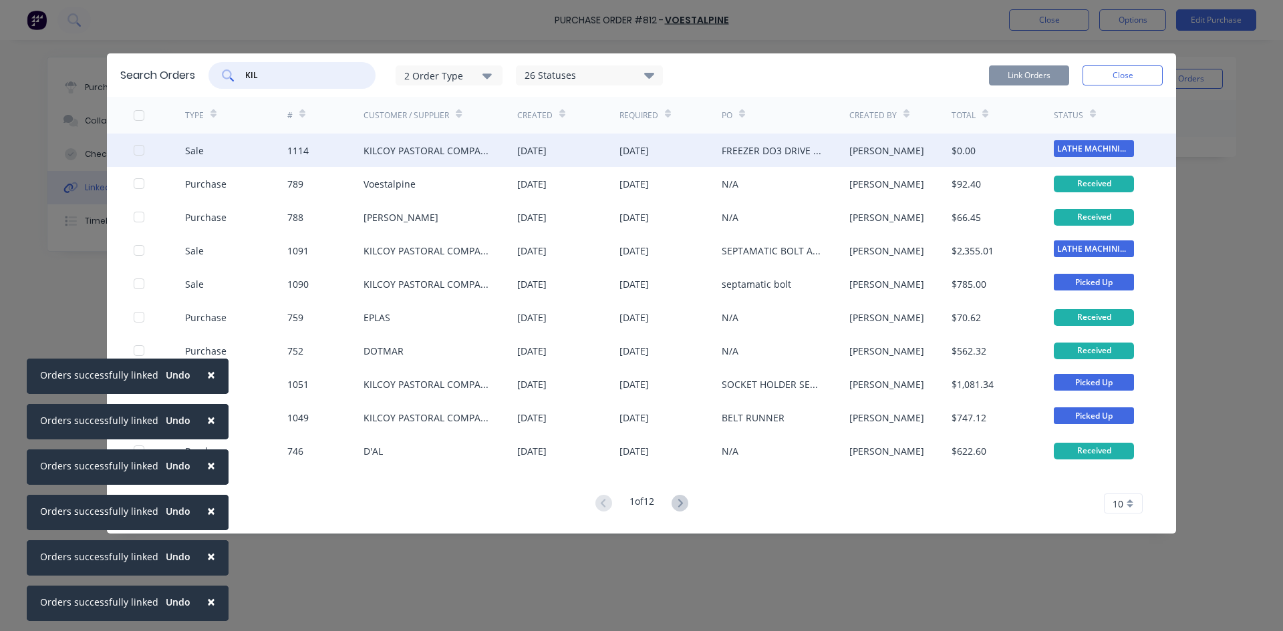
click at [136, 154] on div at bounding box center [139, 150] width 27 height 27
click at [1053, 81] on button "Link Orders" at bounding box center [1029, 75] width 80 height 20
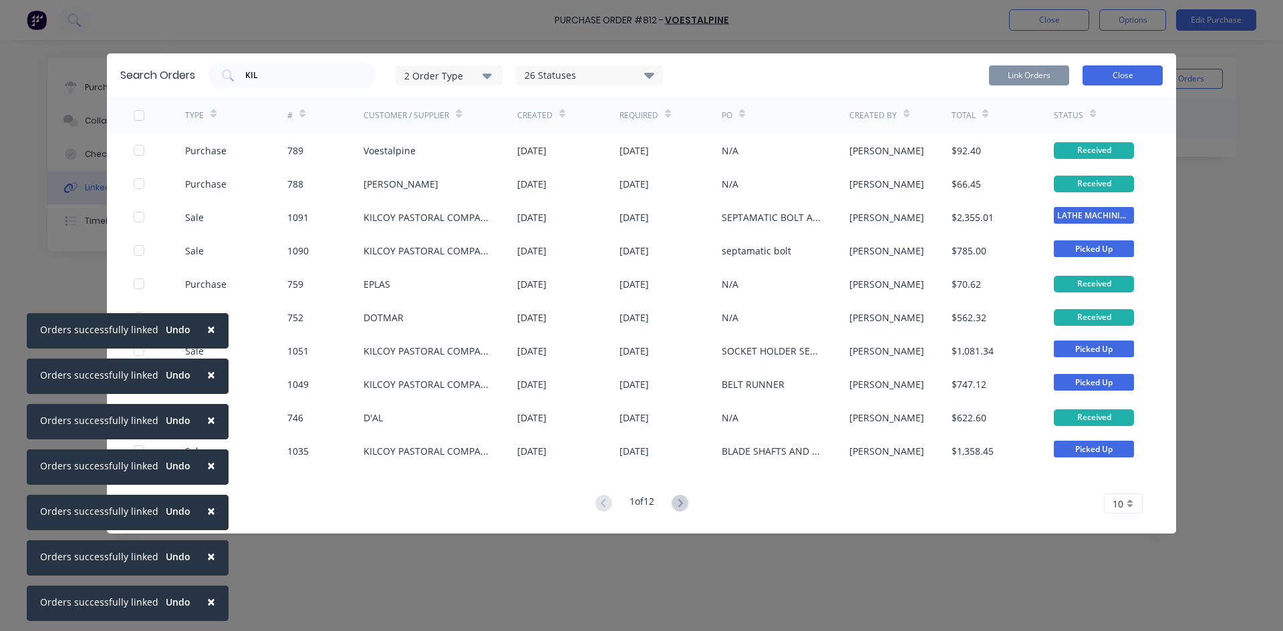
click at [1129, 76] on button "Close" at bounding box center [1122, 75] width 80 height 20
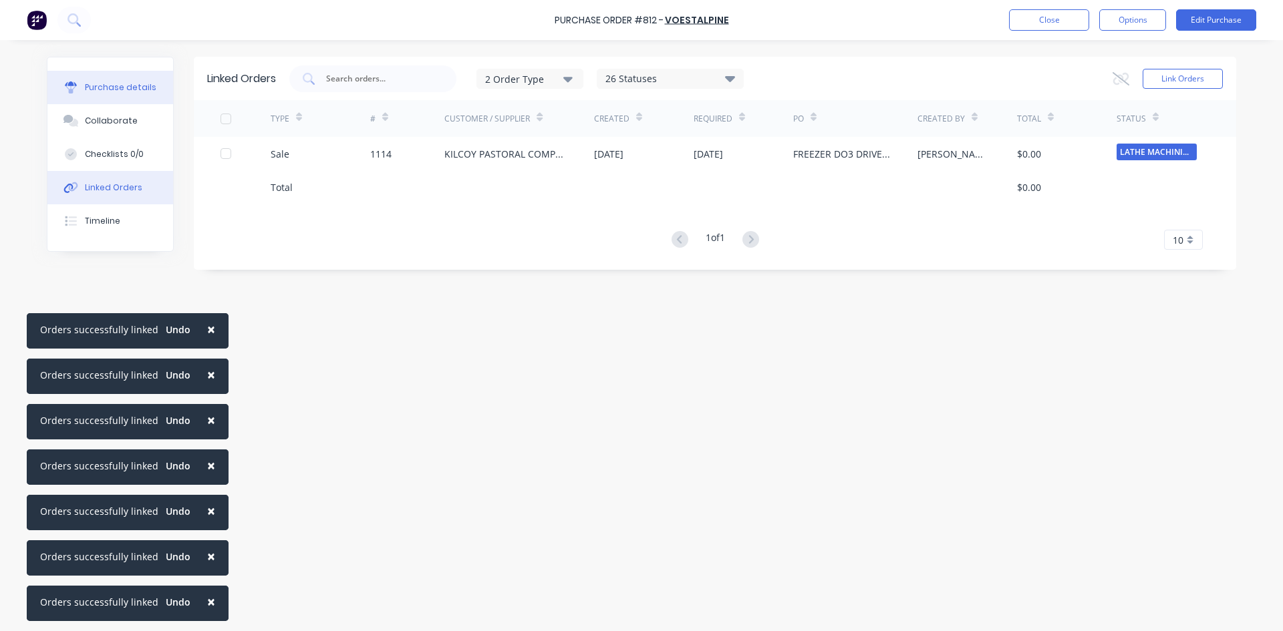
click at [122, 86] on div "Purchase details" at bounding box center [120, 88] width 71 height 12
